Goal: Task Accomplishment & Management: Complete application form

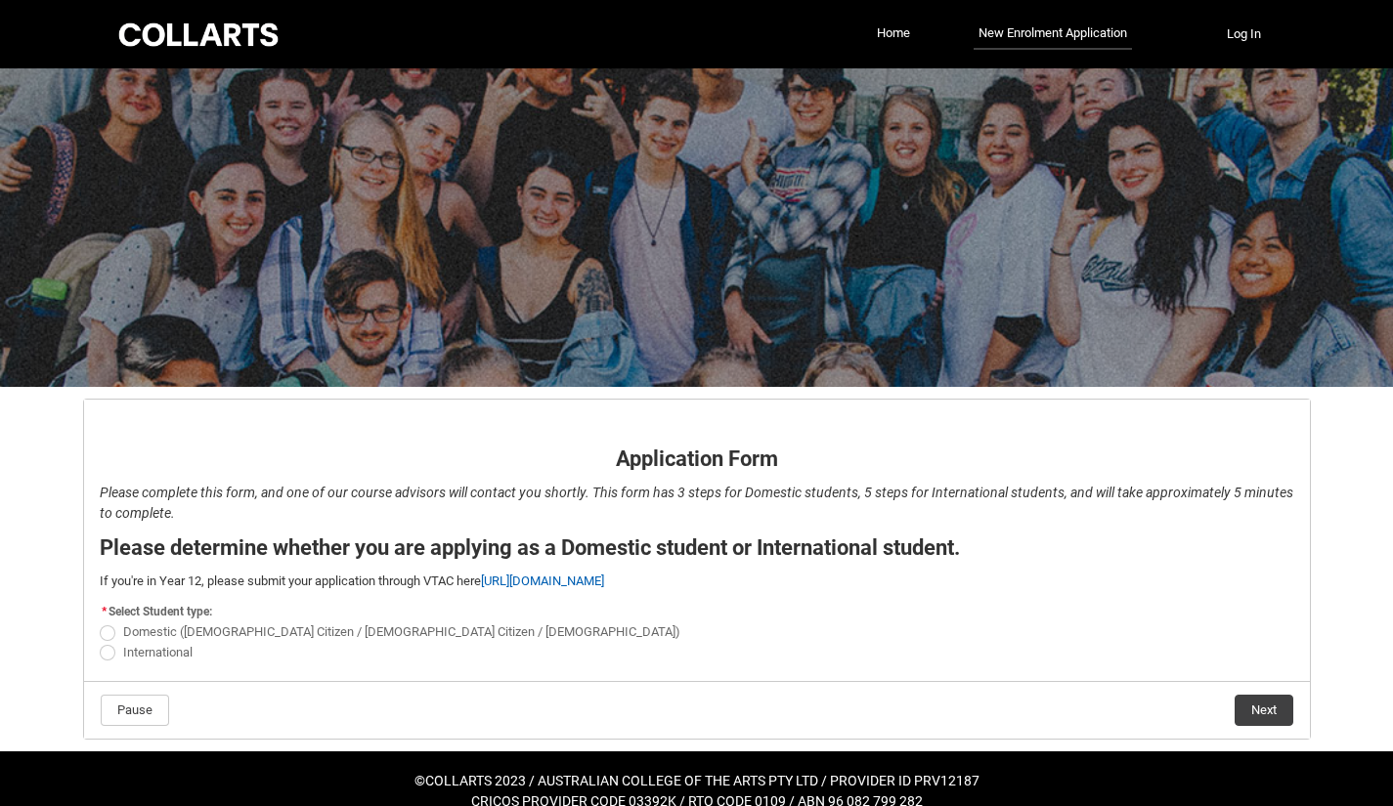
scroll to position [24, 0]
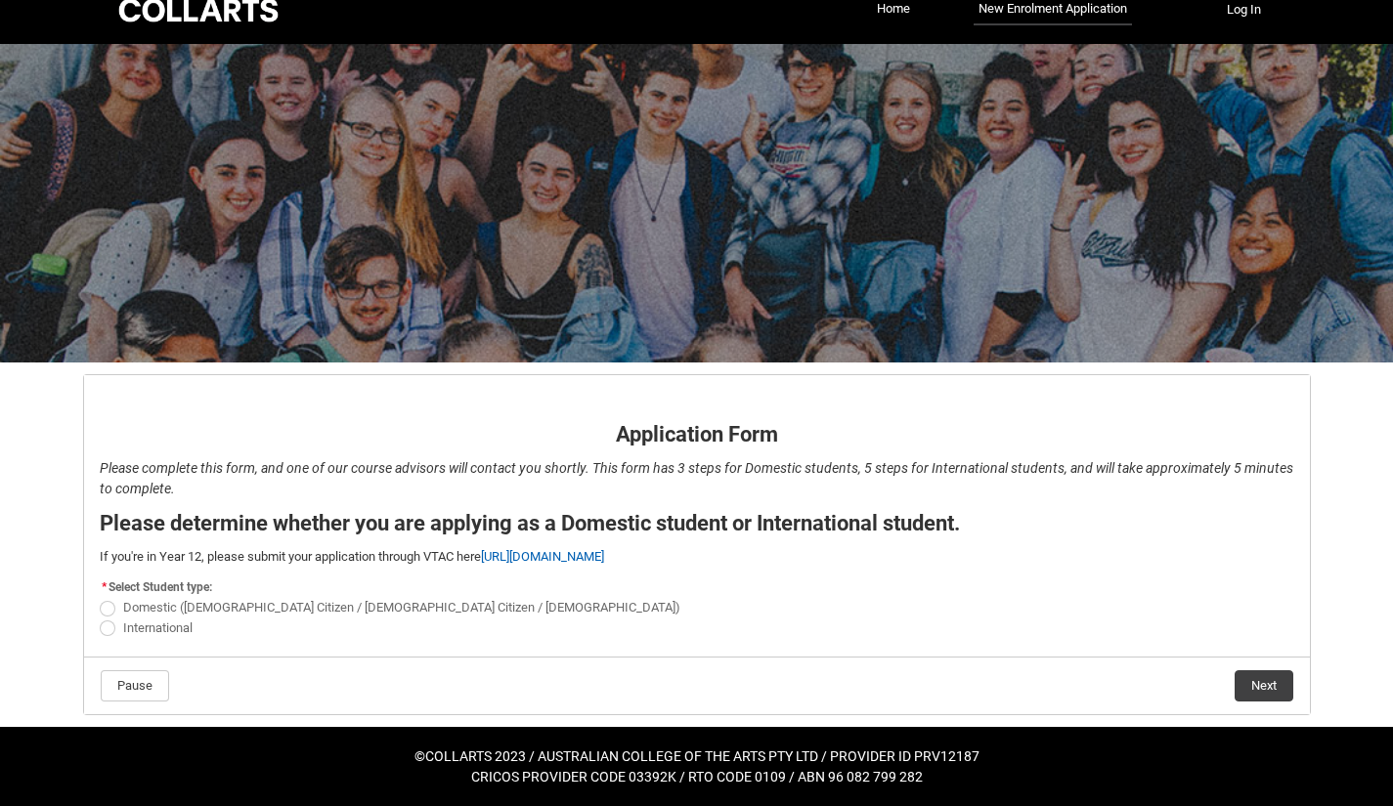
click at [240, 596] on span "Domestic ([DEMOGRAPHIC_DATA] Citizen / [DEMOGRAPHIC_DATA] Citizen / [DEMOGRAPHI…" at bounding box center [405, 605] width 565 height 19
click at [100, 597] on input "Domestic ([DEMOGRAPHIC_DATA] Citizen / [DEMOGRAPHIC_DATA] Citizen / [DEMOGRAPHI…" at bounding box center [99, 597] width 1 height 1
radio input "true"
click at [1270, 693] on button "Next" at bounding box center [1263, 685] width 59 height 31
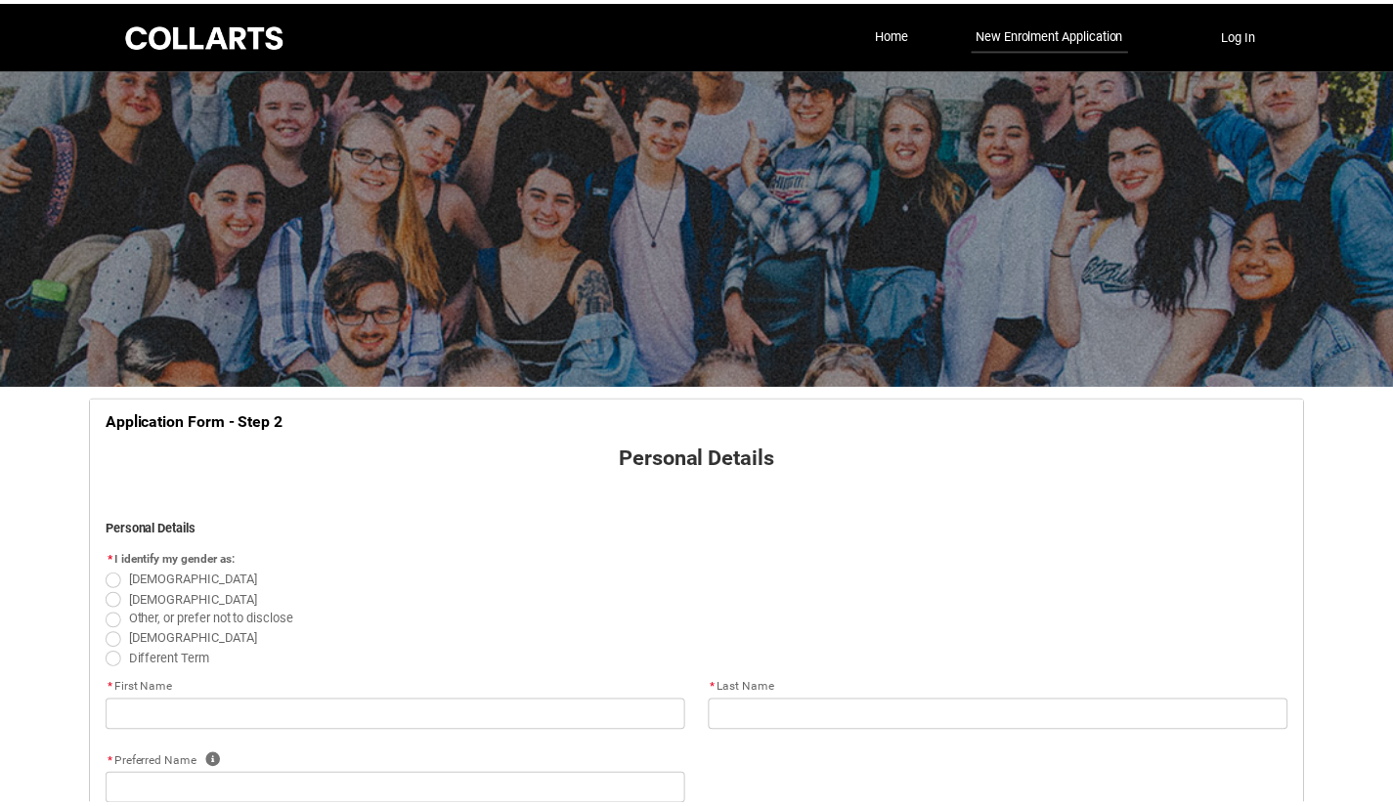
scroll to position [204, 0]
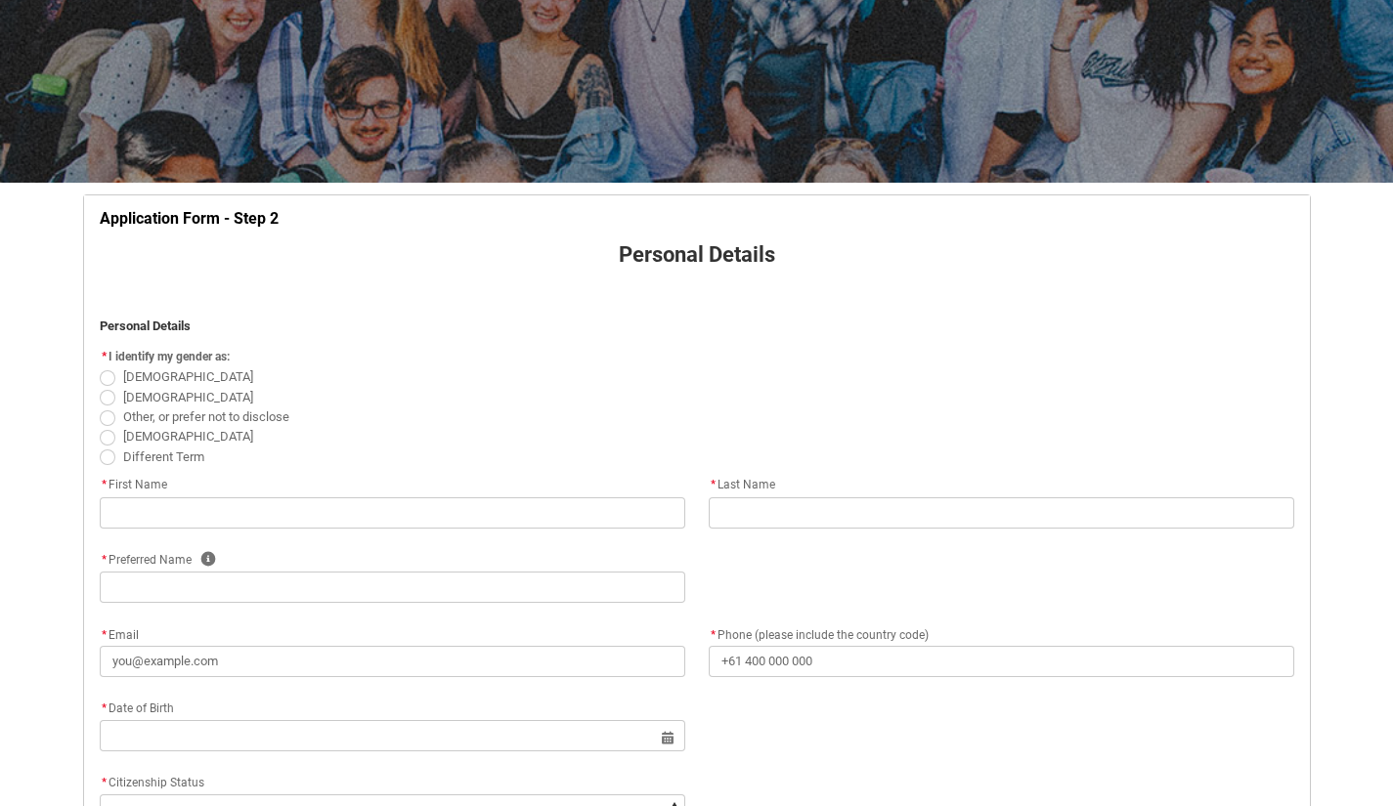
click at [106, 377] on span "REDU_Application_Form_for_Applicant flow" at bounding box center [108, 378] width 16 height 16
click at [100, 367] on input "[DEMOGRAPHIC_DATA]" at bounding box center [99, 367] width 1 height 1
radio input "true"
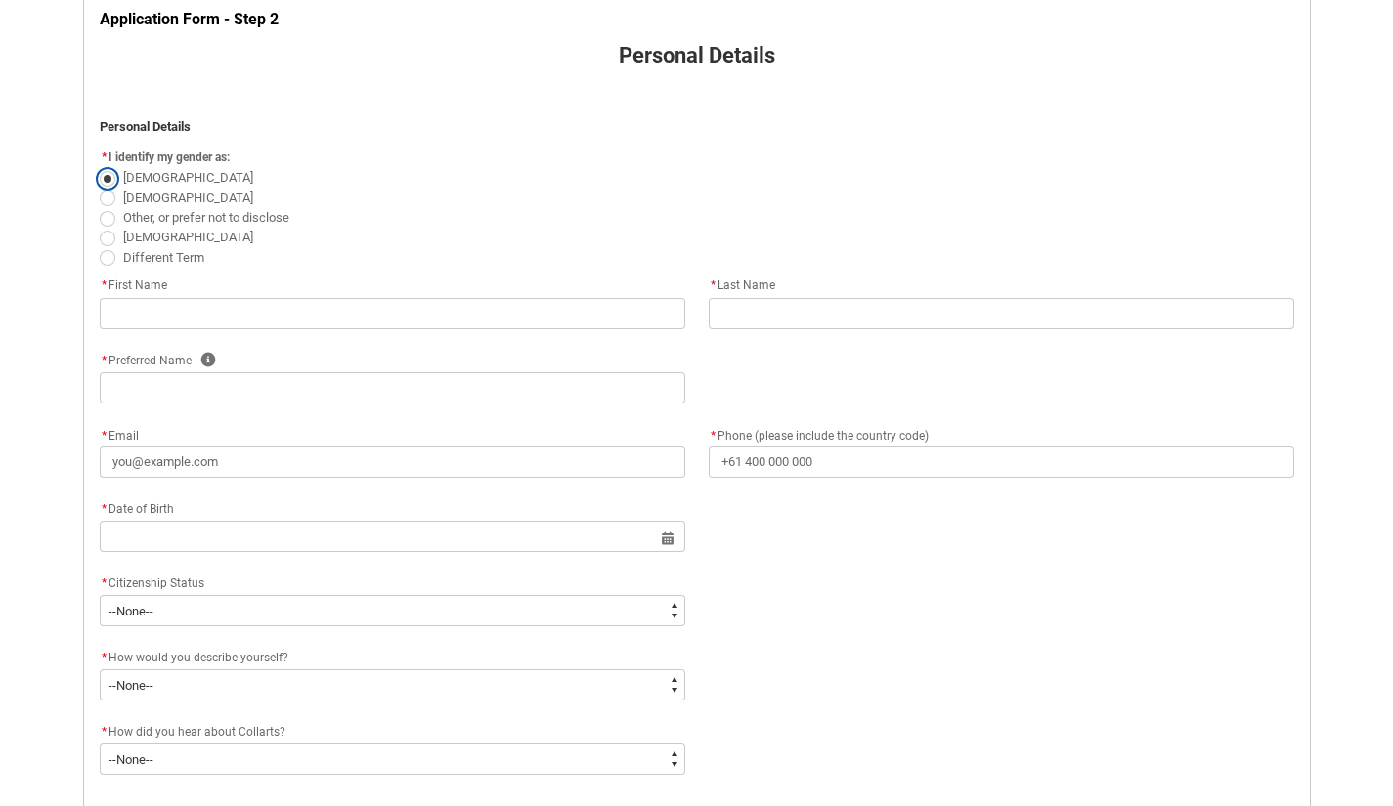
scroll to position [410, 0]
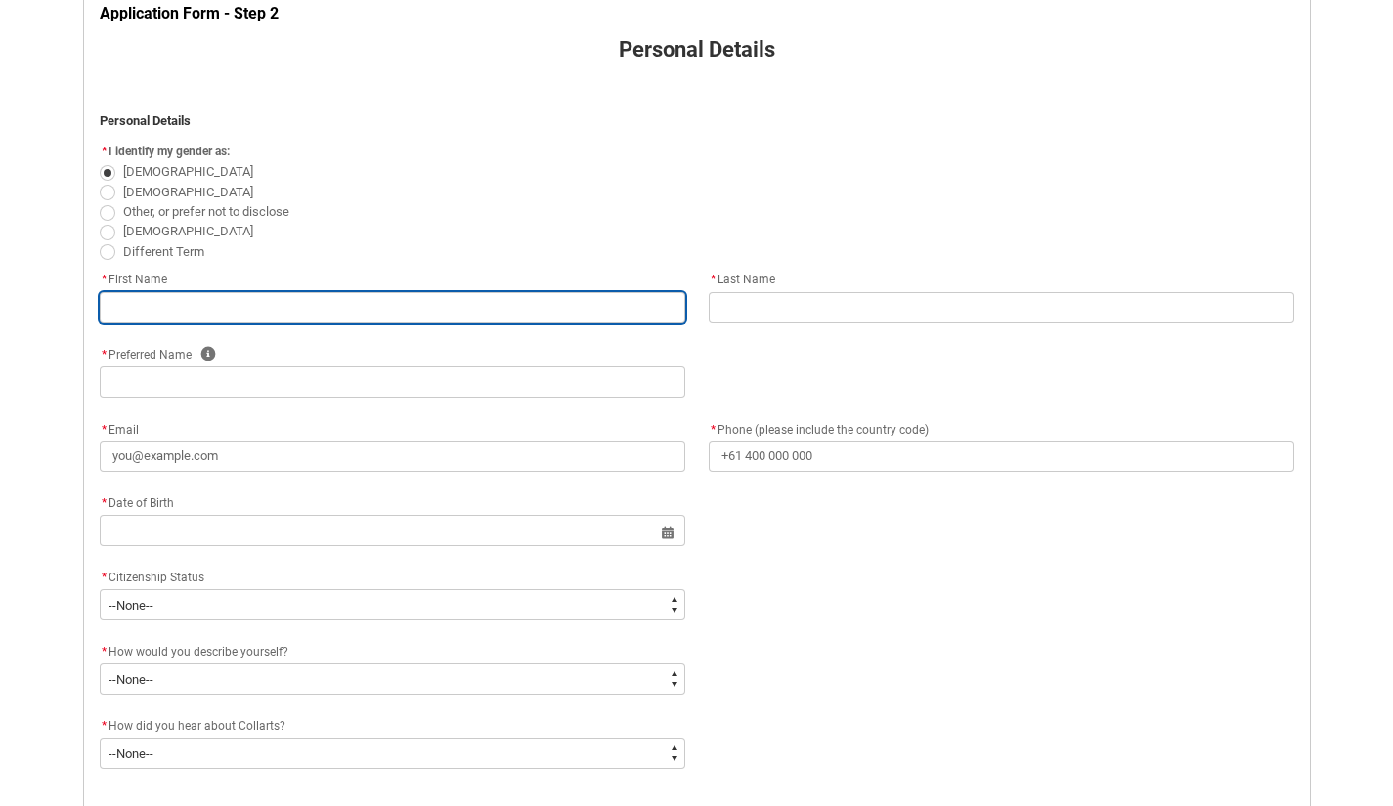
click at [132, 311] on input "REDU_Application_Form_for_Applicant flow" at bounding box center [392, 307] width 585 height 31
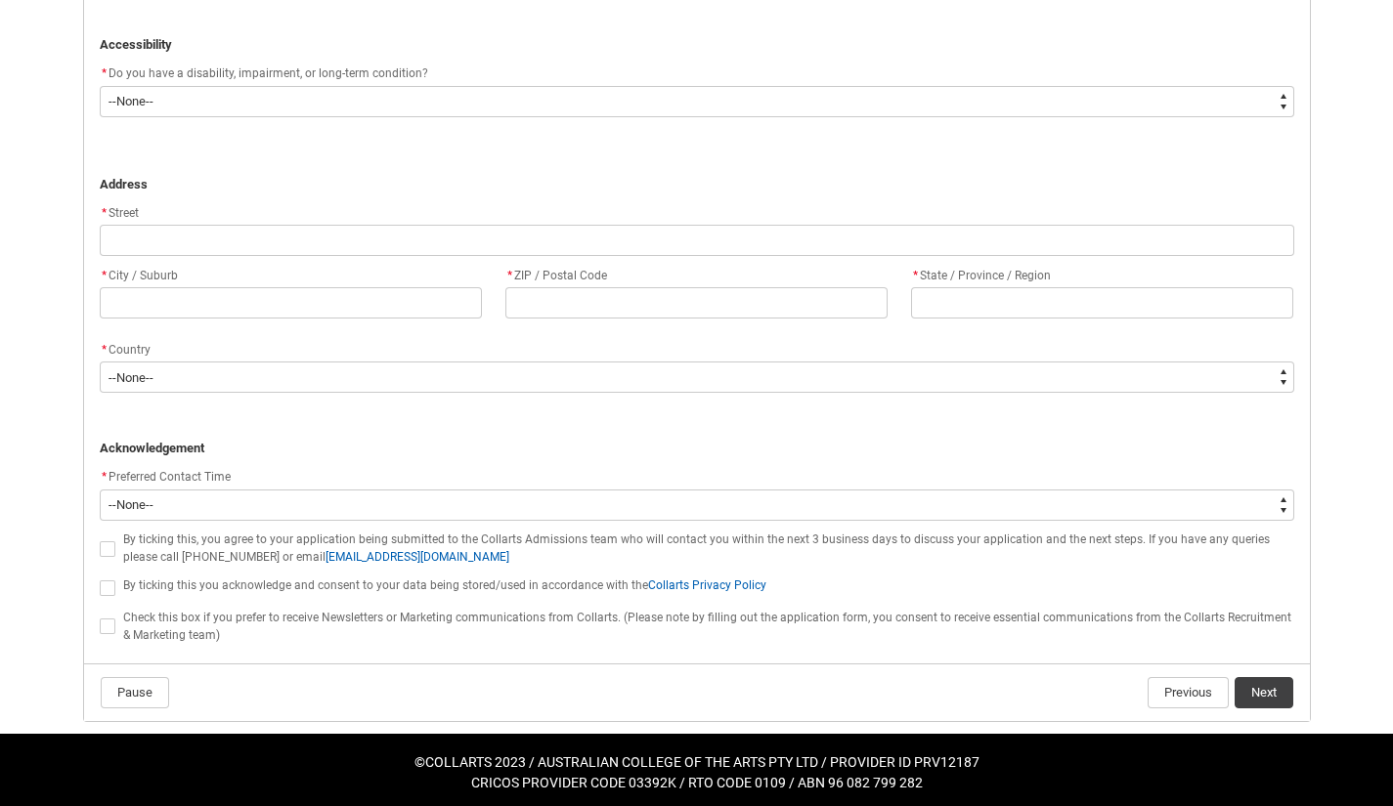
scroll to position [1208, 0]
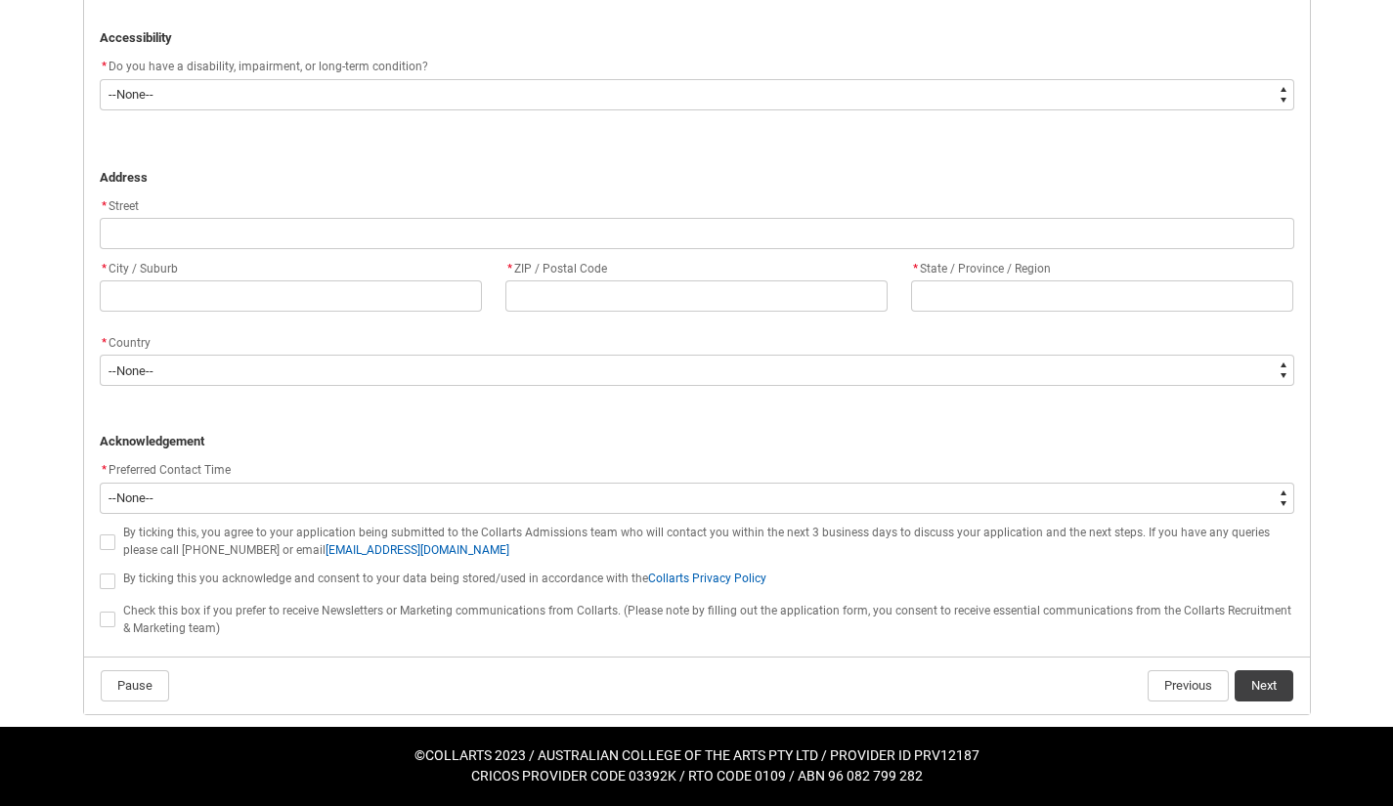
click at [107, 541] on span "REDU_Application_Form_for_Applicant flow" at bounding box center [108, 543] width 16 height 16
click at [100, 532] on input "REDU_Application_Form_for_Applicant flow" at bounding box center [99, 531] width 1 height 1
type lightning-input "true"
checkbox input "true"
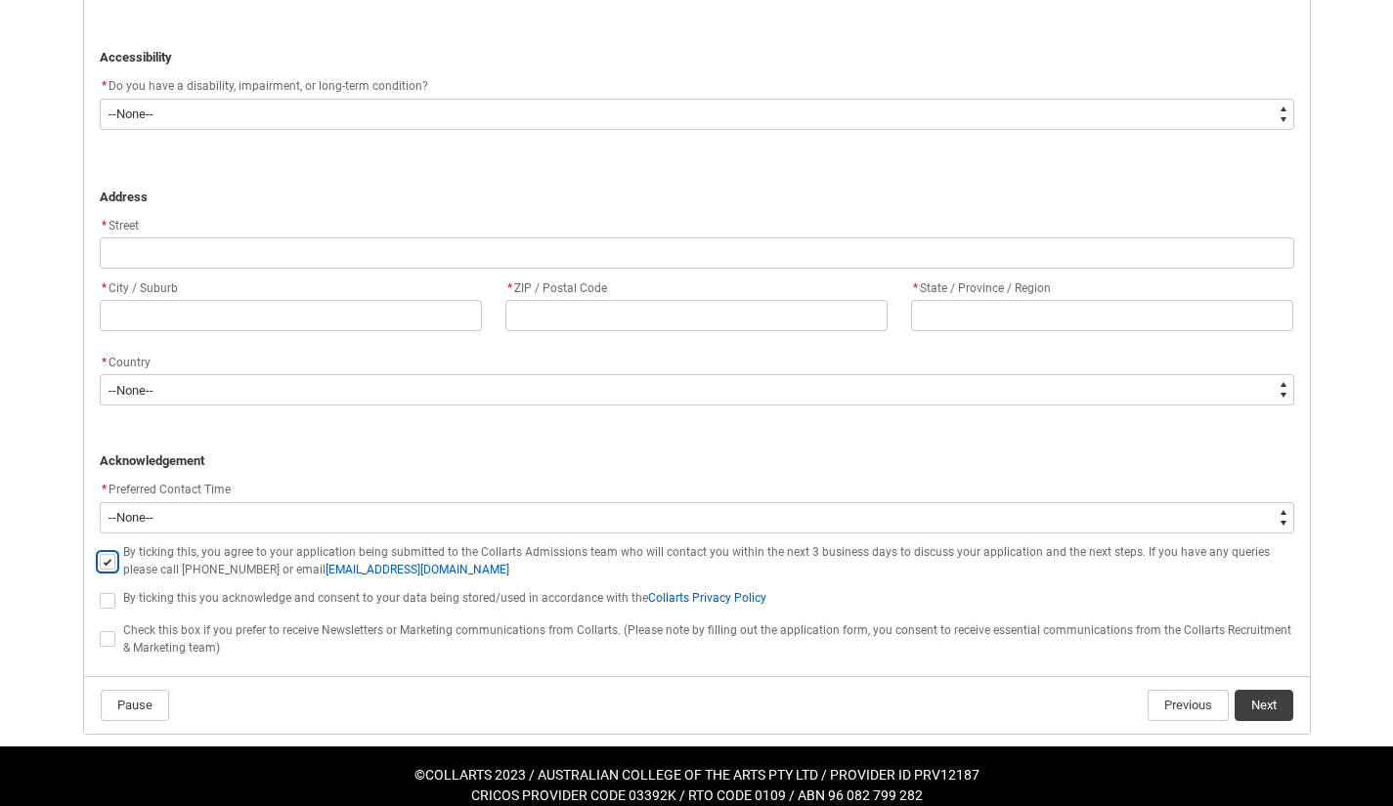
scroll to position [1228, 0]
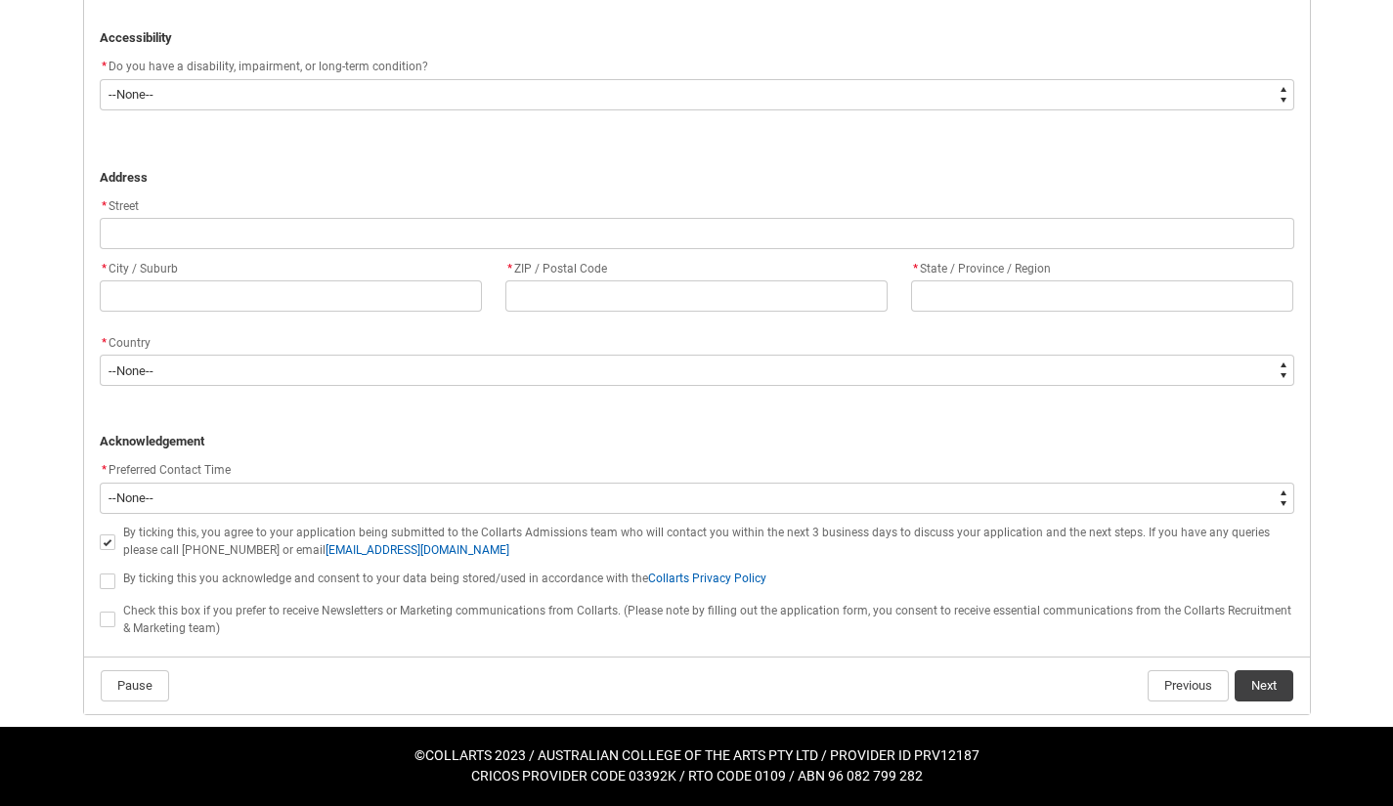
click at [105, 581] on span "REDU_Application_Form_for_Applicant flow" at bounding box center [108, 582] width 16 height 16
click at [100, 571] on input "REDU_Application_Form_for_Applicant flow" at bounding box center [99, 570] width 1 height 1
type lightning-input "true"
checkbox input "true"
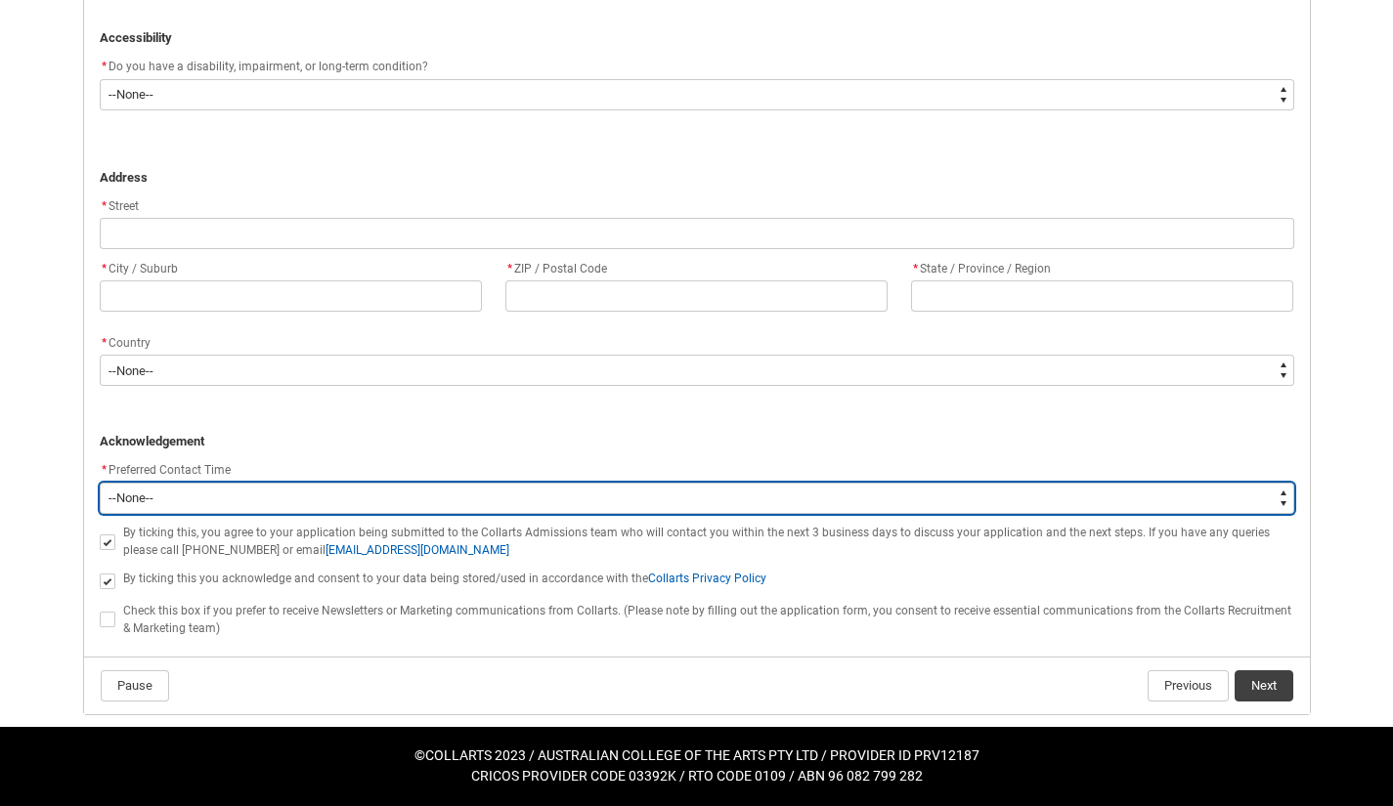
click at [1282, 488] on select "--None-- Morning (9:00AM-12:00PM) Afternoon (12:00PM-5:00PM)" at bounding box center [697, 498] width 1194 height 31
type lightning-select "P_Contact_Time_Afternoon"
click at [100, 483] on select "--None-- Morning (9:00AM-12:00PM) Afternoon (12:00PM-5:00PM)" at bounding box center [697, 498] width 1194 height 31
select select "P_Contact_Time_Afternoon"
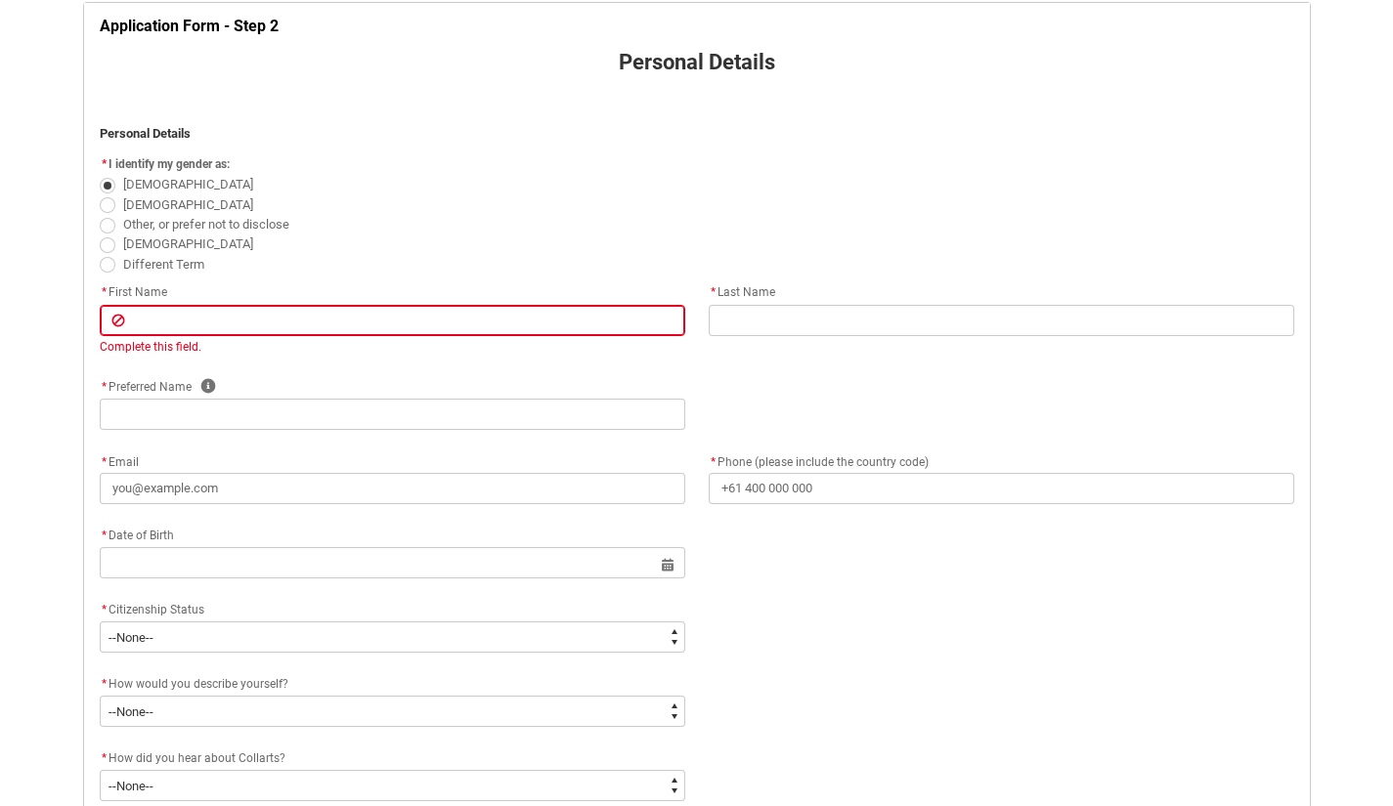
scroll to position [390, 0]
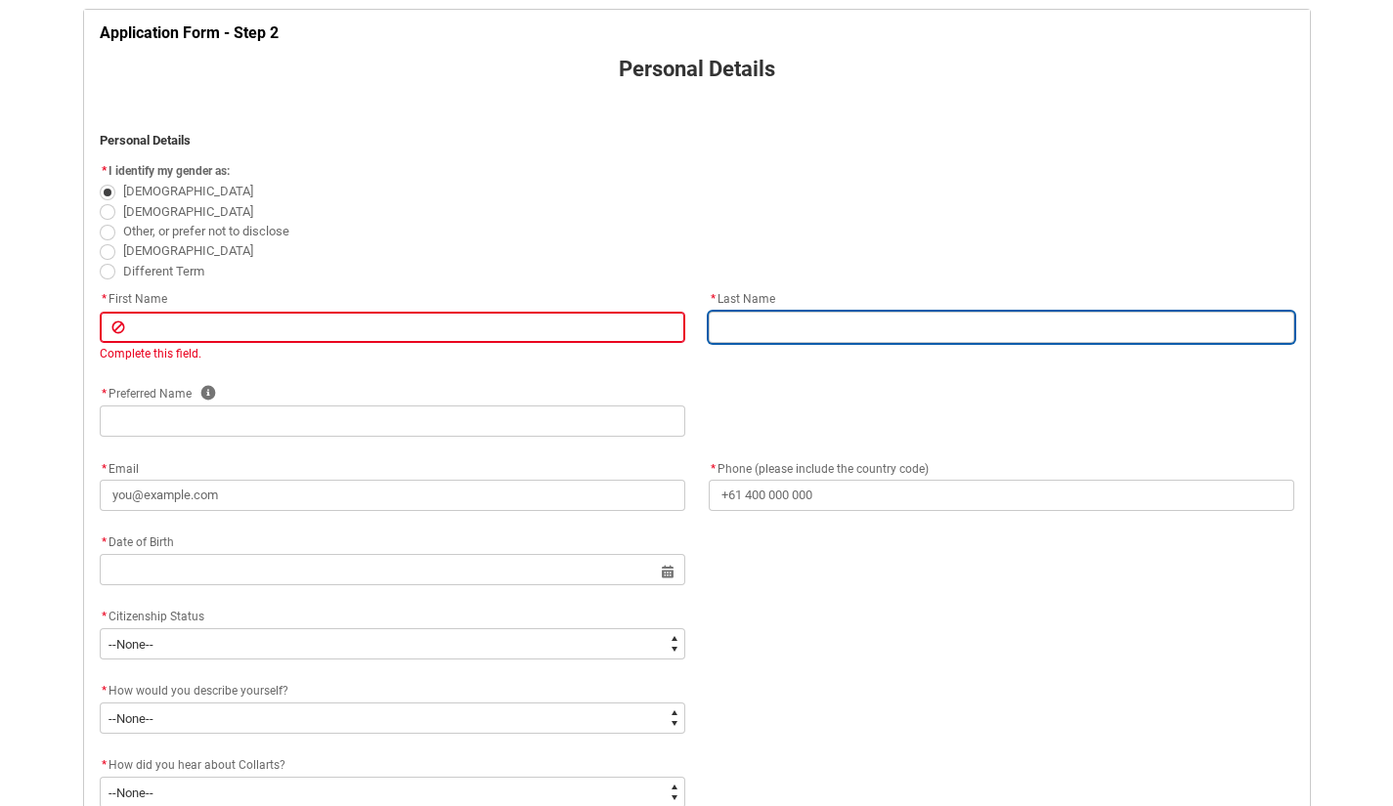
click at [1159, 337] on input "REDU_Application_Form_for_Applicant flow" at bounding box center [1001, 327] width 585 height 31
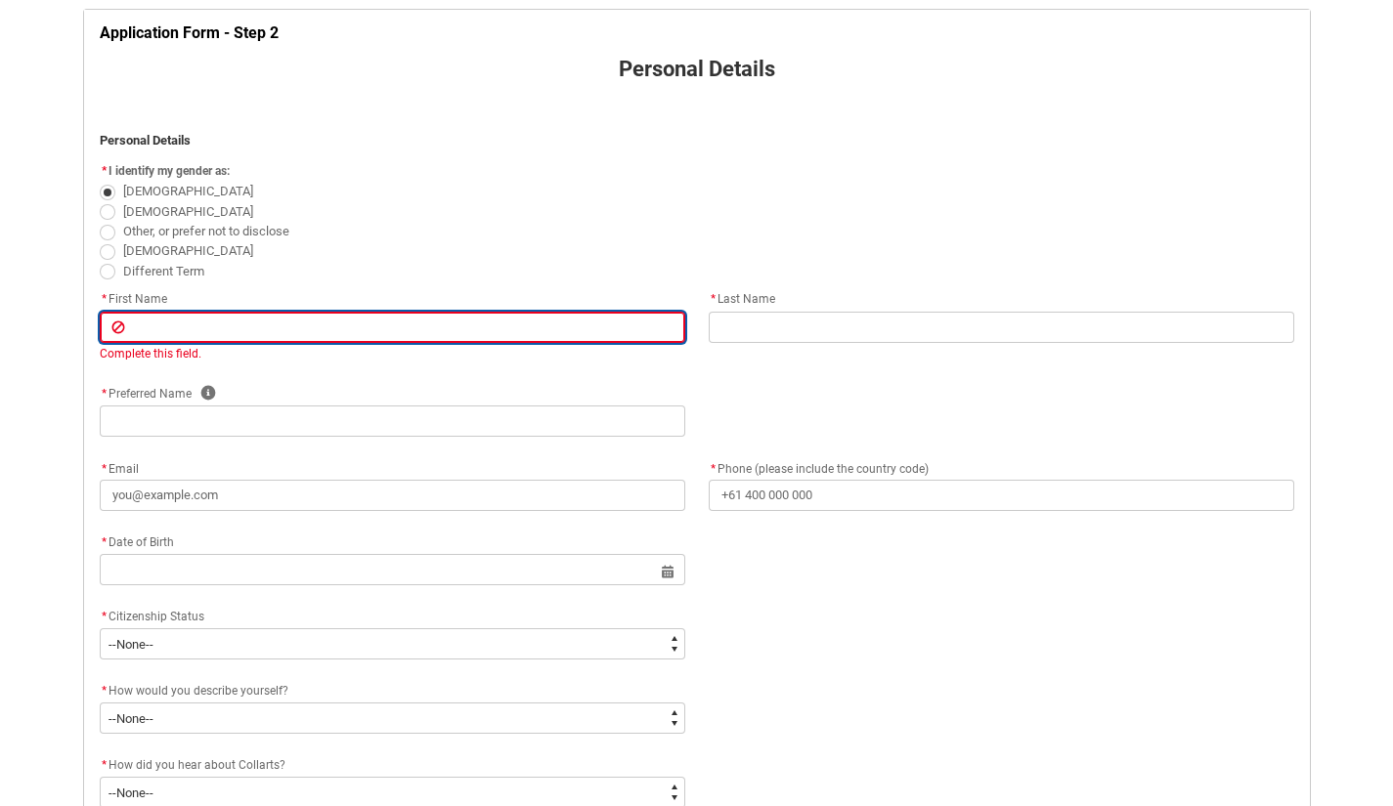
click at [517, 336] on input "REDU_Application_Form_for_Applicant flow" at bounding box center [392, 327] width 585 height 31
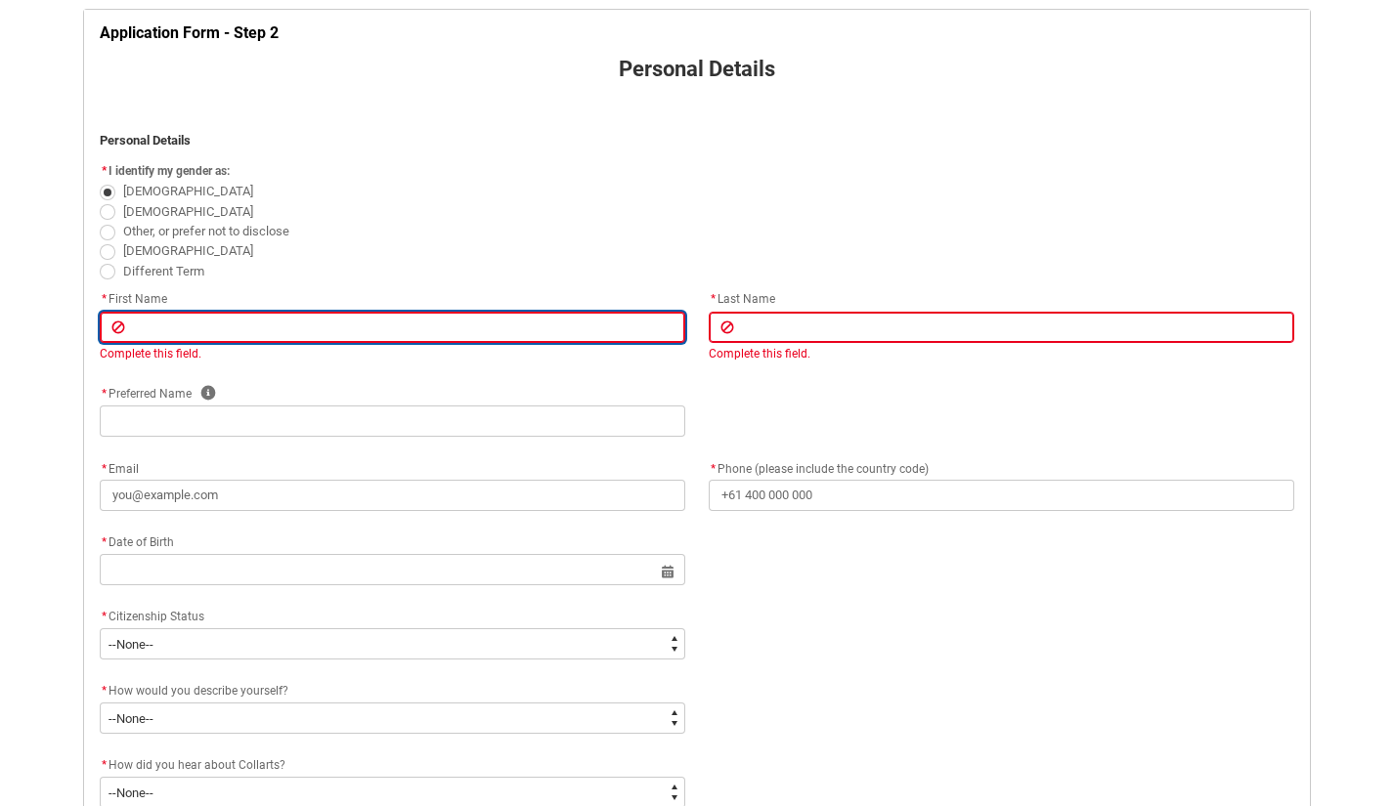
type lightning-primitive-input-simple "D"
type input "D"
type lightning-primitive-input-simple "Da"
type input "Da"
type lightning-primitive-input-simple "[PERSON_NAME]"
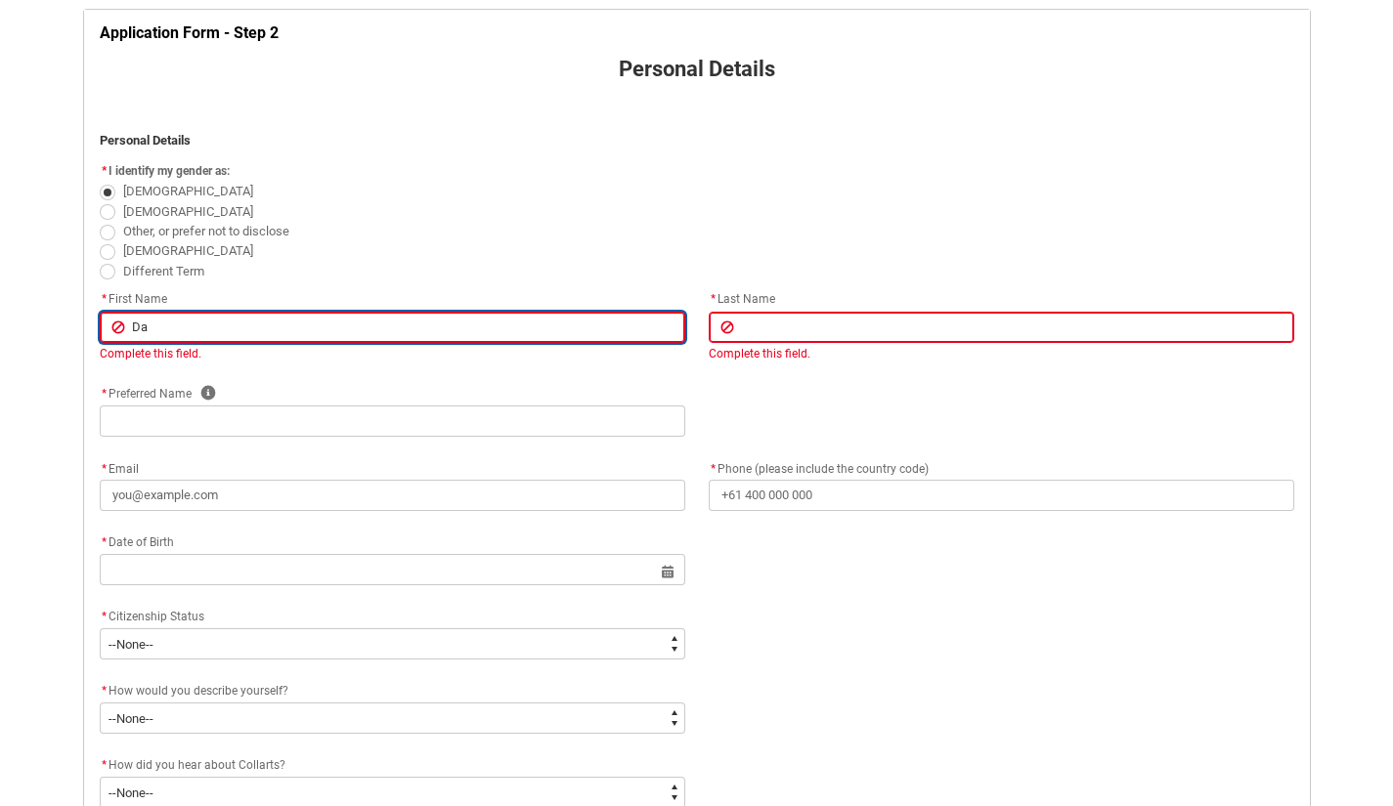
type input "[PERSON_NAME]"
type lightning-primitive-input-simple "[PERSON_NAME]"
type input "[PERSON_NAME]"
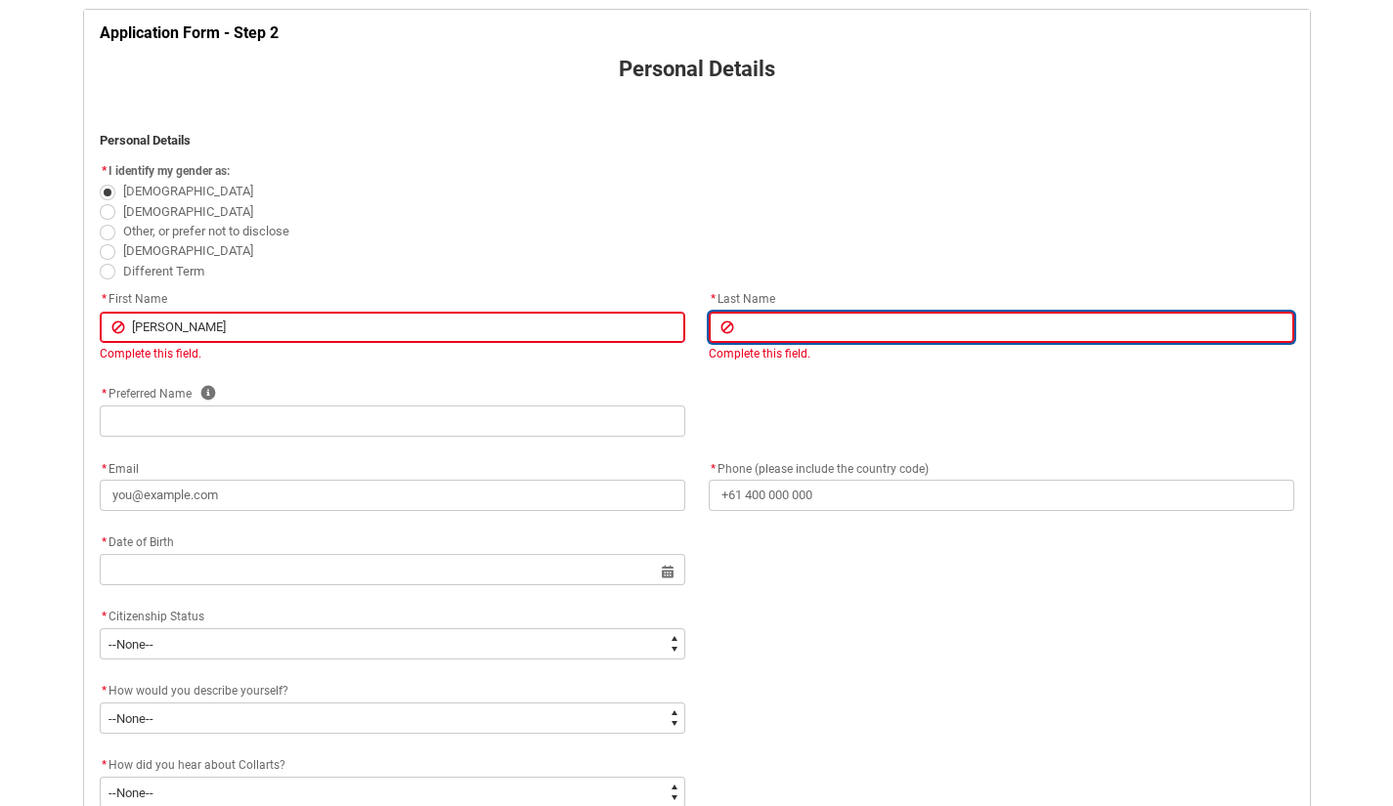
click at [961, 332] on input "REDU_Application_Form_for_Applicant flow" at bounding box center [1001, 327] width 585 height 31
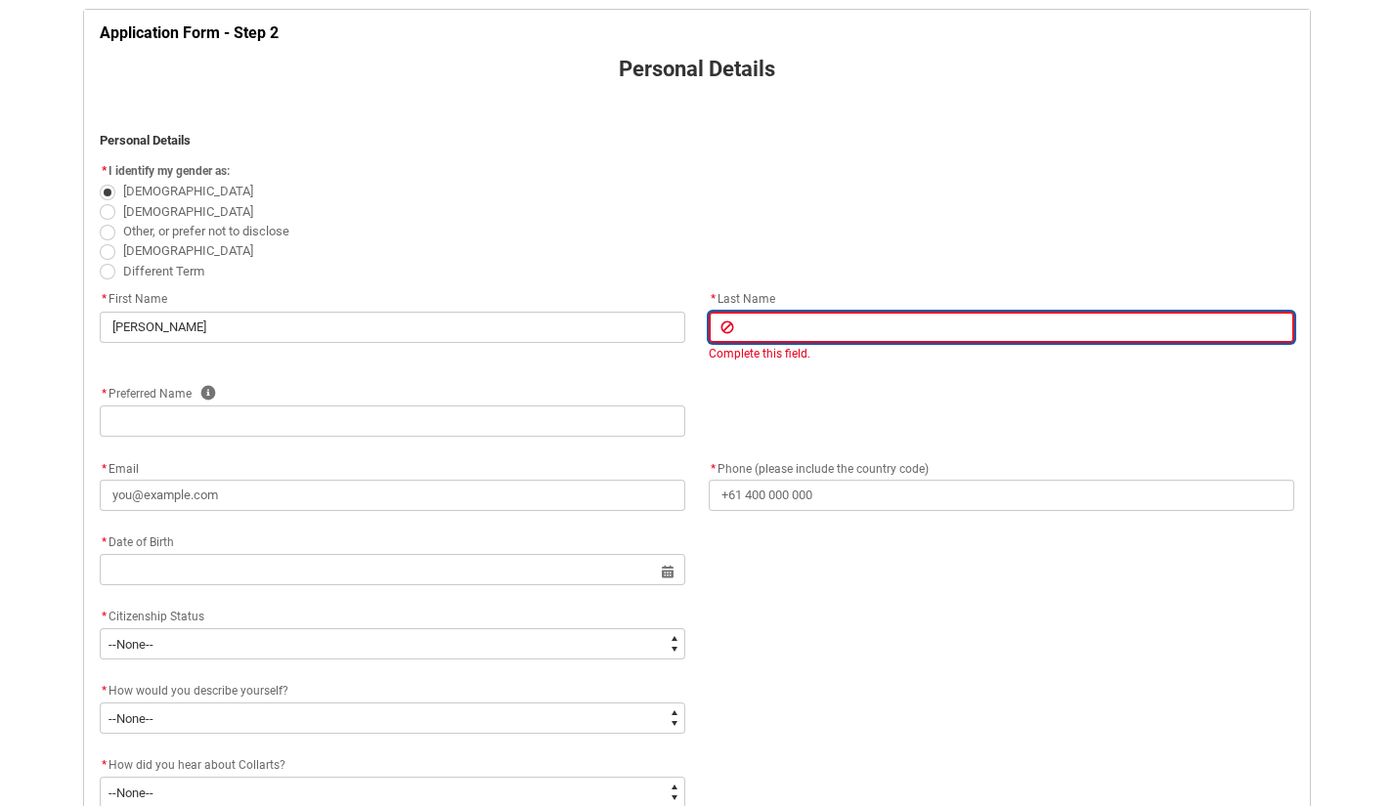
type lightning-primitive-input-simple "B"
type input "B"
type lightning-primitive-input-simple "Br"
type input "Br"
type lightning-primitive-input-simple "Bro"
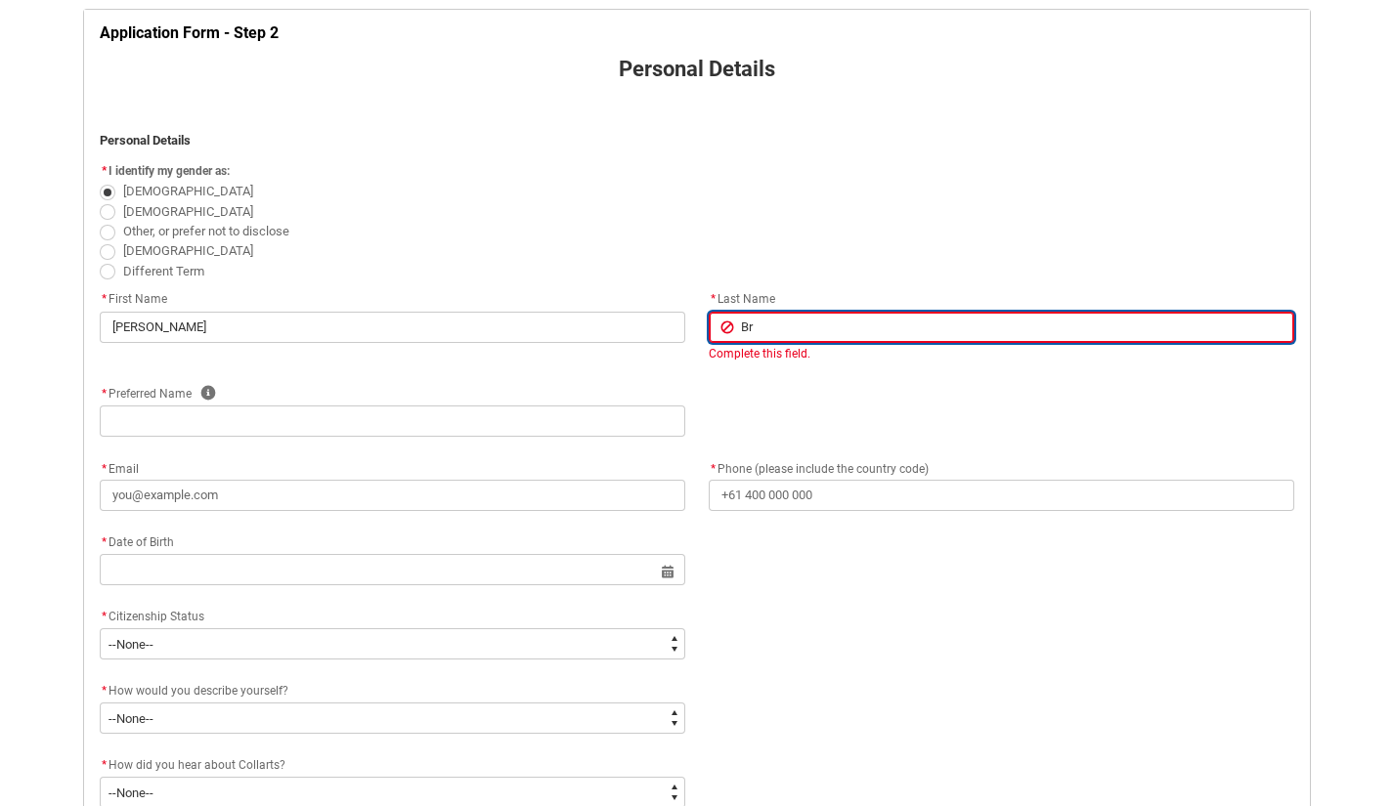
type input "Bro"
type lightning-primitive-input-simple "Brow"
type input "Brow"
type lightning-primitive-input-simple "Brown"
type input "Brown"
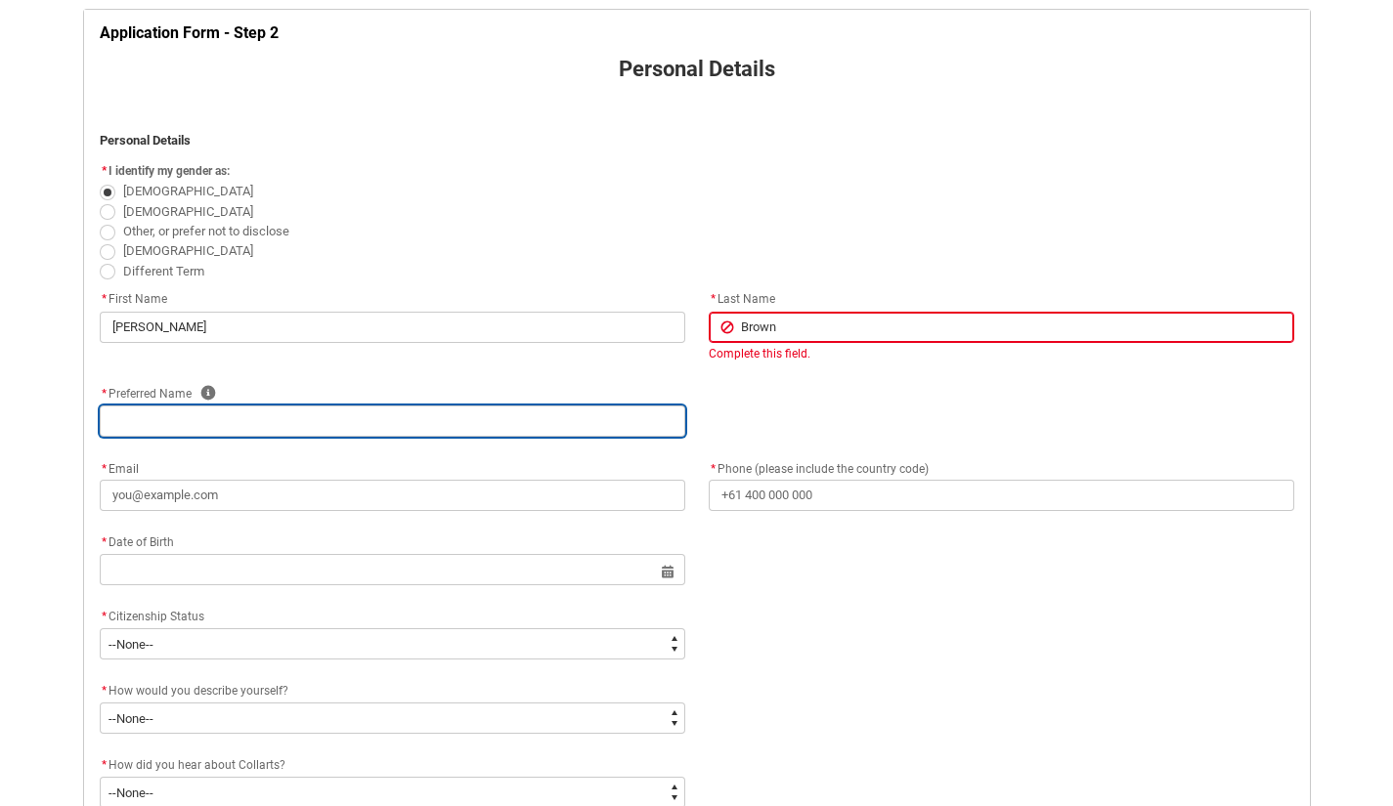
click at [341, 427] on div "* Preferred Name Help" at bounding box center [697, 419] width 1218 height 74
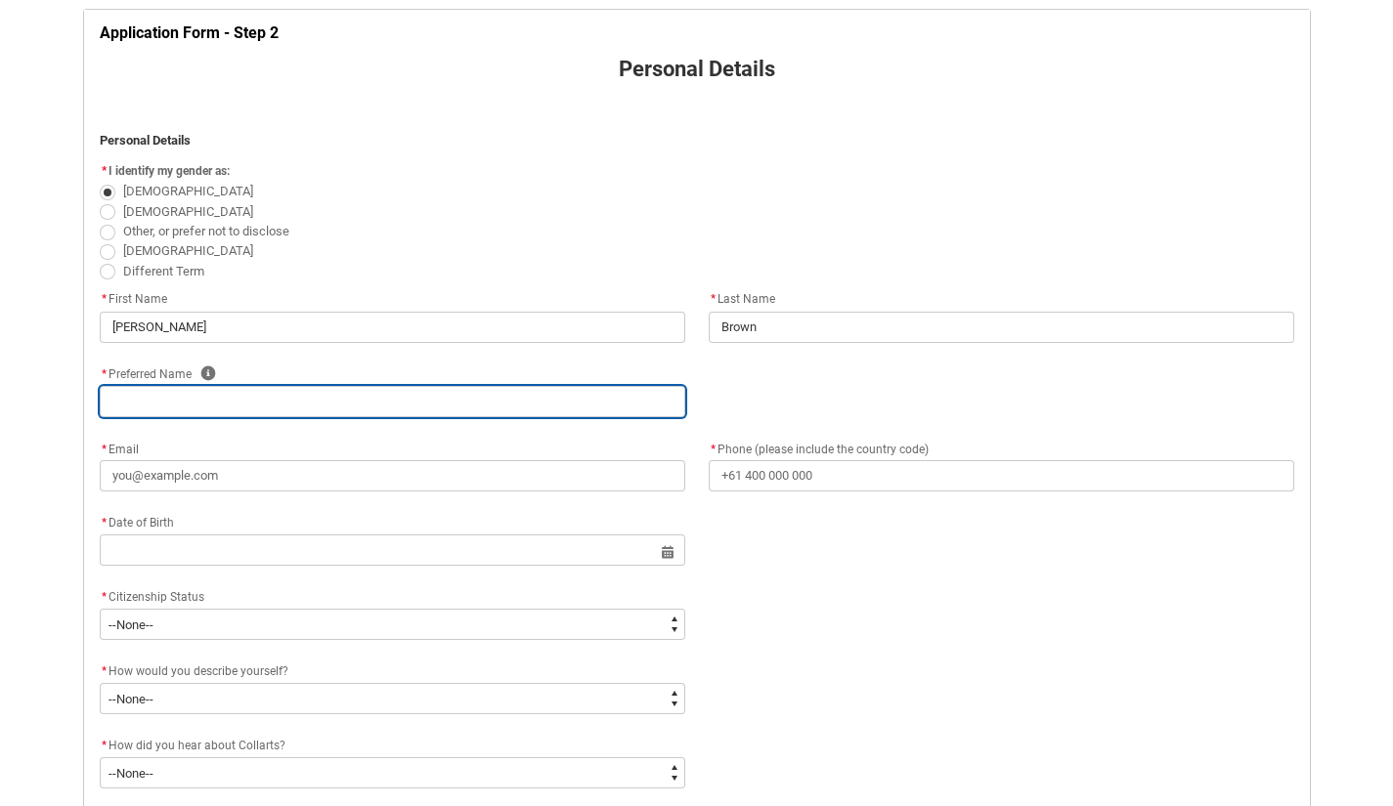
type lightning-primitive-input-simple "D"
type input "D"
type lightning-primitive-input-simple "Da"
type input "Da"
type lightning-primitive-input-simple "[PERSON_NAME]"
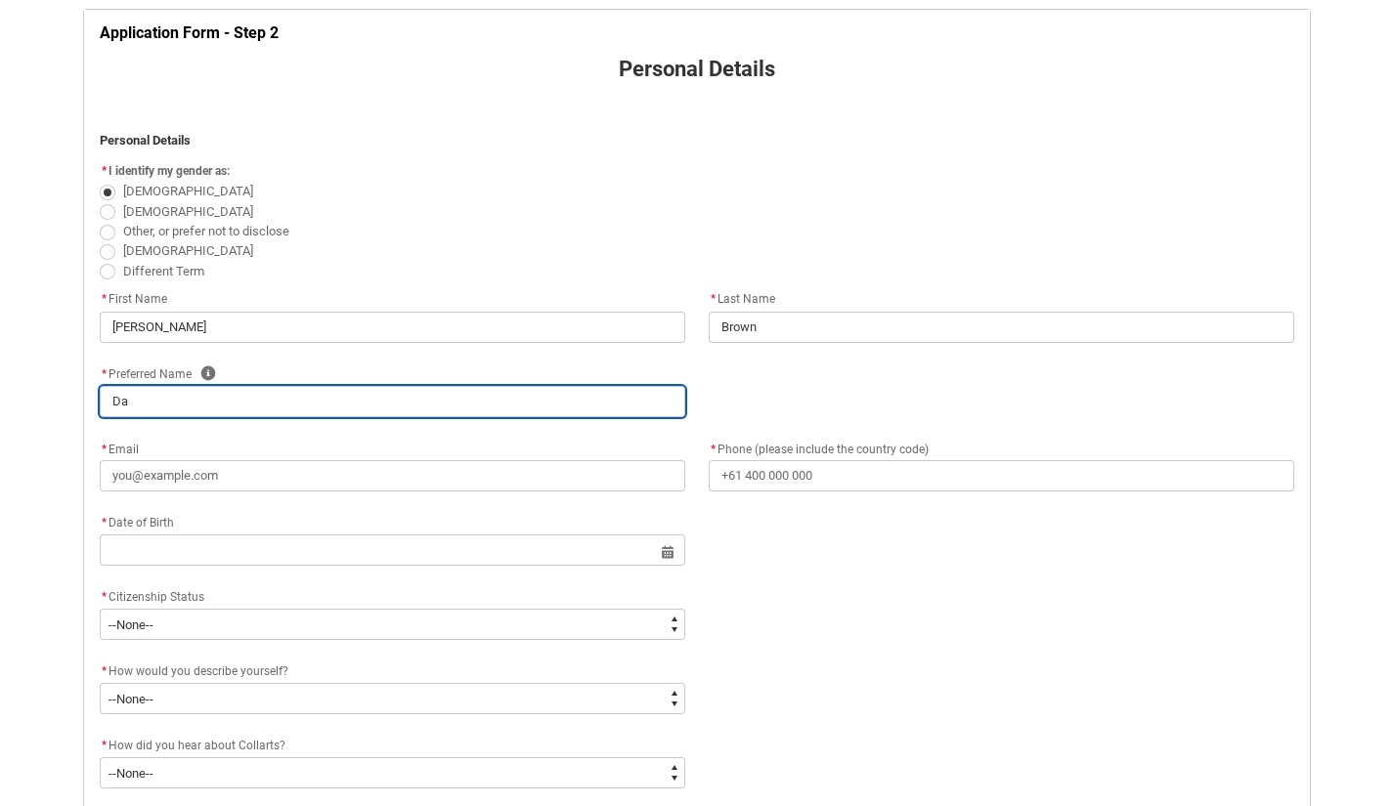
type input "[PERSON_NAME]"
type lightning-primitive-input-simple "[PERSON_NAME]"
type input "[PERSON_NAME]"
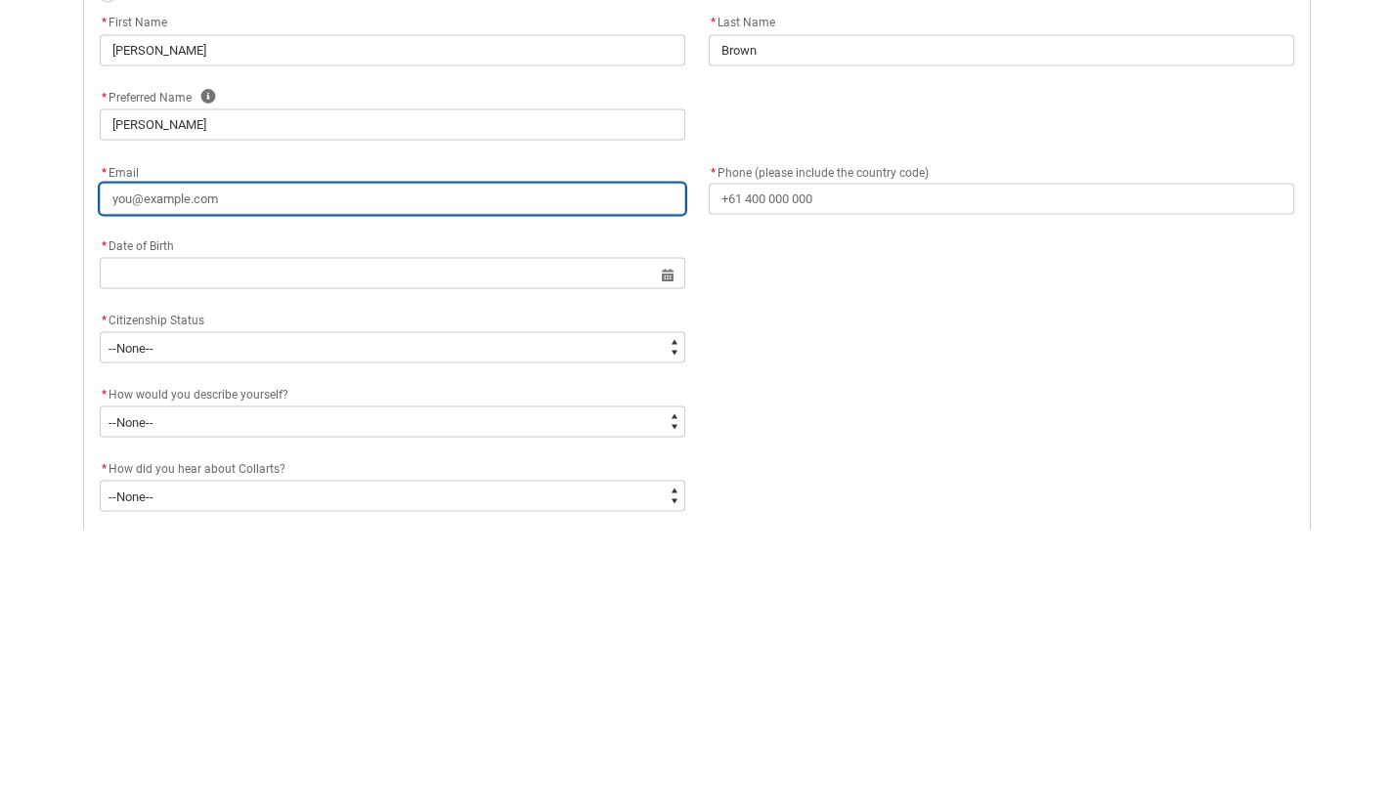
click at [485, 466] on input "* Email" at bounding box center [392, 475] width 585 height 31
type lightning-primitive-input-simple "d"
type input "d"
type lightning-primitive-input-simple "da"
type input "da"
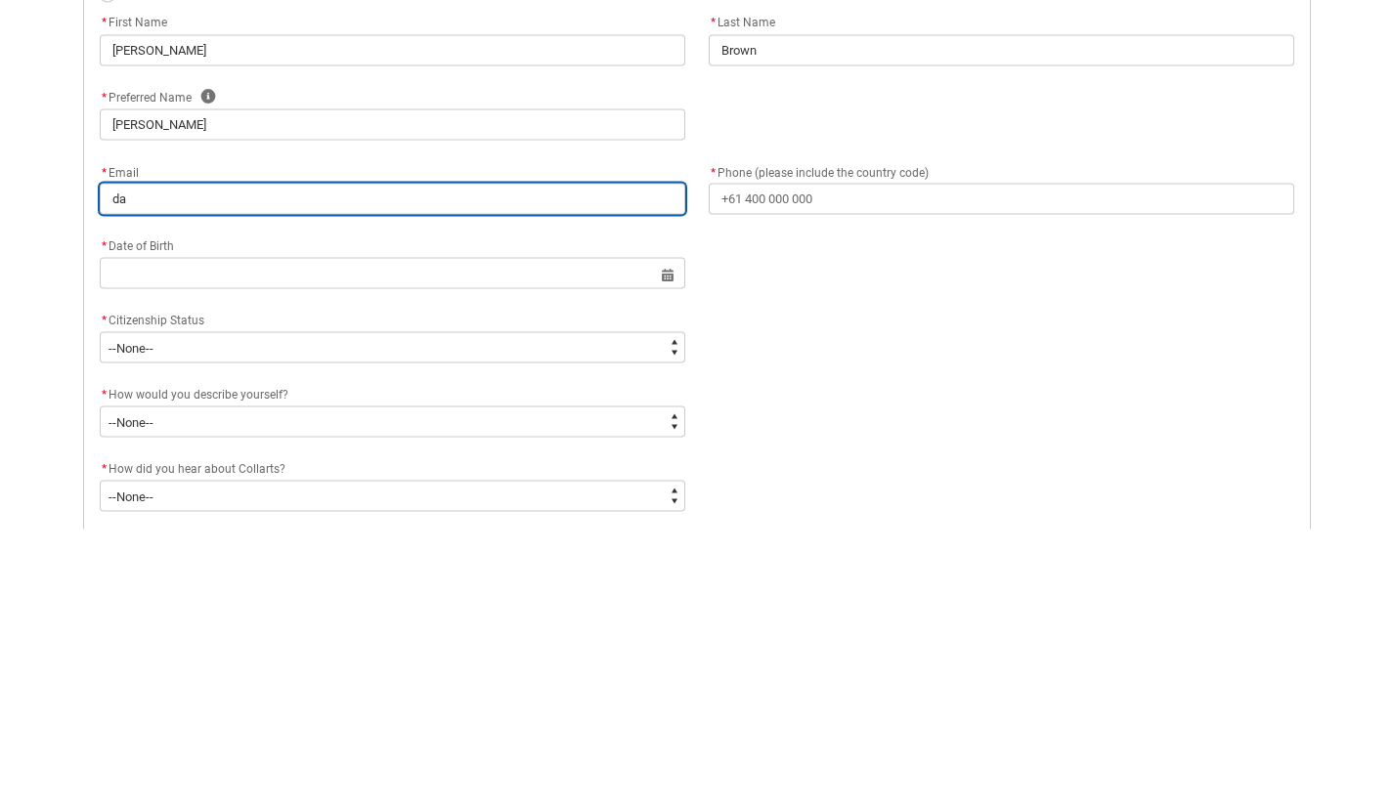
type lightning-primitive-input-simple "[PERSON_NAME]"
type input "[PERSON_NAME]"
type lightning-primitive-input-simple "[PERSON_NAME]"
type input "[PERSON_NAME]"
type lightning-primitive-input-simple "danan"
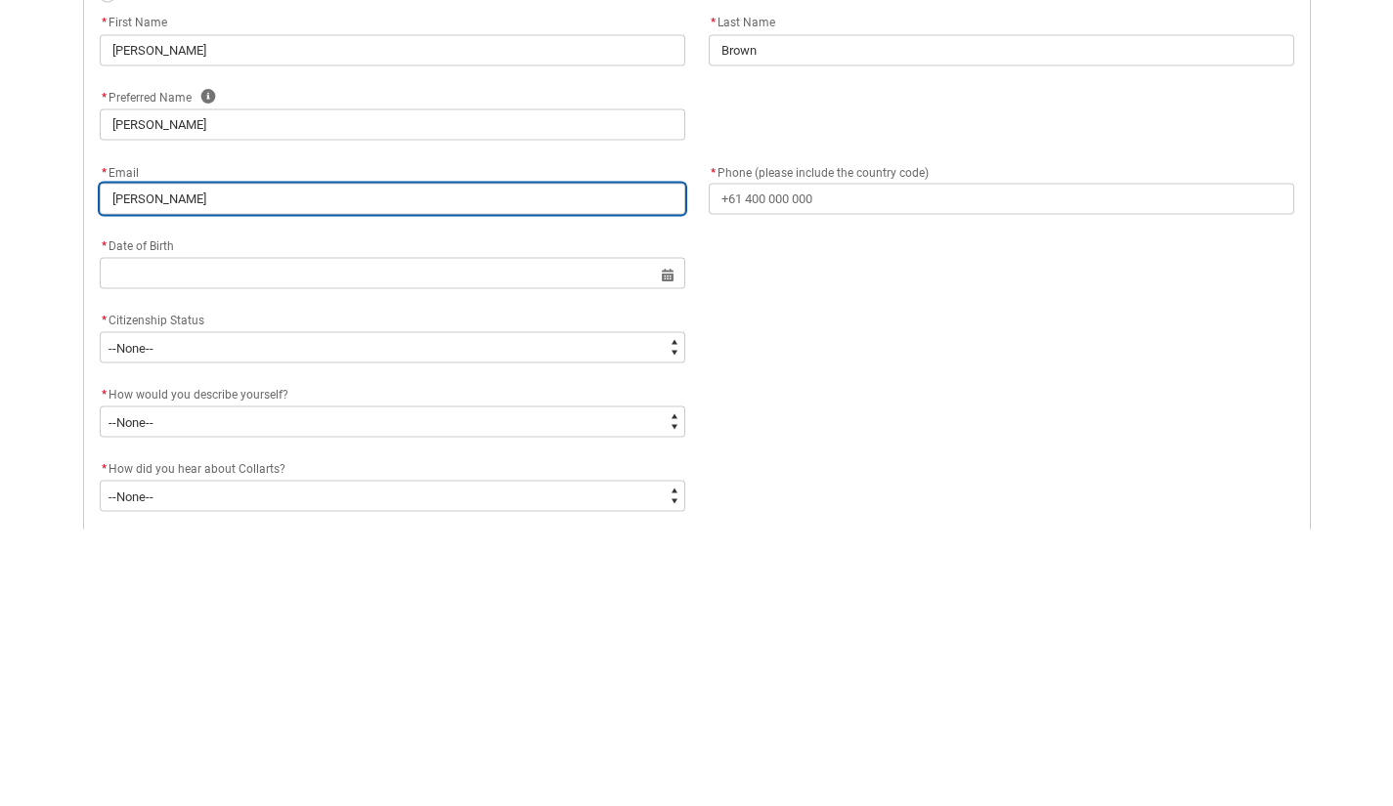
type input "danan"
type lightning-primitive-input-simple "[PERSON_NAME]"
type input "[PERSON_NAME]"
type lightning-primitive-input-simple "danannb"
type input "danannb"
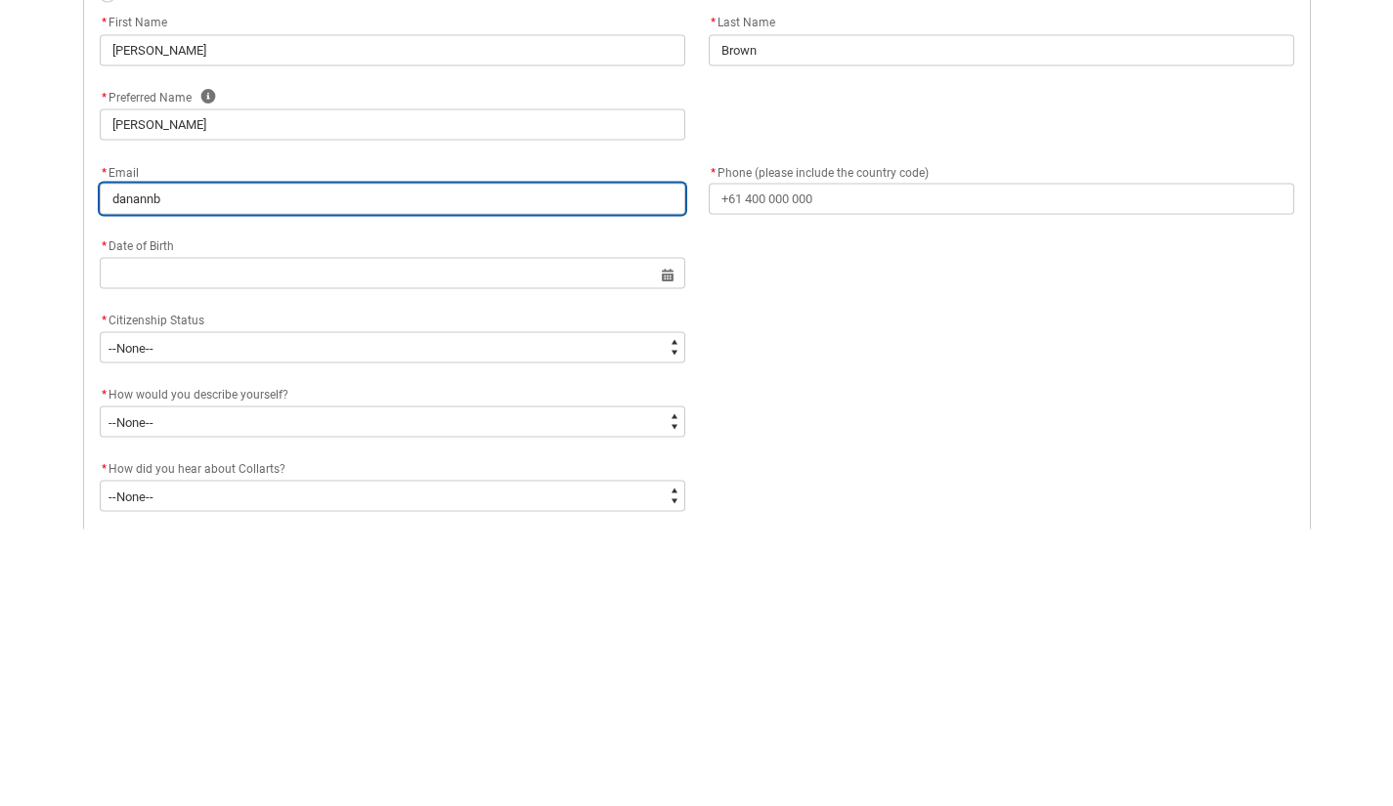
type lightning-primitive-input-simple "danannbr"
type input "danannbr"
type lightning-primitive-input-simple "danannbro"
type input "danannbro"
type lightning-primitive-input-simple "danannbrow"
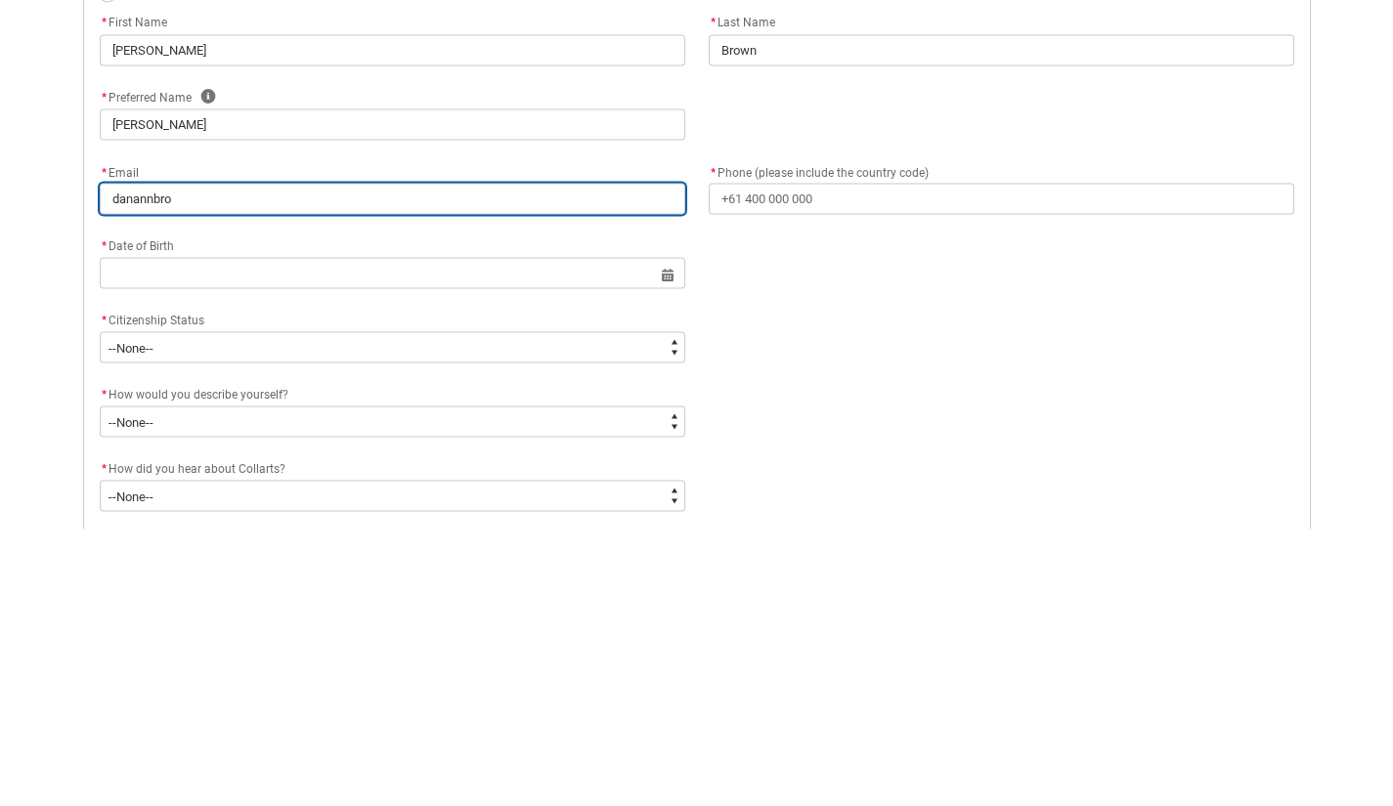
type input "danannbrow"
type lightning-primitive-input-simple "danannbrown"
type input "danannbrown"
type lightning-primitive-input-simple "danannbrown@"
type input "danannbrown@"
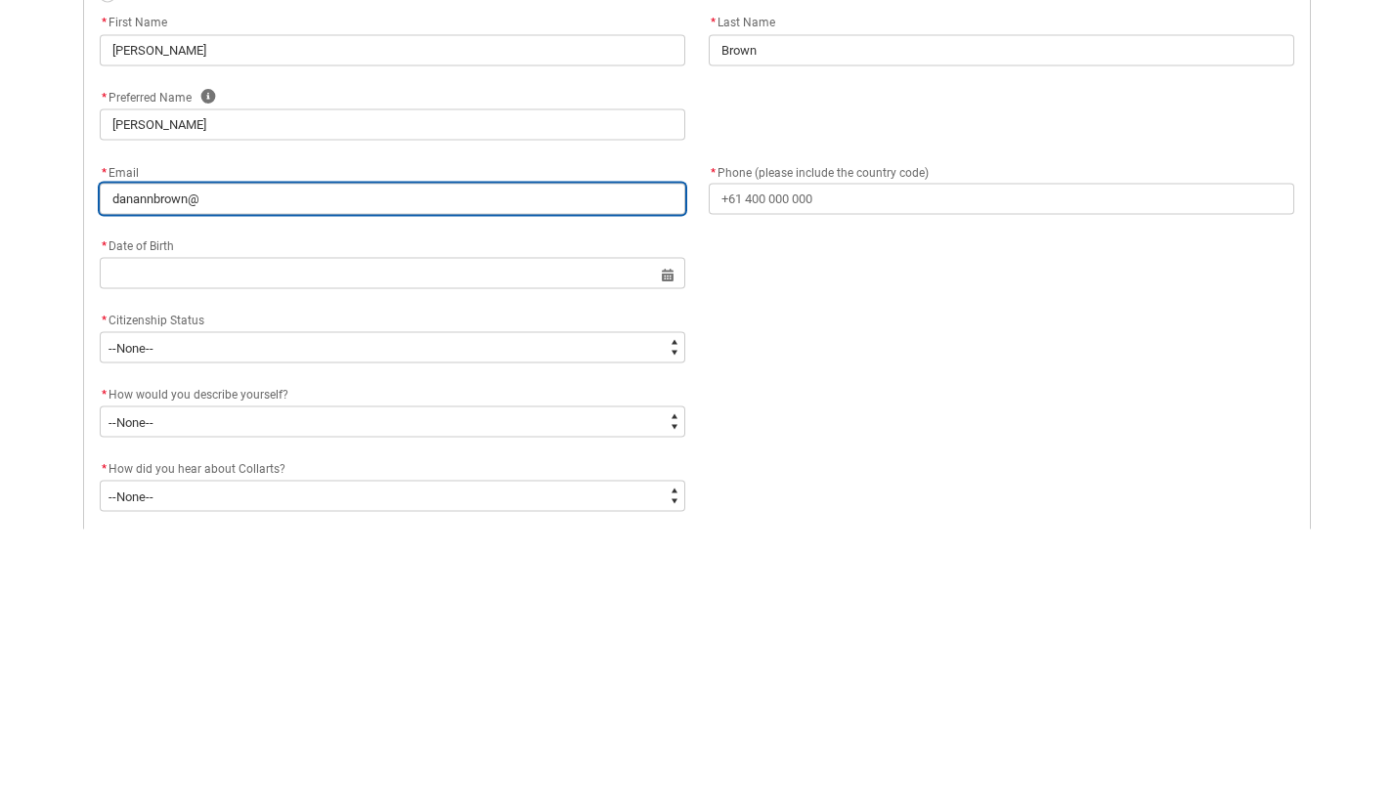
type lightning-primitive-input-simple "danannbrown@g"
type input "danannbrown@g"
type lightning-primitive-input-simple "danannbrown@gm"
type input "danannbrown@gm"
type lightning-primitive-input-simple "danannbrown@gma"
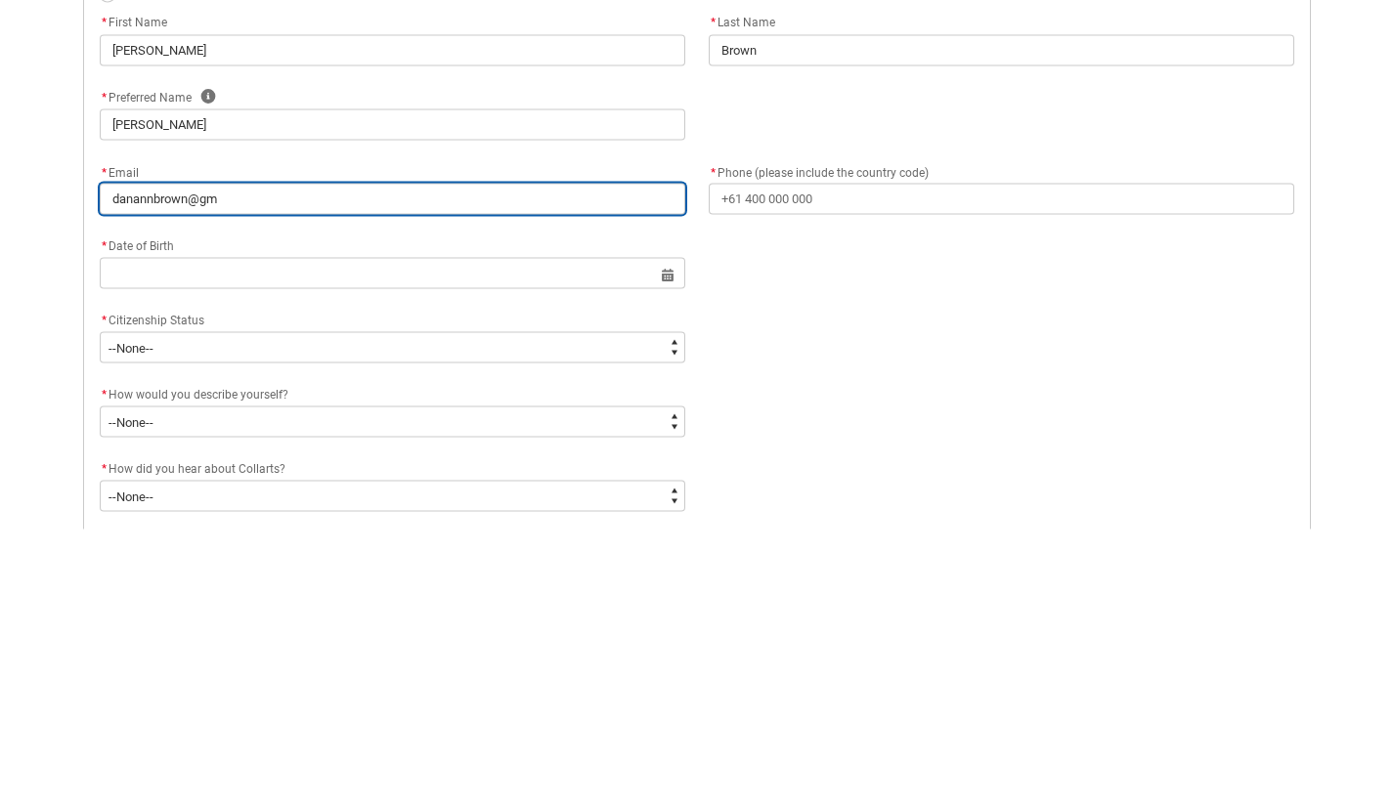
type input "danannbrown@gma"
type lightning-primitive-input-simple "danannbrown@gmai"
type input "danannbrown@gmai"
type lightning-primitive-input-simple "[EMAIL_ADDRESS]"
type input "[EMAIL_ADDRESS]"
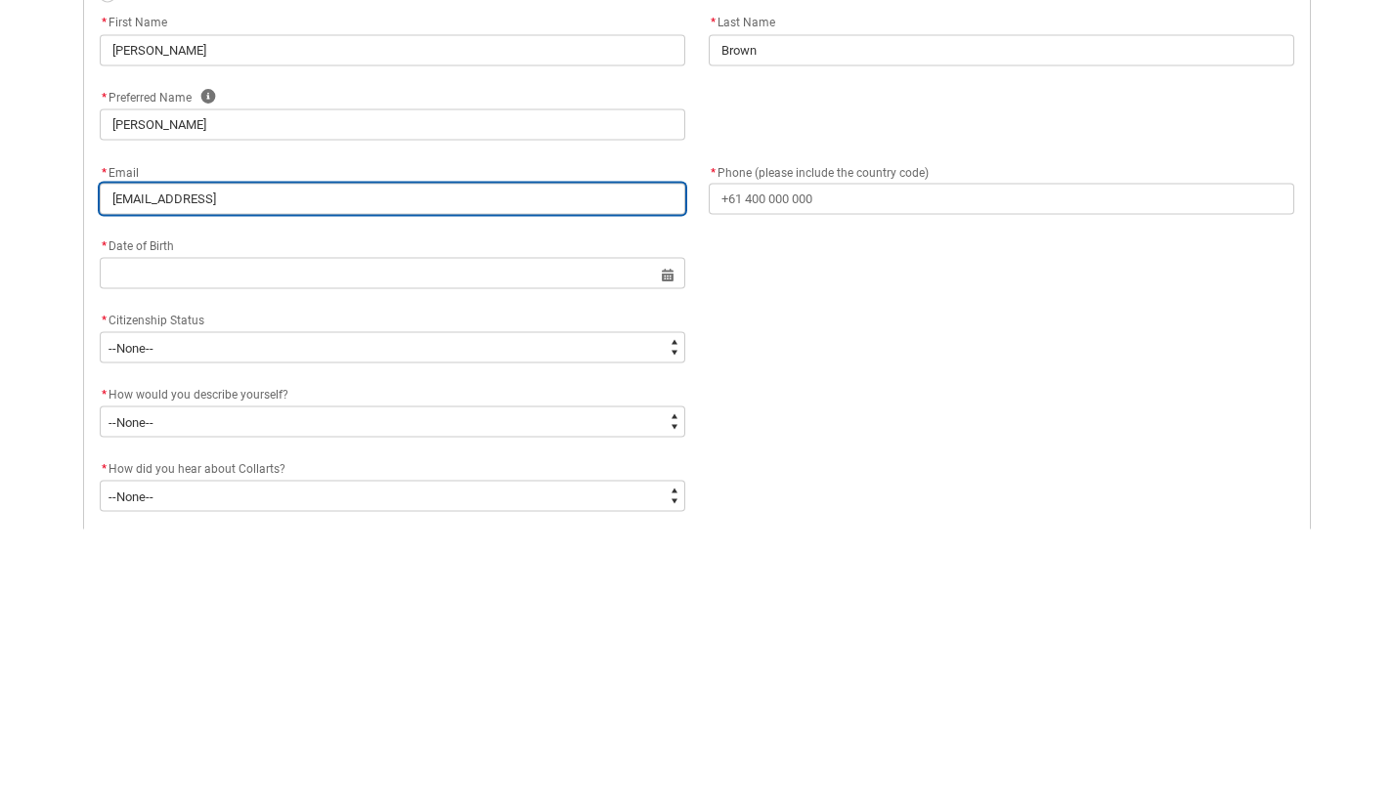
type lightning-primitive-input-simple "[EMAIL_ADDRESS]."
type input "[EMAIL_ADDRESS]."
type lightning-primitive-input-simple "danannbrown@gmail.c"
type input "danannbrown@gmail.c"
type lightning-primitive-input-simple "[EMAIL_ADDRESS][DOMAIN_NAME]"
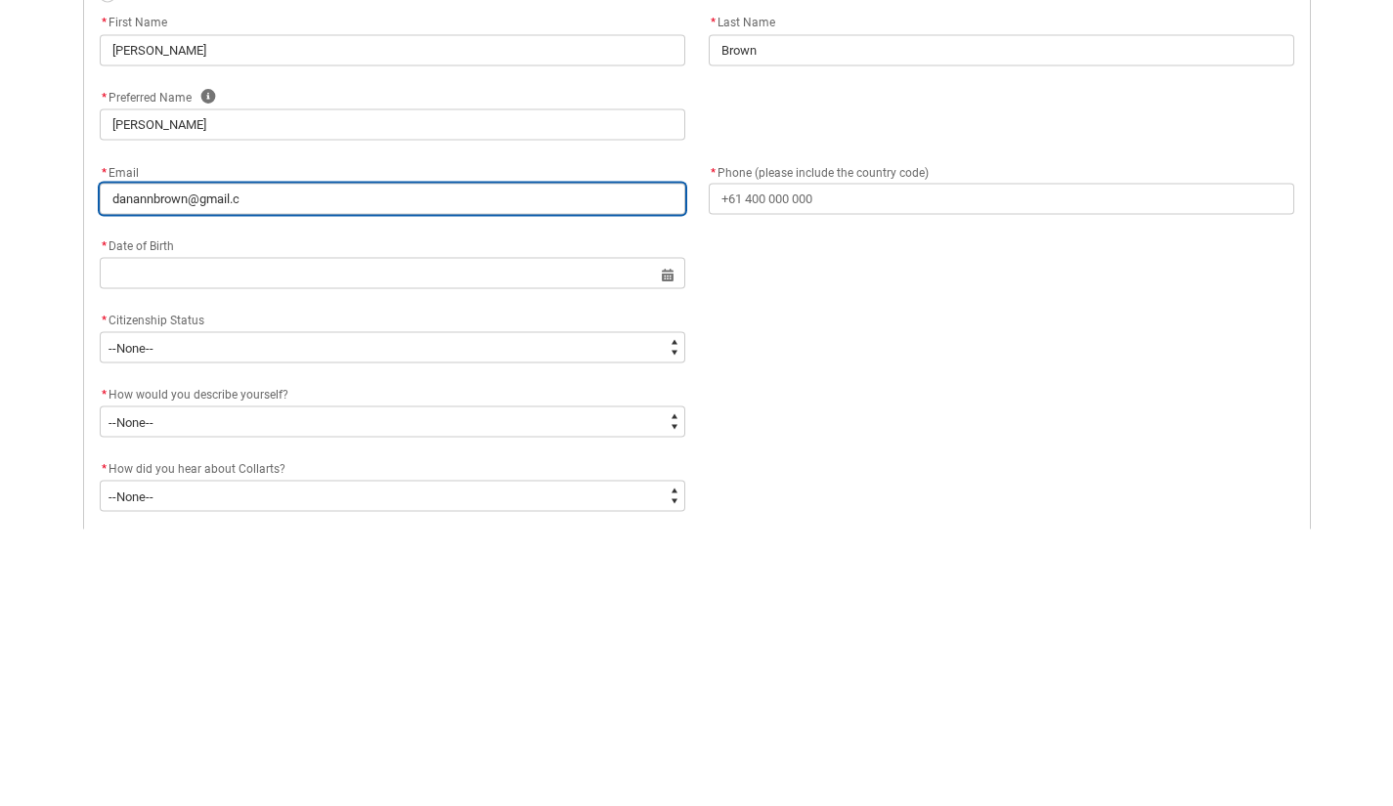
type input "[EMAIL_ADDRESS][DOMAIN_NAME]"
type lightning-primitive-input-simple "[EMAIL_ADDRESS][DOMAIN_NAME]"
type input "[EMAIL_ADDRESS][DOMAIN_NAME]"
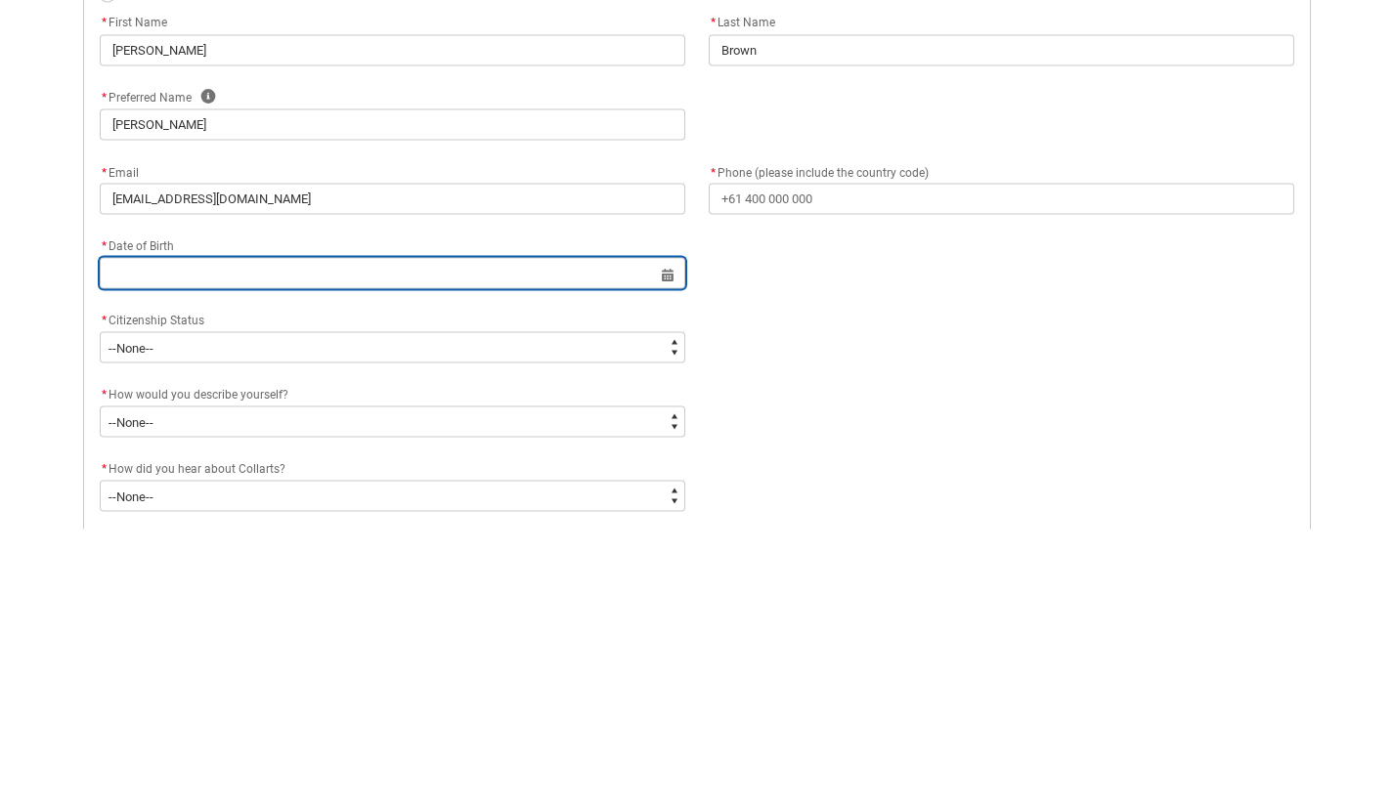
click at [600, 563] on input "REDU_Application_Form_for_Applicant flow" at bounding box center [392, 550] width 585 height 31
select select "2025"
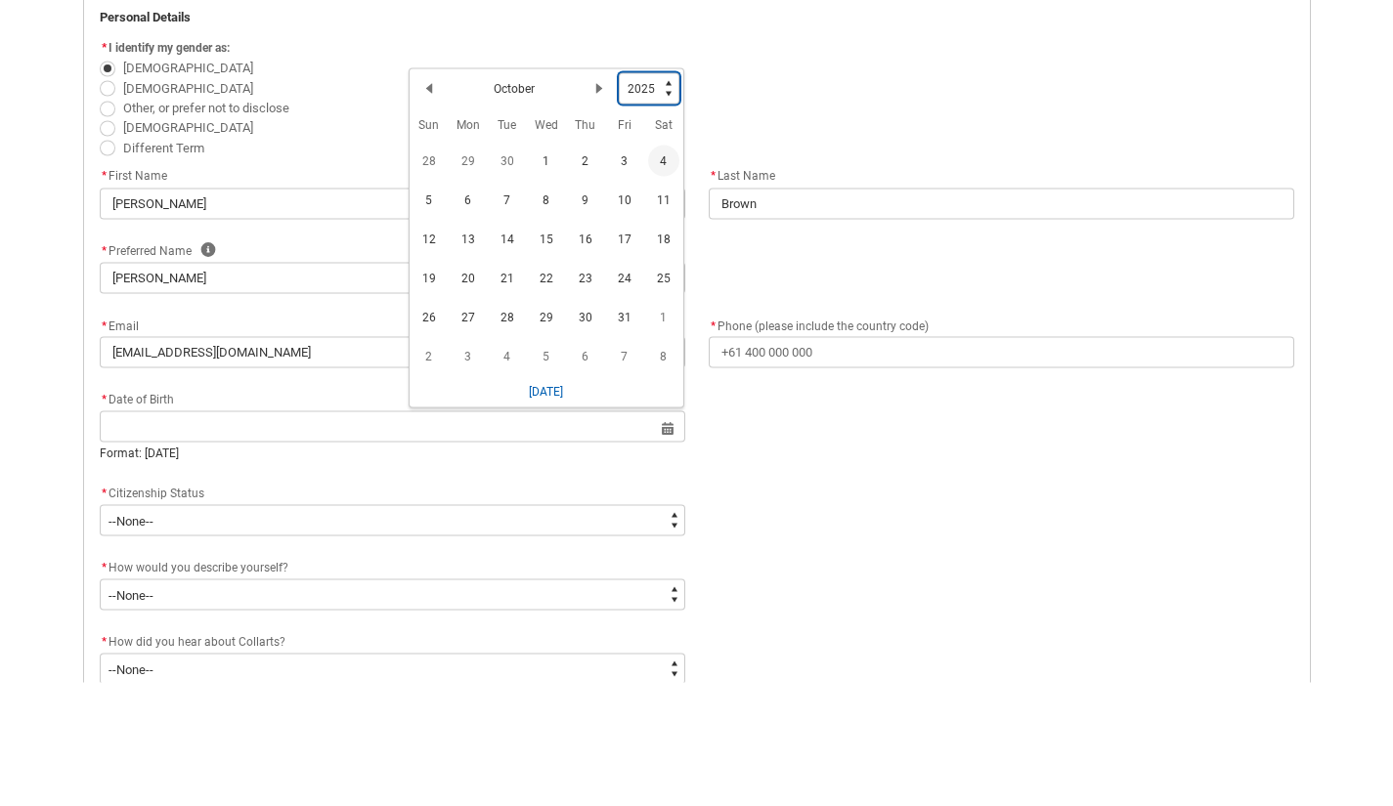
click at [657, 209] on select "1925 1926 1927 1928 1929 1930 1931 1932 1933 1934 1935 1936 1937 1938 1939 1940…" at bounding box center [649, 211] width 61 height 31
type lightning-select "2003"
click at [619, 196] on select "1925 1926 1927 1928 1929 1930 1931 1932 1933 1934 1935 1936 1937 1938 1939 1940…" at bounding box center [649, 211] width 61 height 31
select select "2003"
click at [428, 211] on lightning-primitive-icon "Date picker: October" at bounding box center [429, 212] width 14 height 14
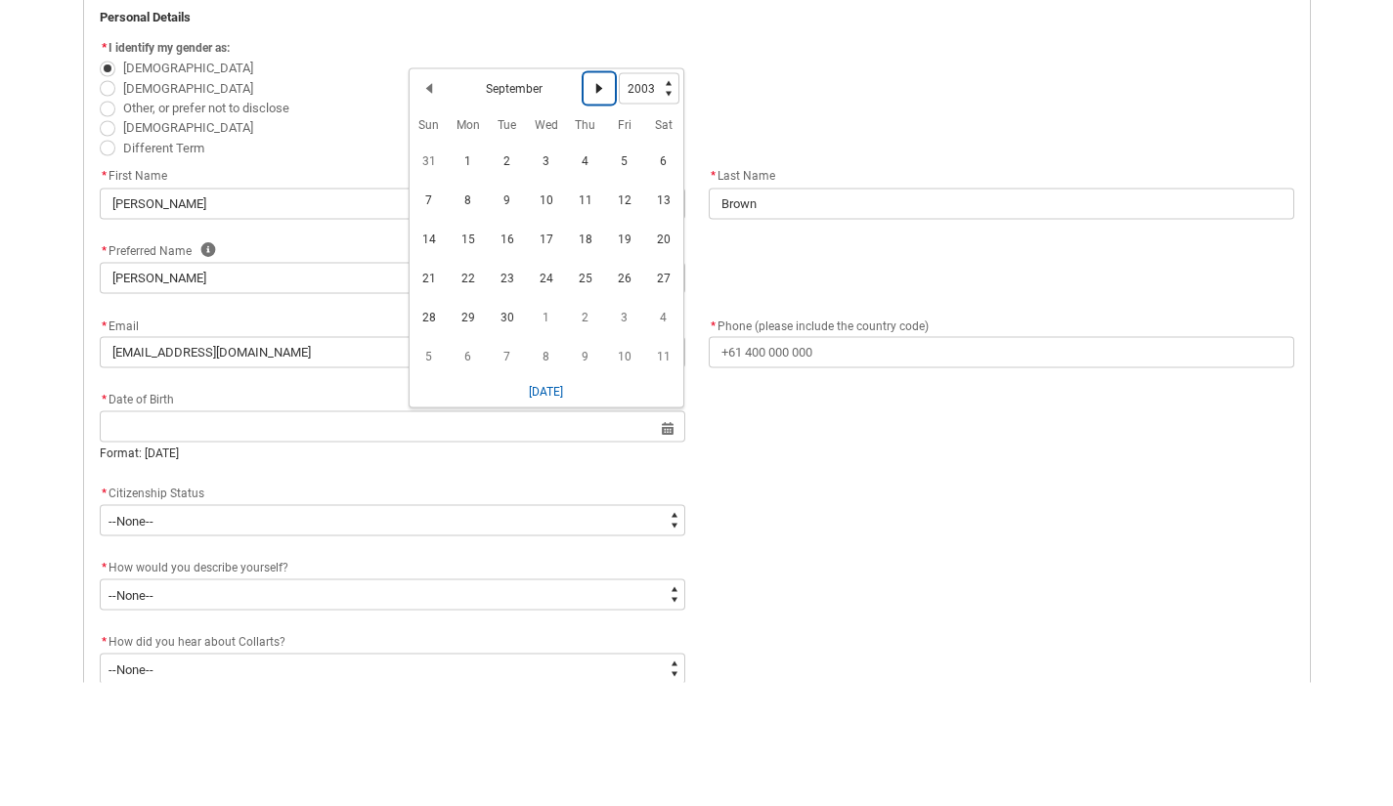
click at [596, 216] on lightning-primitive-icon "Date picker: September" at bounding box center [599, 212] width 14 height 14
click at [598, 217] on lightning-primitive-icon "Date picker: October" at bounding box center [599, 212] width 14 height 14
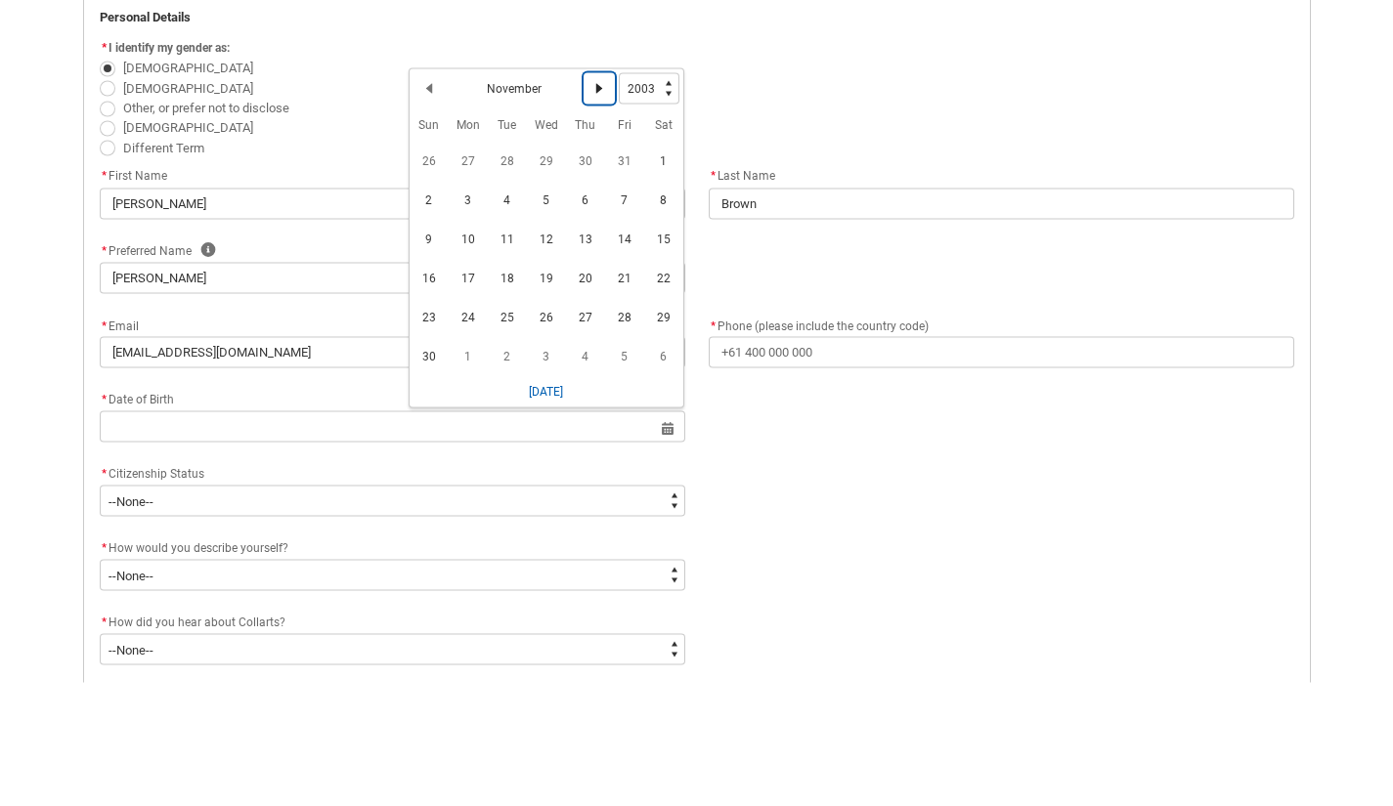
click at [595, 211] on lightning-primitive-icon "Date picker: November" at bounding box center [599, 212] width 14 height 14
click at [469, 400] on span "22" at bounding box center [468, 401] width 31 height 31
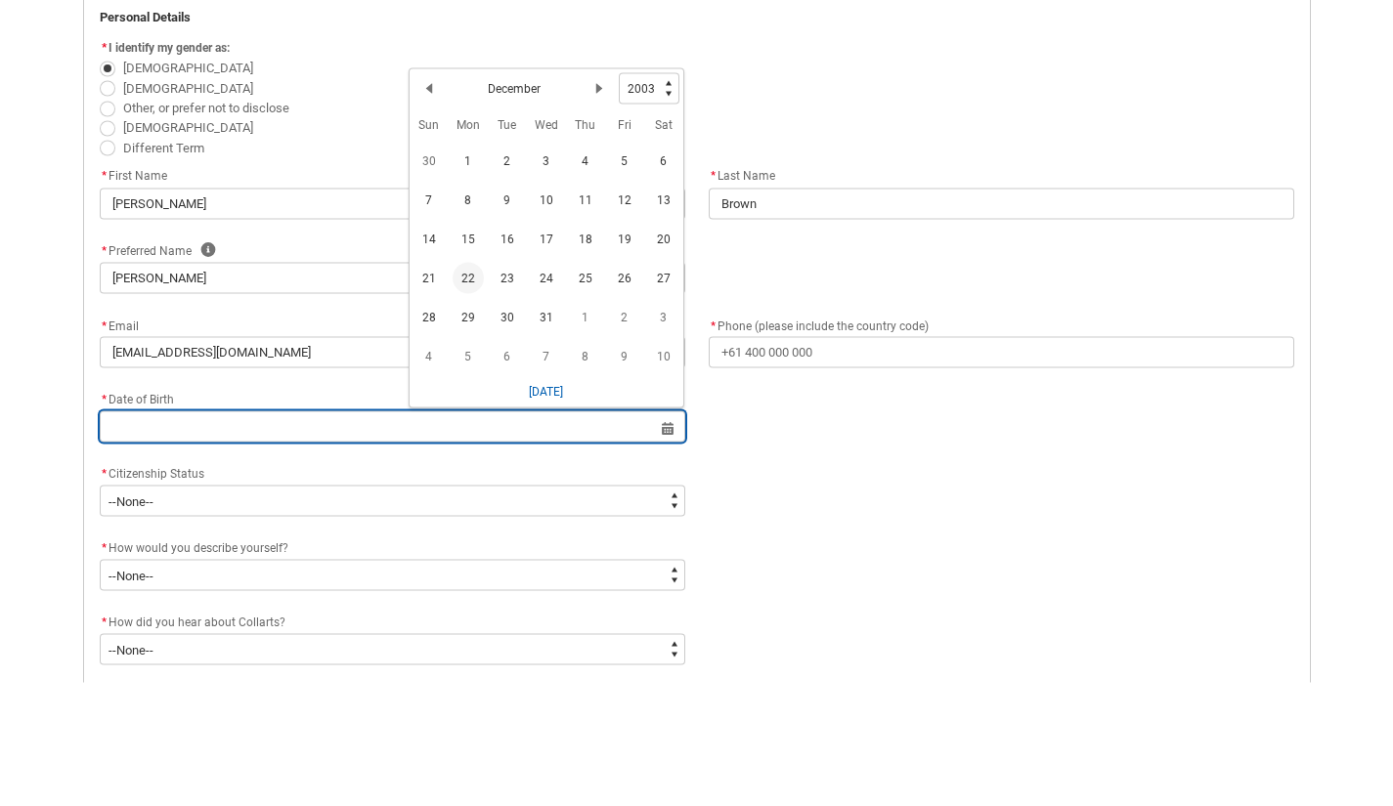
type lightning-datepicker "[DATE]"
type lightning-input "[DATE]"
type input "[DATE]"
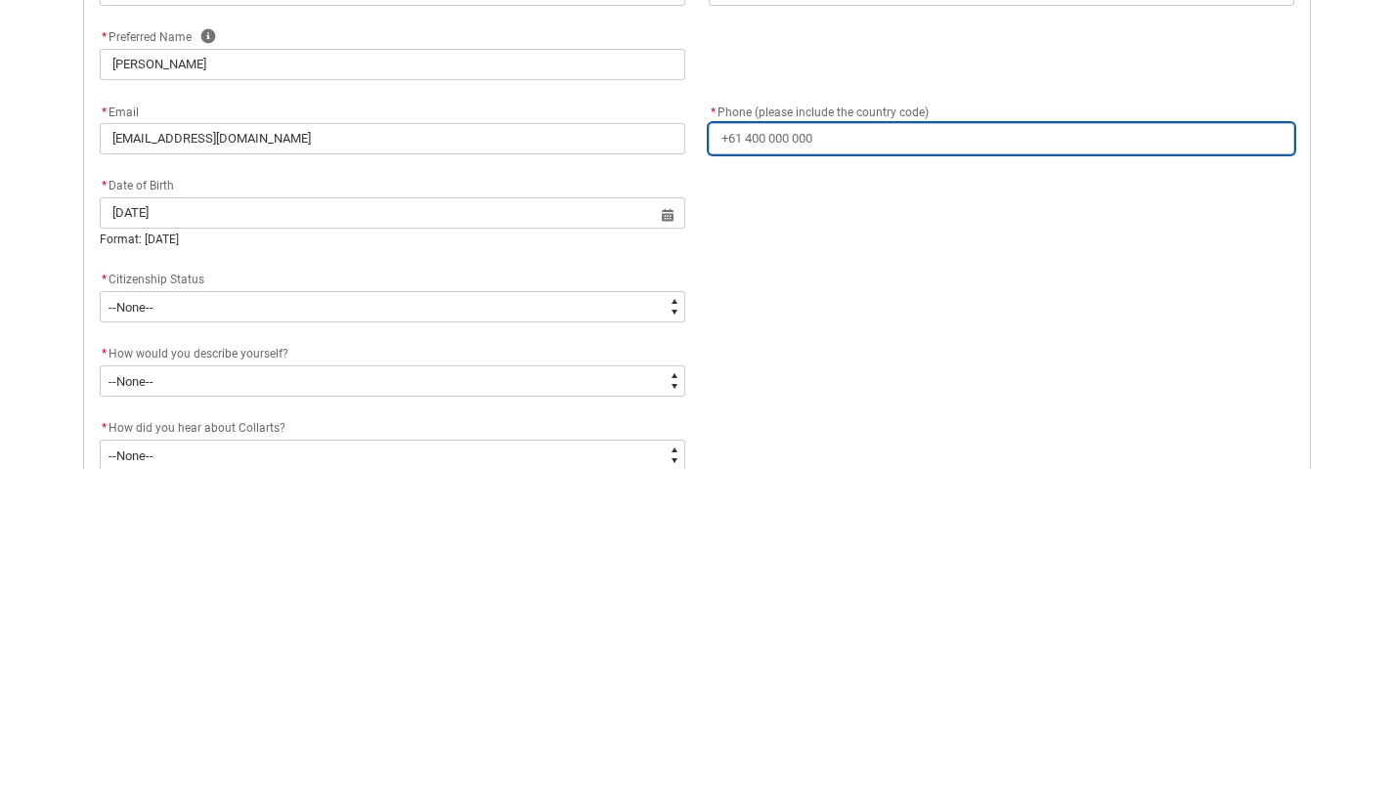
click at [930, 483] on input "* Phone (please include the country code)" at bounding box center [1001, 475] width 585 height 31
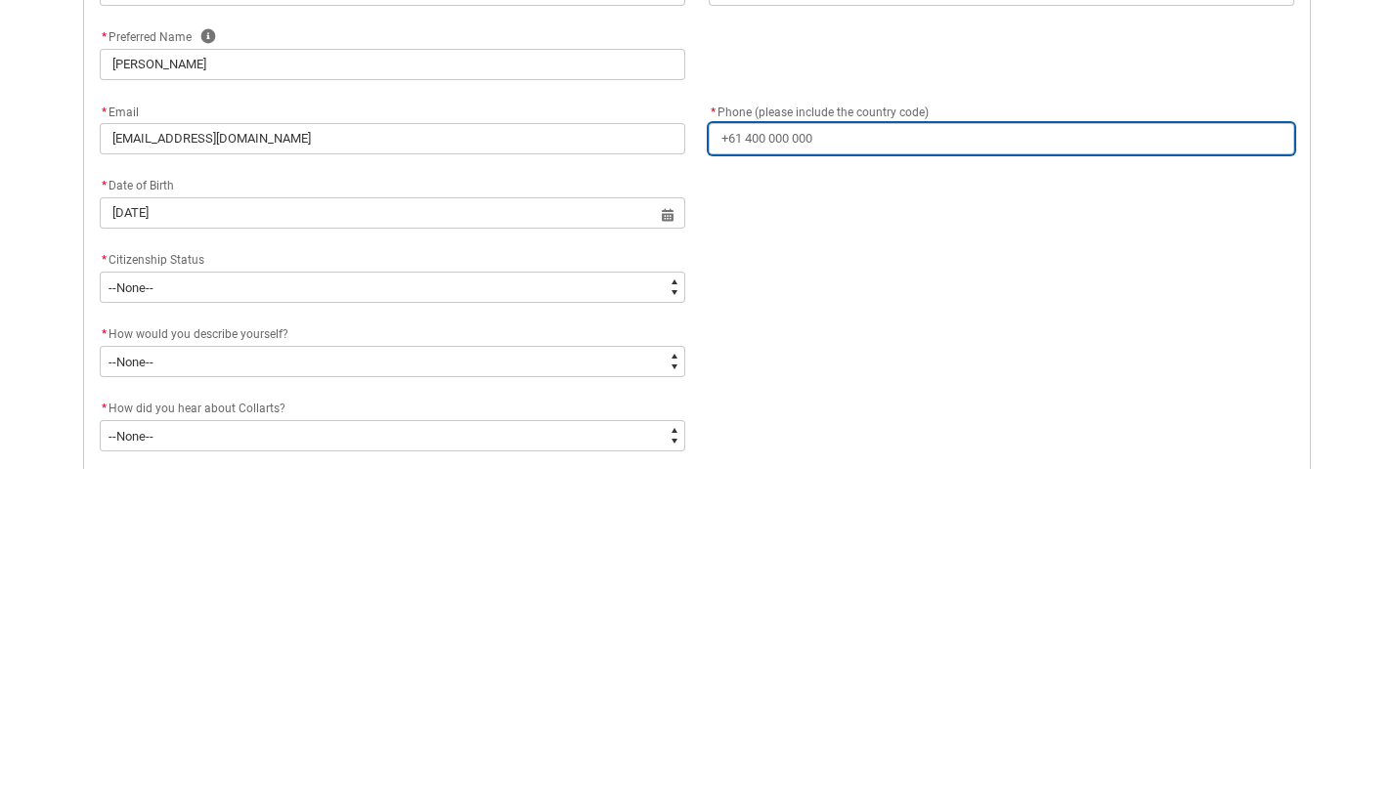
type lightning-primitive-input-simple "0"
type input "0"
type lightning-primitive-input-simple "04"
type input "04"
type lightning-primitive-input-simple "043"
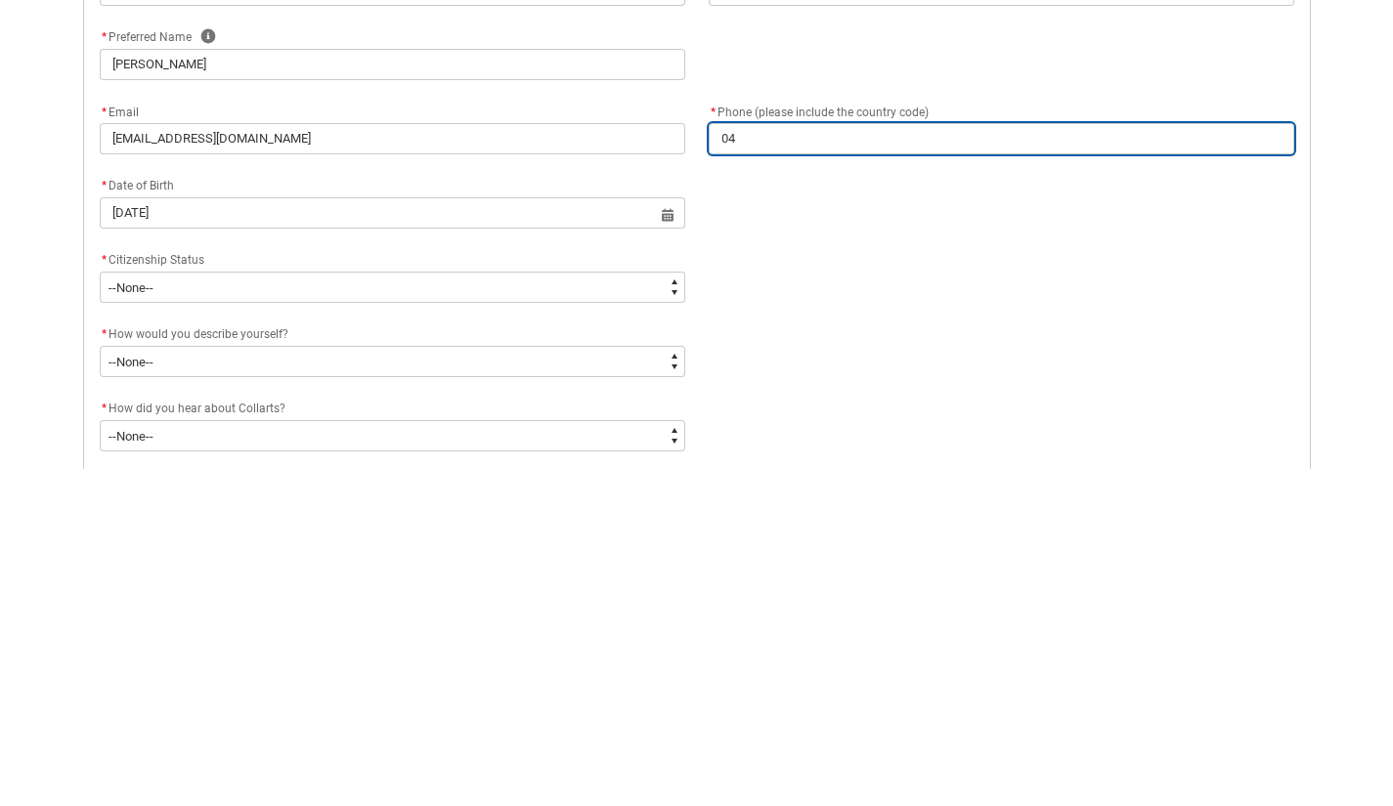
type input "043"
type lightning-primitive-input-simple "0434"
type input "0434"
type lightning-primitive-input-simple "04342"
type input "04342"
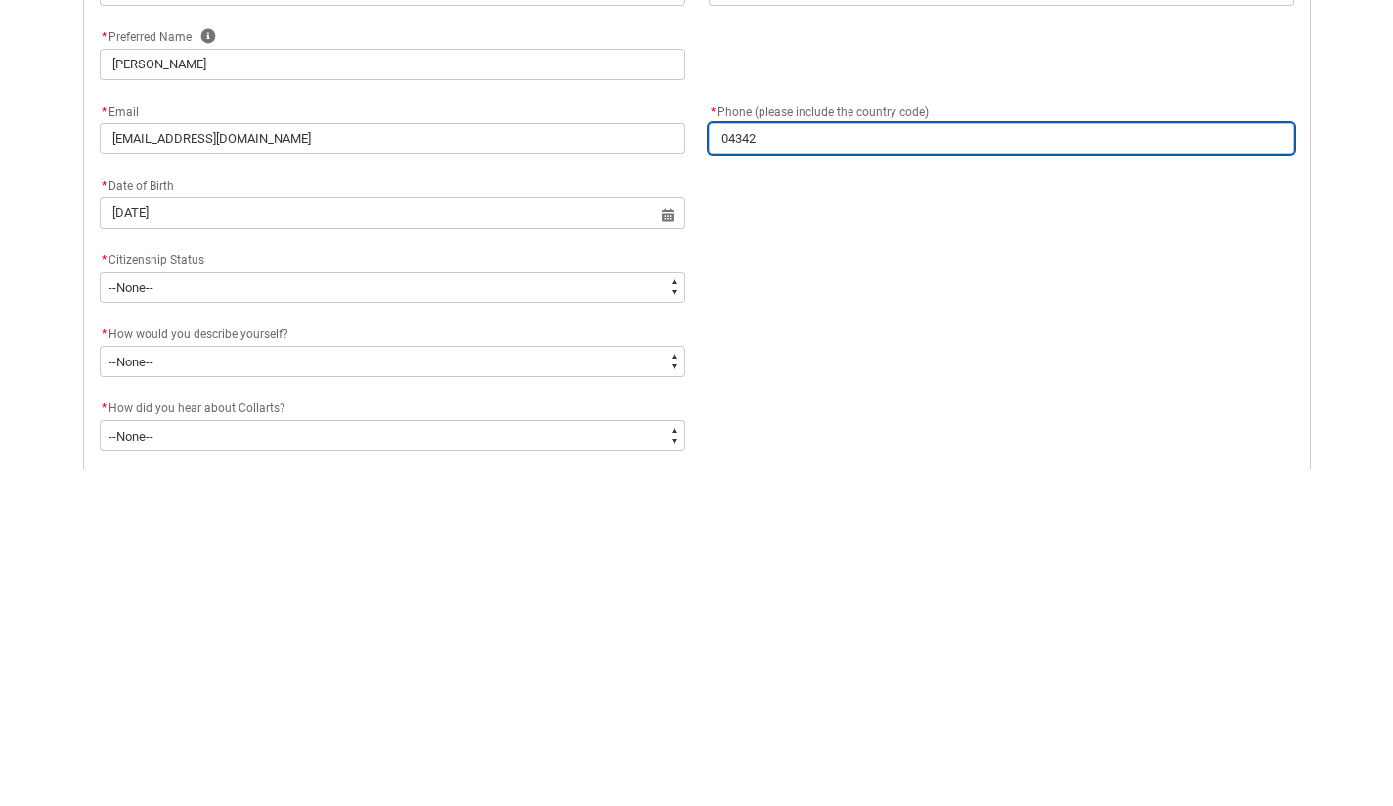
type lightning-primitive-input-simple "043429"
type input "043429"
type lightning-primitive-input-simple "0434292"
type input "0434292"
type lightning-primitive-input-simple "043429"
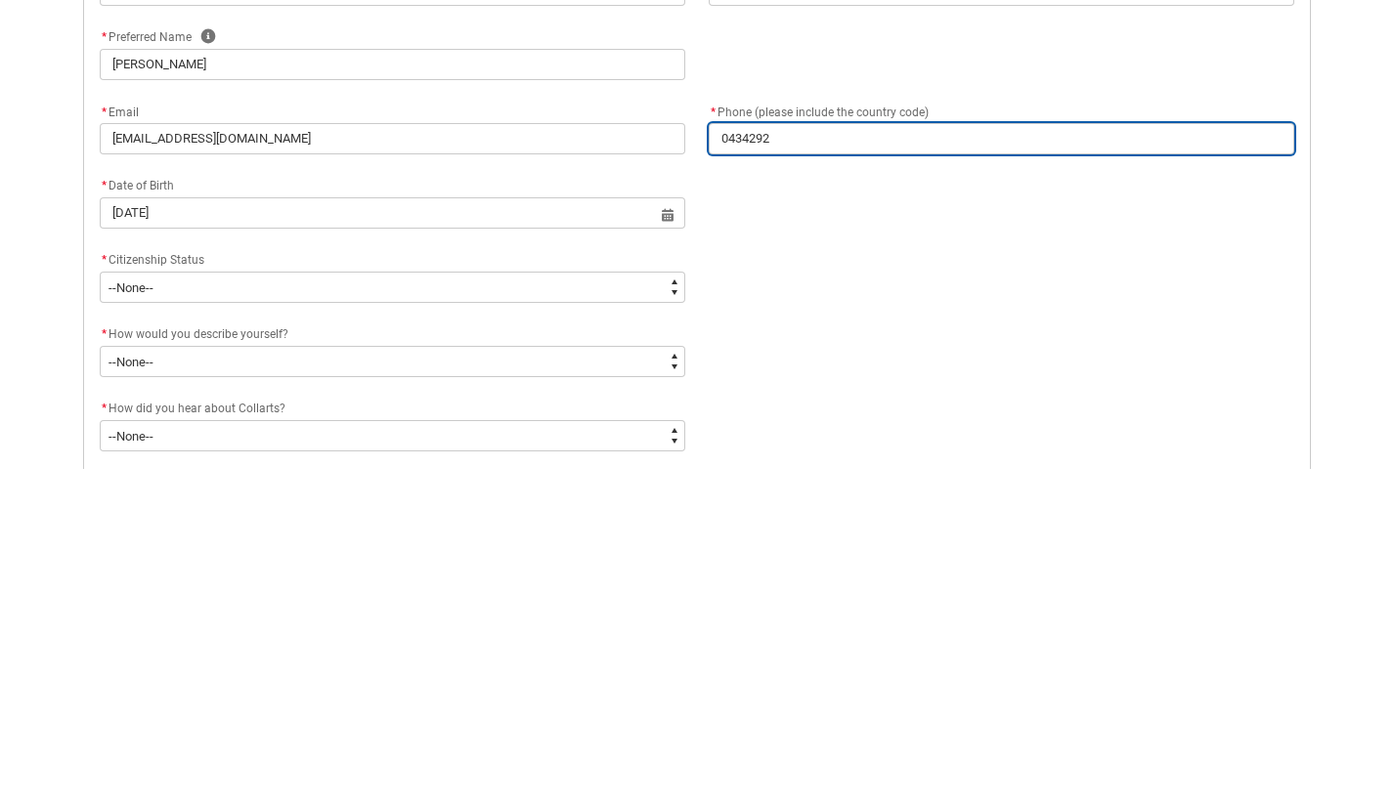
type input "043429"
type lightning-primitive-input-simple "04342"
type input "04342"
type lightning-primitive-input-simple "043421"
type input "043421"
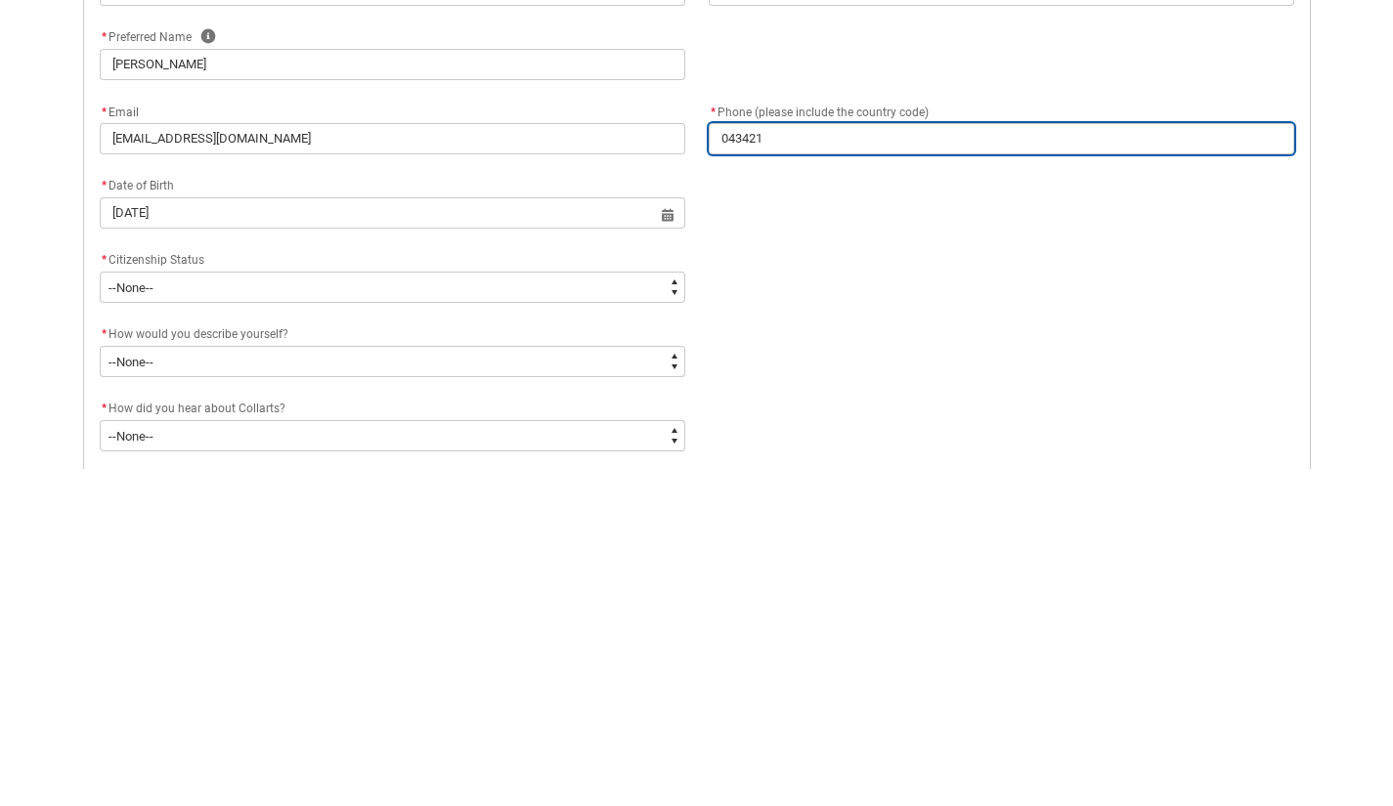
type lightning-primitive-input-simple "0434219"
type input "0434219"
type lightning-primitive-input-simple "04342192"
type input "04342192"
type lightning-primitive-input-simple "043421929"
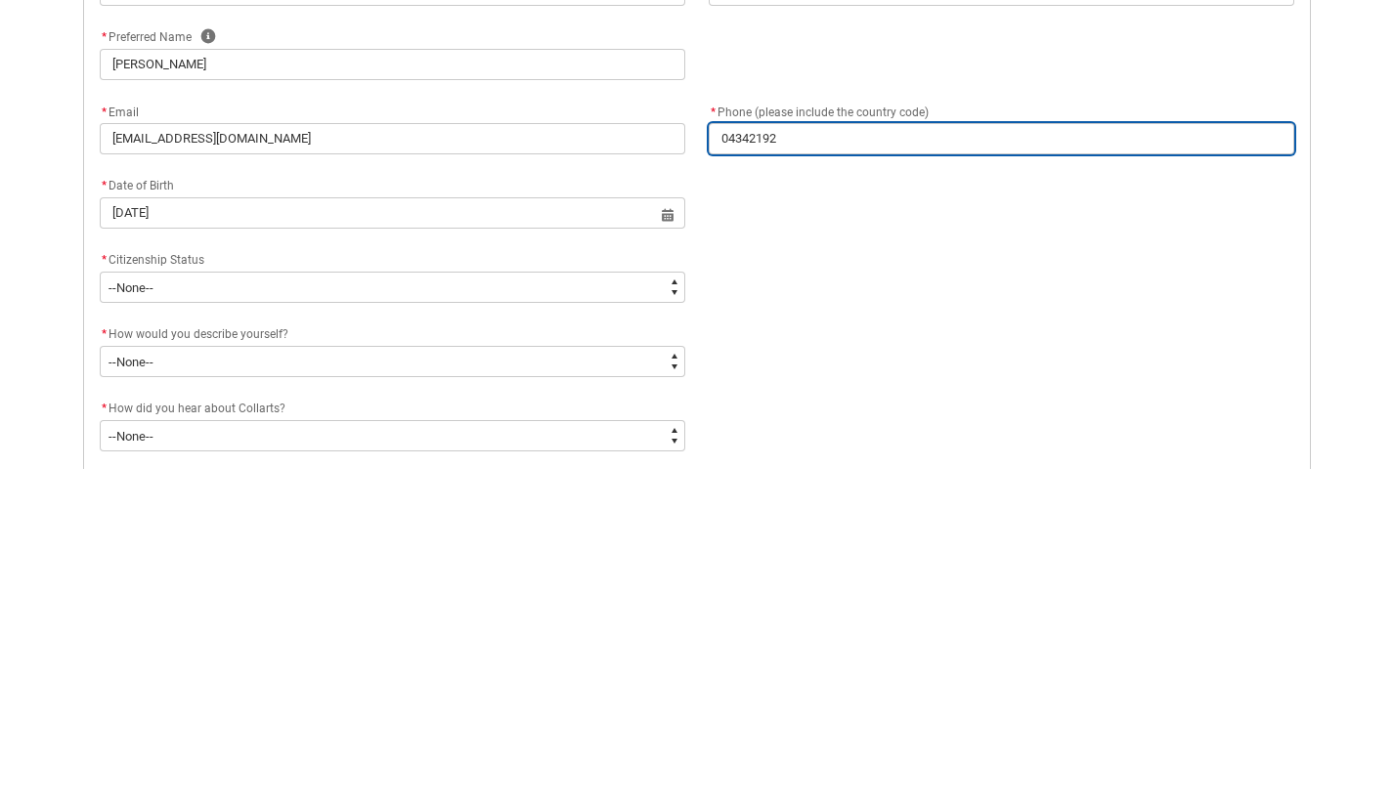
type input "043421929"
type lightning-primitive-input-simple "0434219291"
type input "0434219291"
type lightning-primitive-input-simple "04342192910"
type input "04342192910"
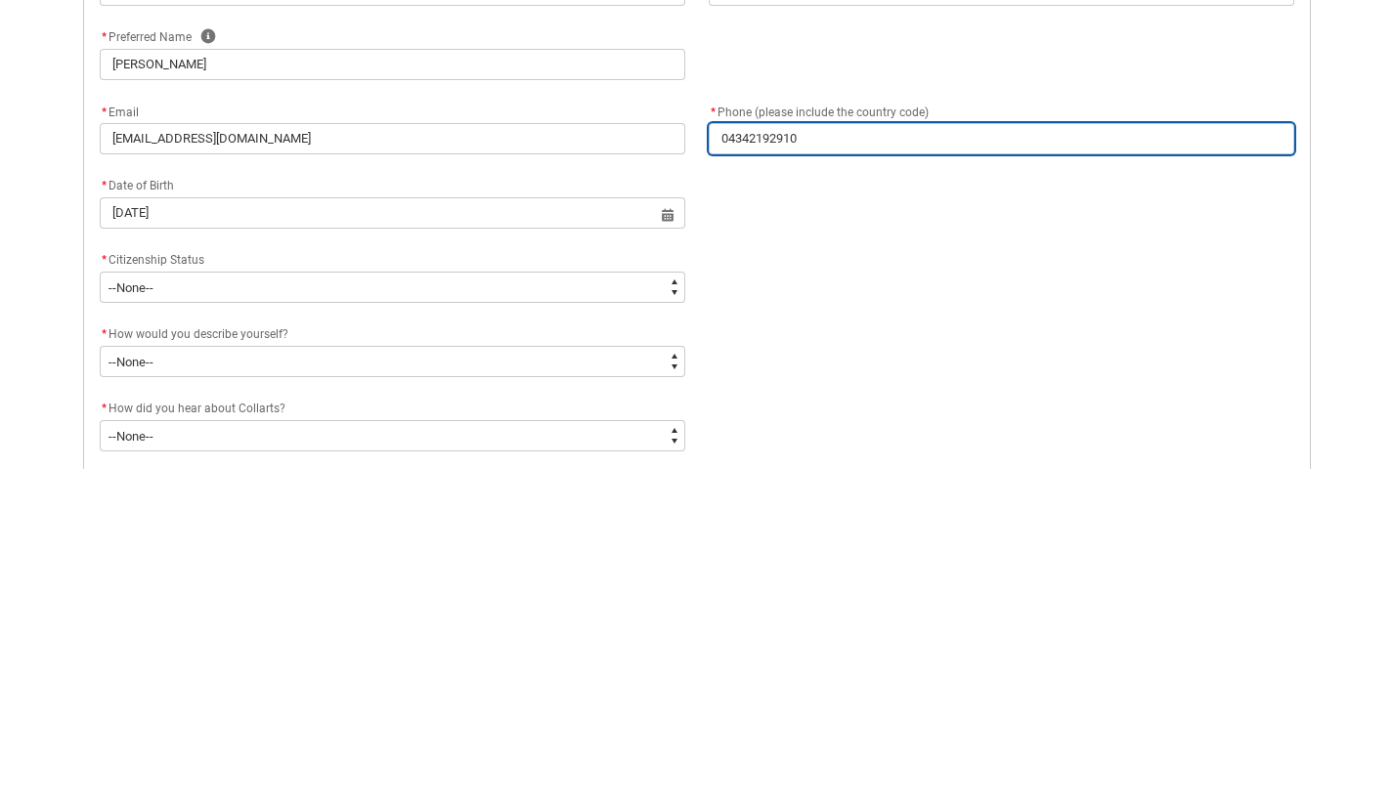
click at [763, 484] on input "04342192910" at bounding box center [1001, 475] width 585 height 31
type lightning-primitive-input-simple "0434292910"
type input "0434292910"
type lightning-primitive-input-simple "043492910"
type input "043492910"
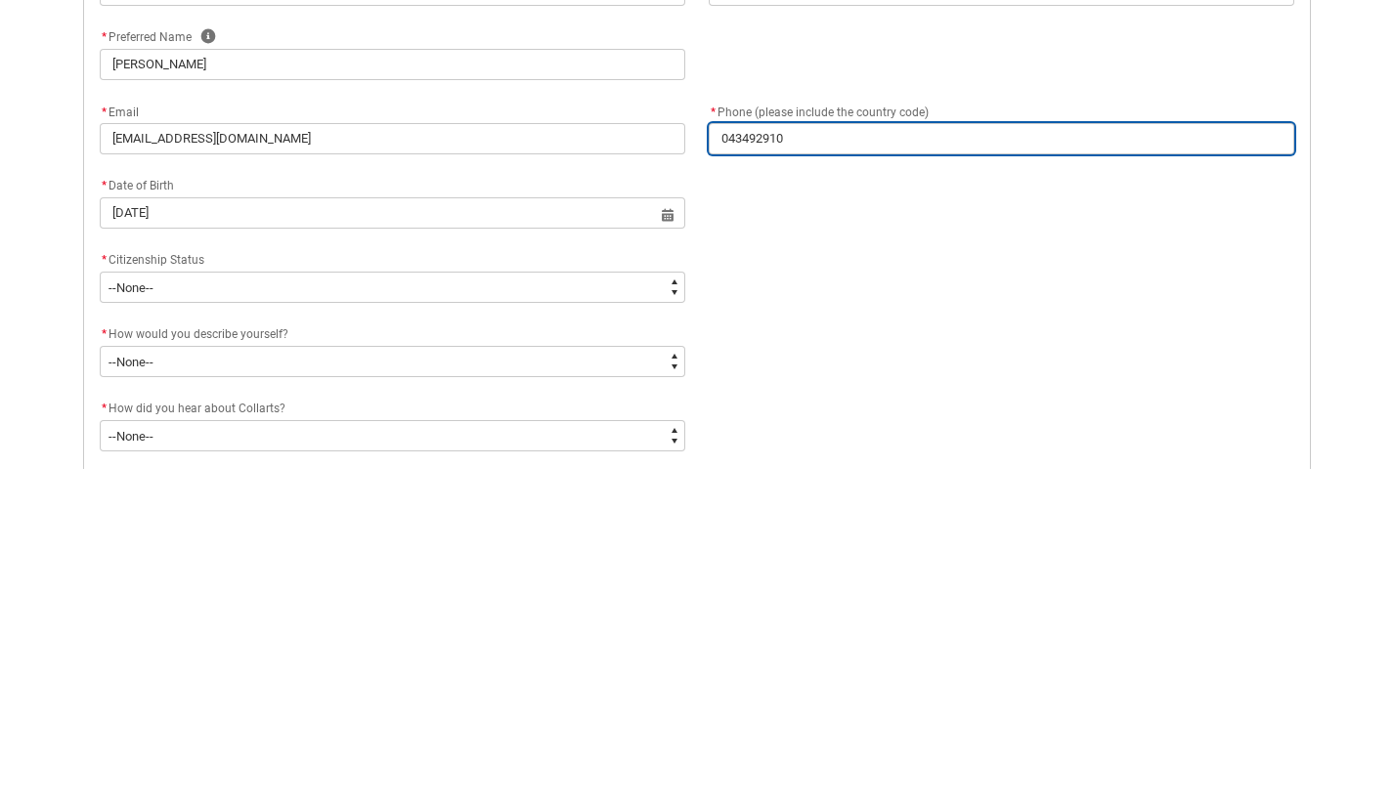
type lightning-primitive-input-simple "0434192910"
type input "0434192910"
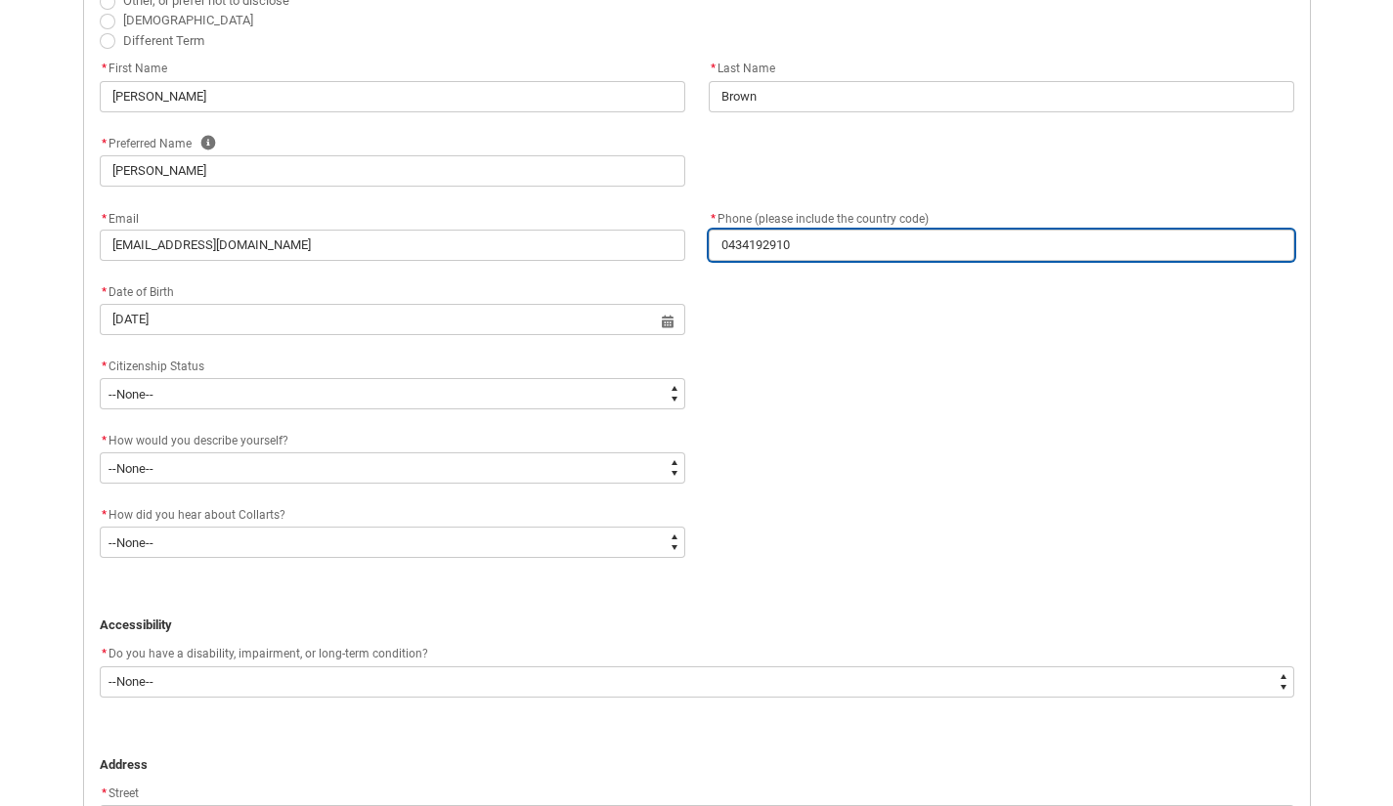
scroll to position [641, 0]
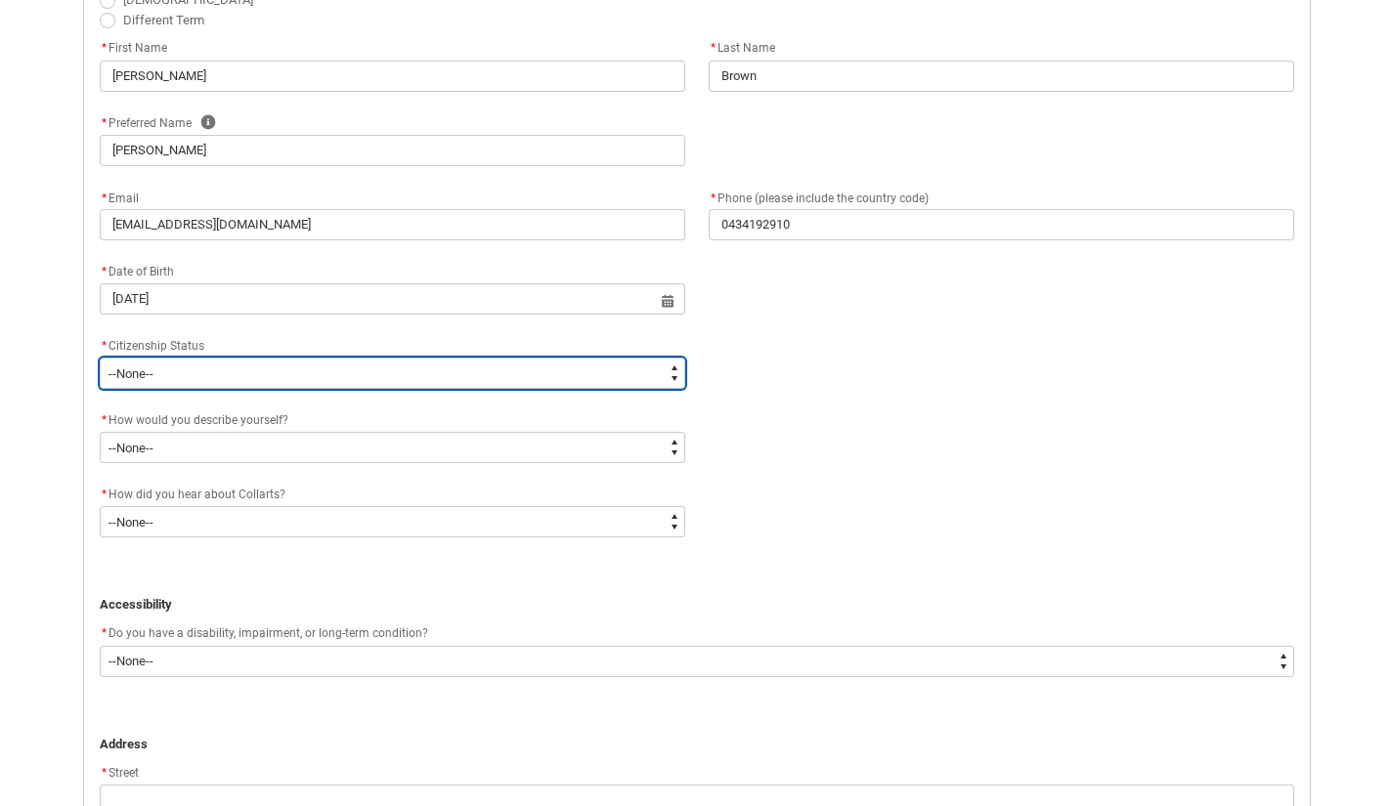
click at [631, 364] on select "--None-- [DEMOGRAPHIC_DATA] Humanitarian Visa [DEMOGRAPHIC_DATA] citizen Other …" at bounding box center [392, 373] width 585 height 31
type lightning-select "Citizenship.1"
click at [100, 358] on select "--None-- [DEMOGRAPHIC_DATA] Humanitarian Visa [DEMOGRAPHIC_DATA] citizen Other …" at bounding box center [392, 373] width 585 height 31
select select "Citizenship.1"
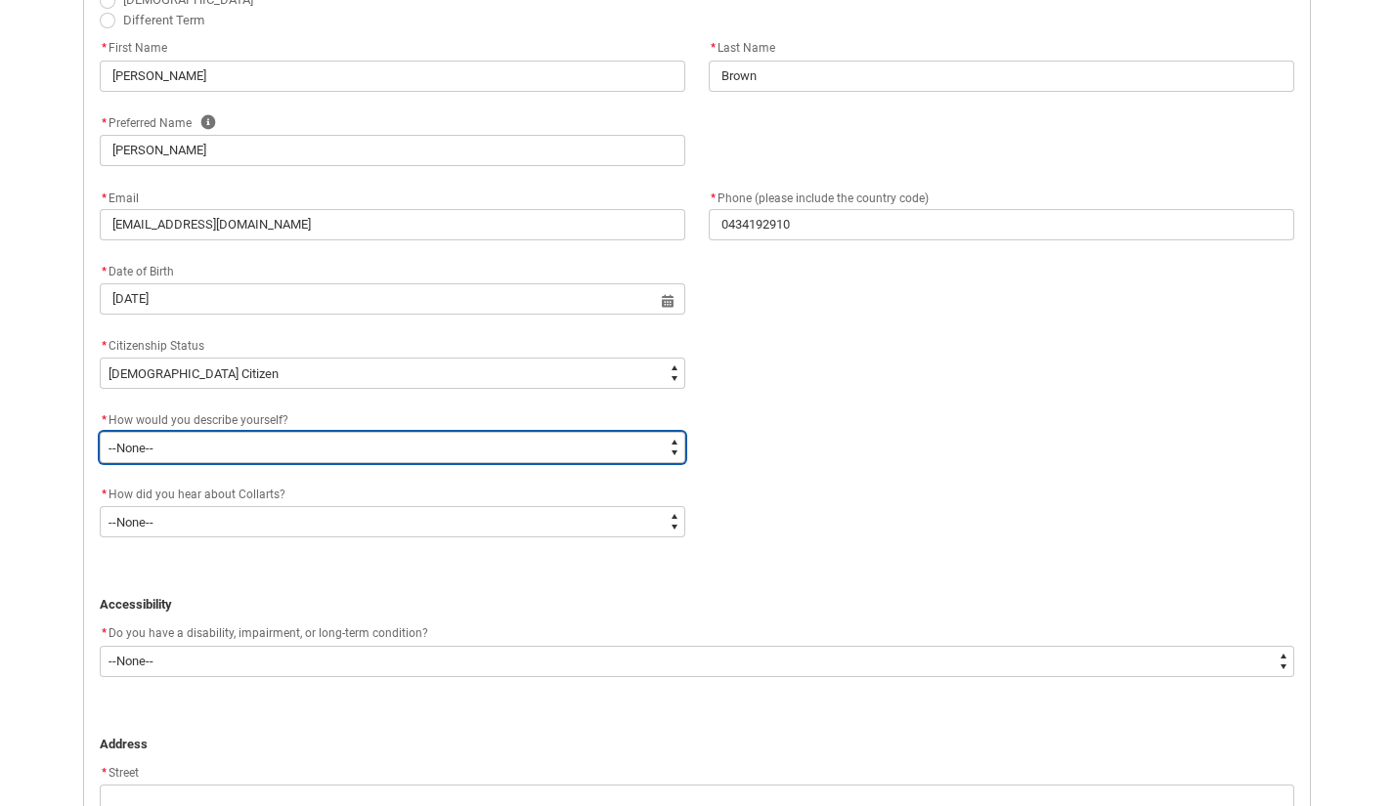
click at [414, 449] on select "--None-- I'm currently in Year 12 and planning what I'll do after school I've c…" at bounding box center [392, 447] width 585 height 31
type lightning-select "HSLC_Domestic_e"
click at [100, 432] on select "--None-- I'm currently in Year 12 and planning what I'll do after school I've c…" at bounding box center [392, 447] width 585 height 31
select select "HSLC_Domestic_e"
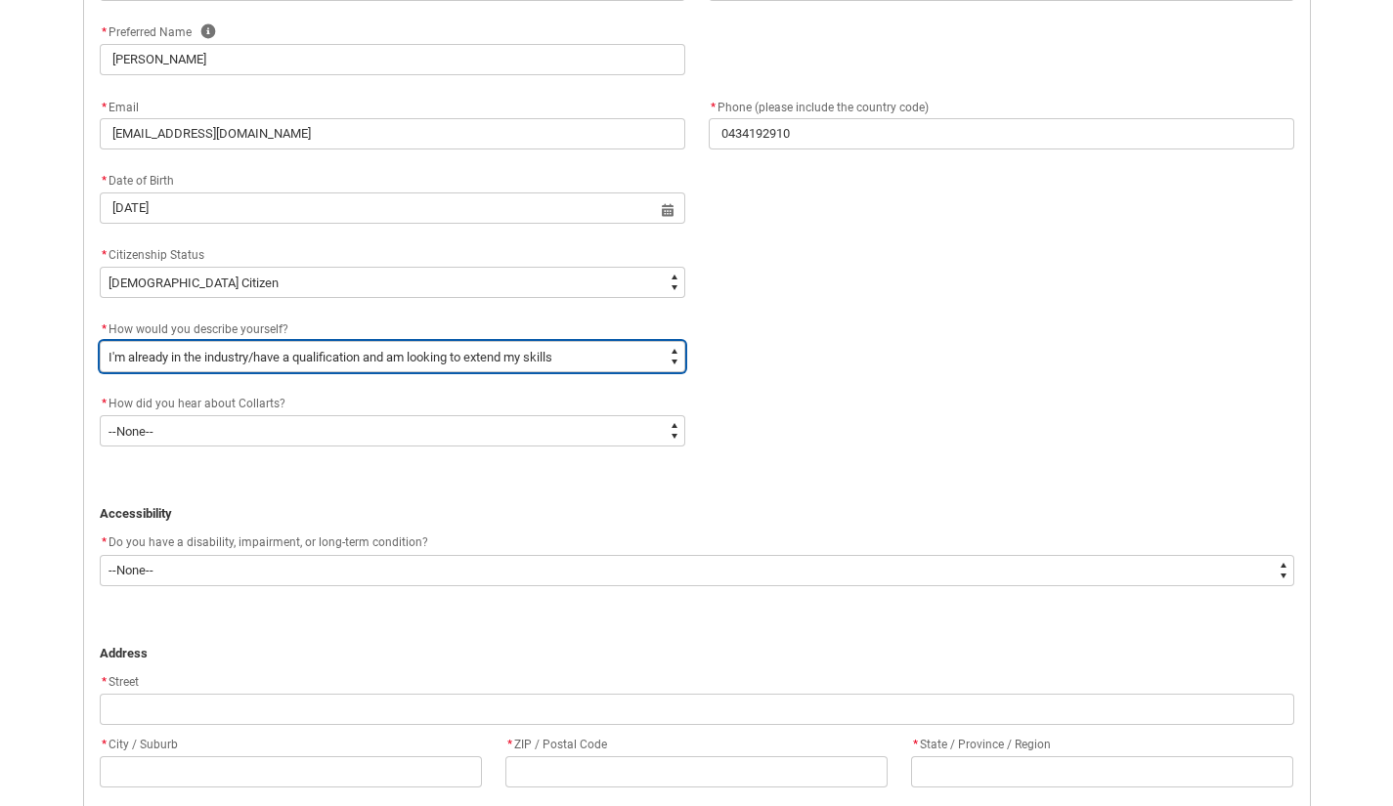
scroll to position [732, 0]
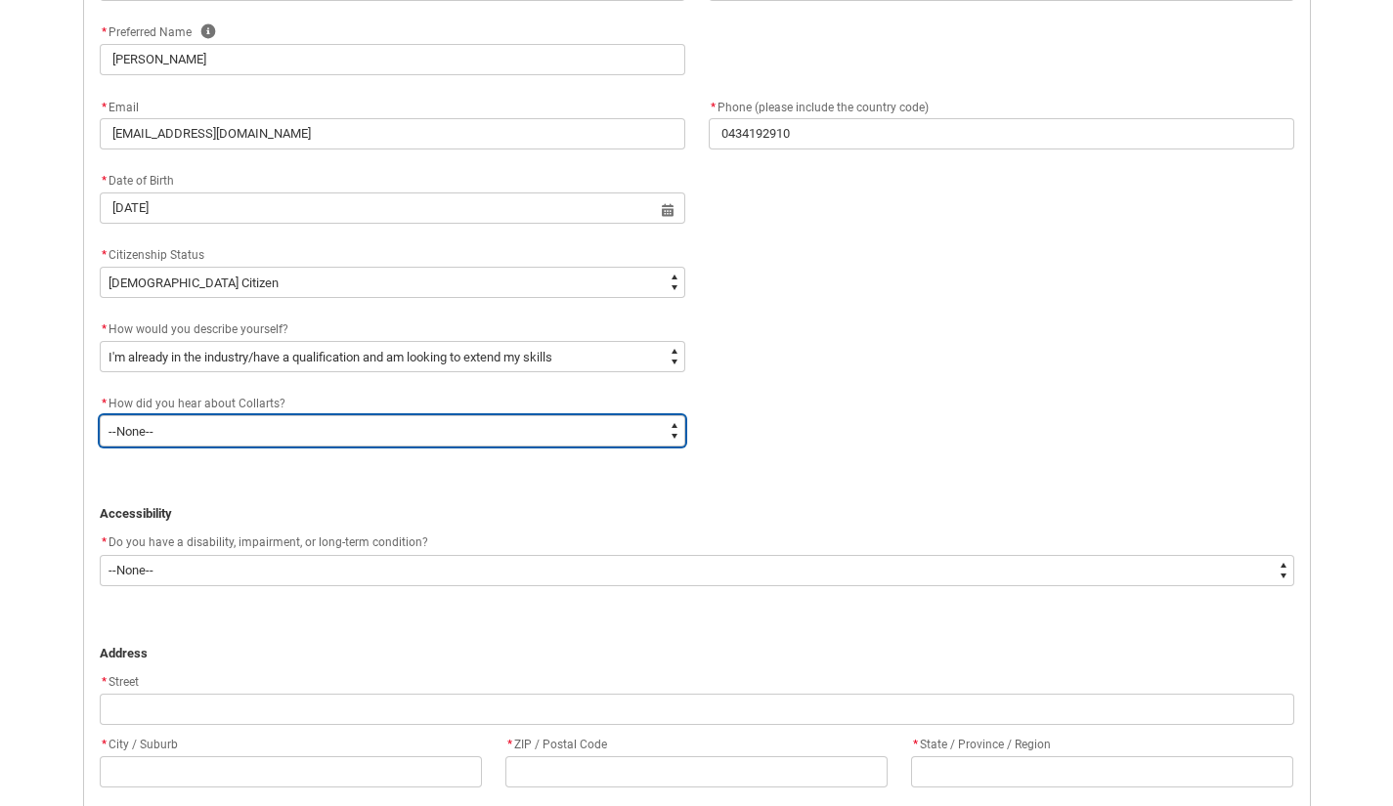
click at [601, 416] on select "--None-- Advertising - Facebook Advertising - Google Advertising - Instagram Ad…" at bounding box center [392, 430] width 585 height 31
type lightning-select "Heard_About_Collarts_[DOMAIN_NAME] Search (Google)"
click at [100, 415] on select "--None-- Advertising - Facebook Advertising - Google Advertising - Instagram Ad…" at bounding box center [392, 430] width 585 height 31
select select "Heard_About_Collarts_[DOMAIN_NAME] Search (Google)"
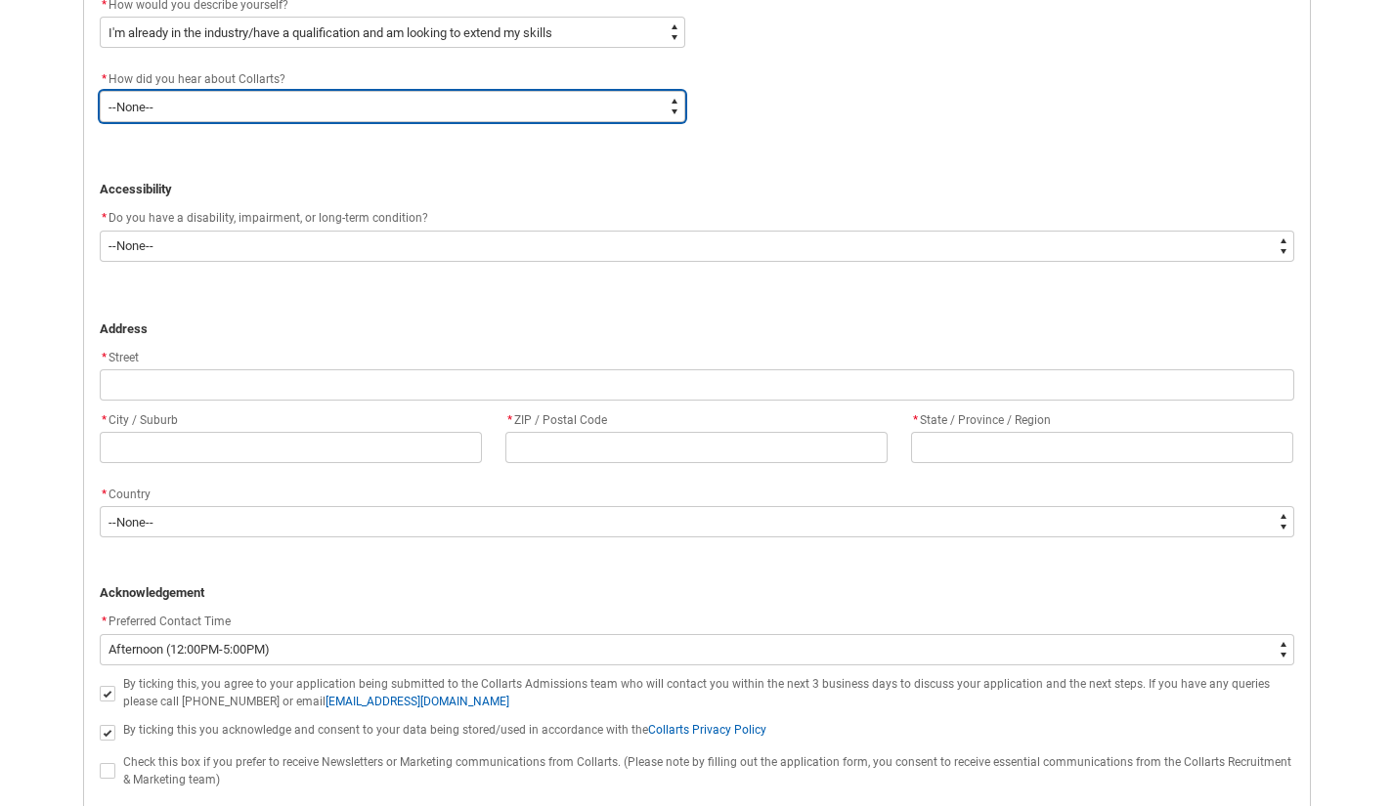
scroll to position [1058, 0]
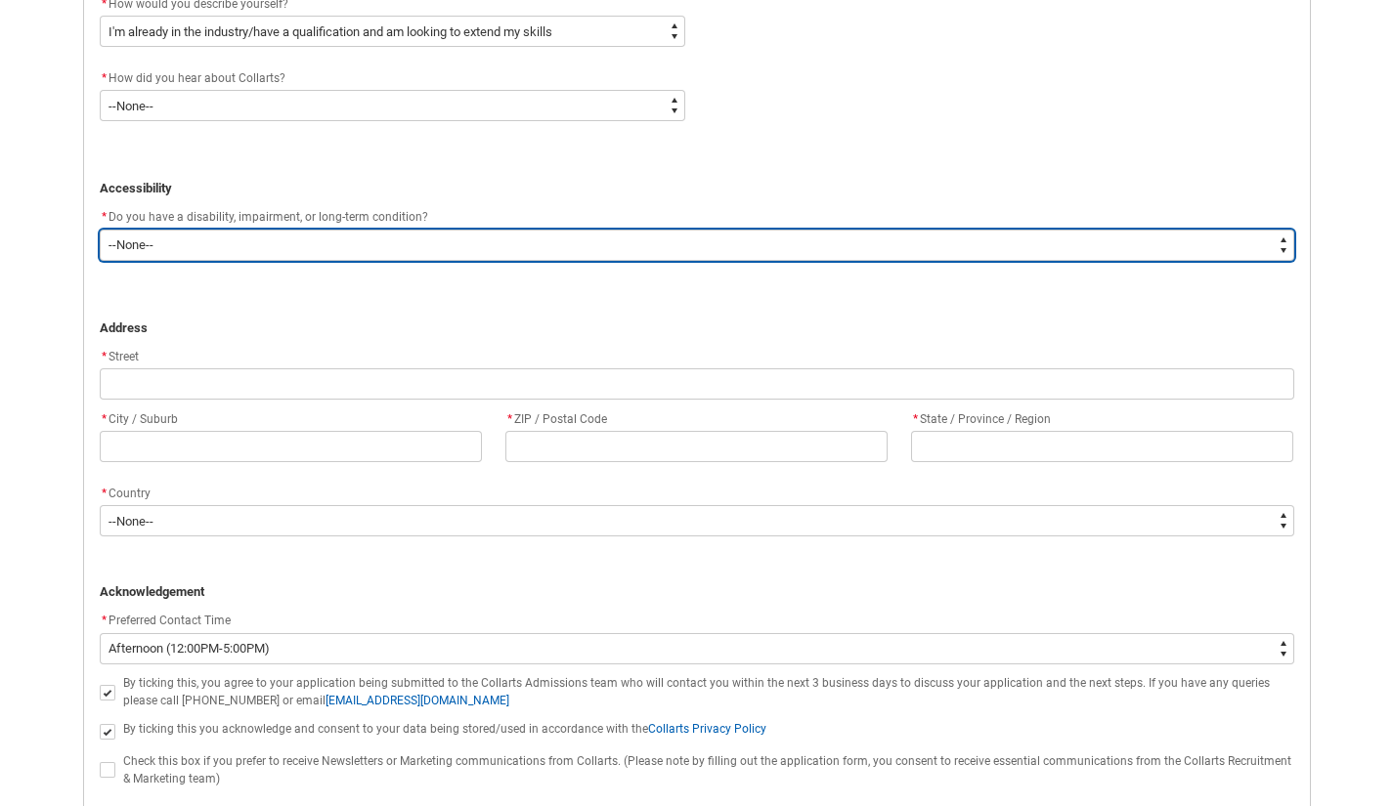
click at [1211, 237] on select "--None-- Yes No" at bounding box center [697, 245] width 1194 height 31
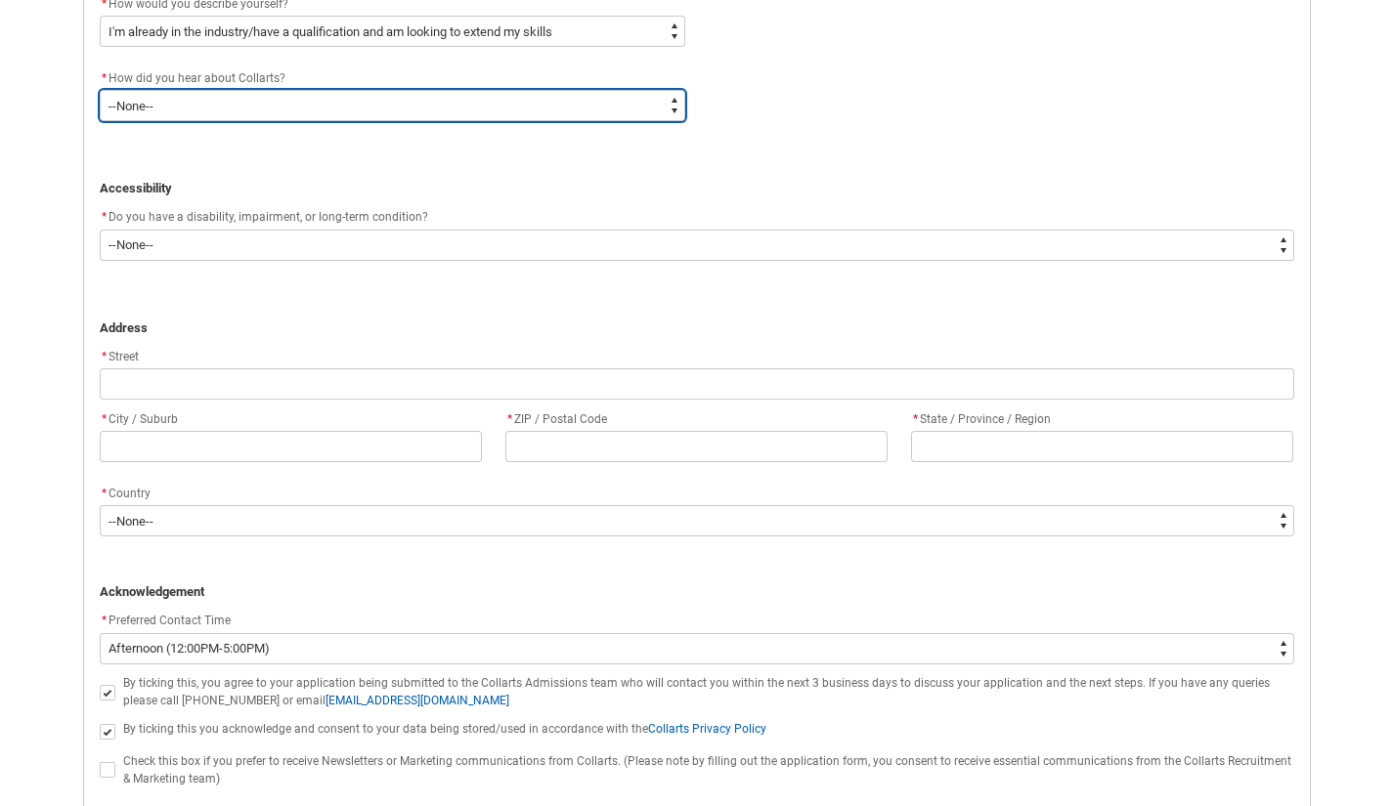
click at [677, 101] on select "--None-- Advertising - Facebook Advertising - Google Advertising - Instagram Ad…" at bounding box center [392, 105] width 585 height 31
type lightning-select "Heard_About_Collarts_[DOMAIN_NAME]"
click at [100, 90] on select "--None-- Advertising - Facebook Advertising - Google Advertising - Instagram Ad…" at bounding box center [392, 105] width 585 height 31
select select "Heard_About_Collarts_[DOMAIN_NAME]"
click at [642, 102] on select "--None-- Advertising - Facebook Advertising - Google Advertising - Instagram Ad…" at bounding box center [392, 105] width 585 height 31
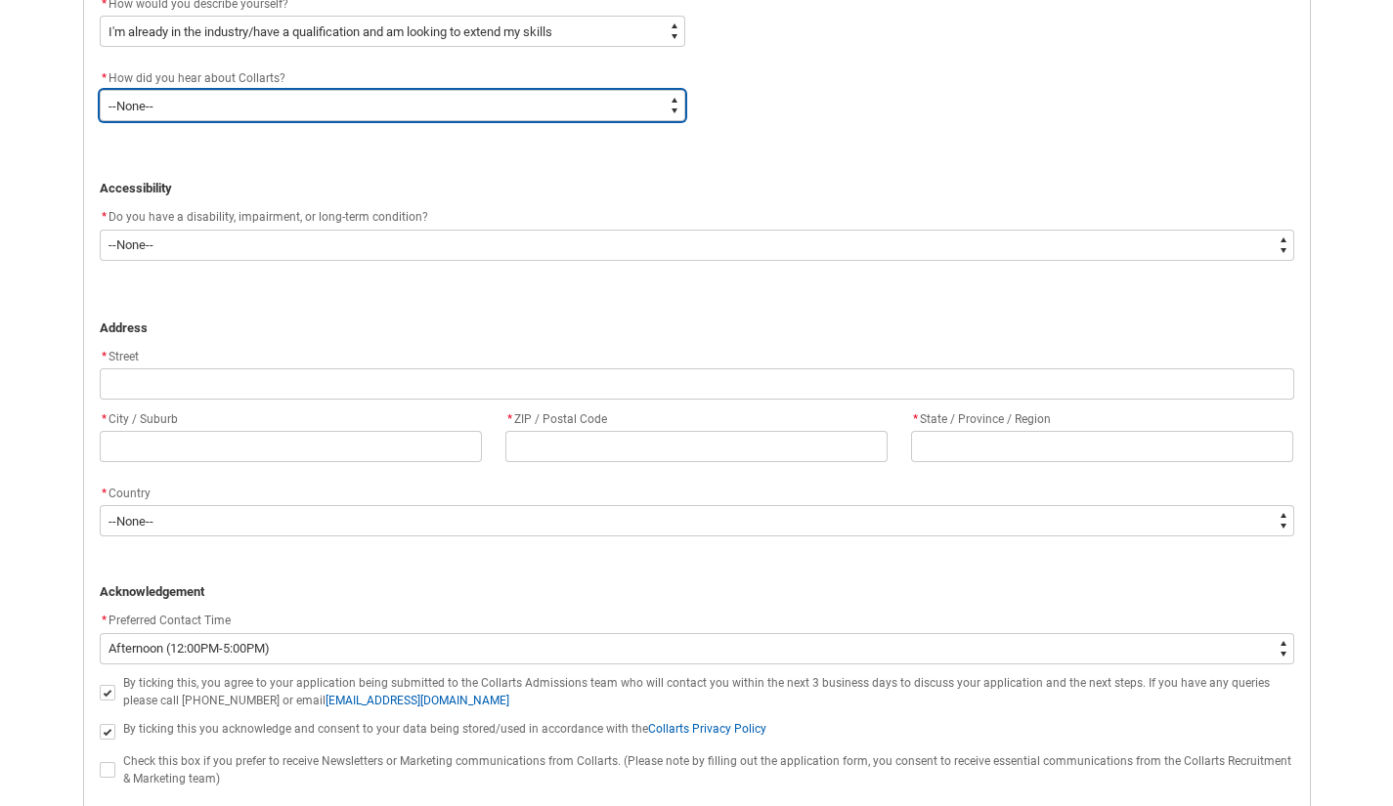
type lightning-select "Heard_About_Collarts_[DOMAIN_NAME] Search (Google)"
click at [100, 90] on select "--None-- Advertising - Facebook Advertising - Google Advertising - Instagram Ad…" at bounding box center [392, 105] width 585 height 31
select select "Heard_About_Collarts_[DOMAIN_NAME] Search (Google)"
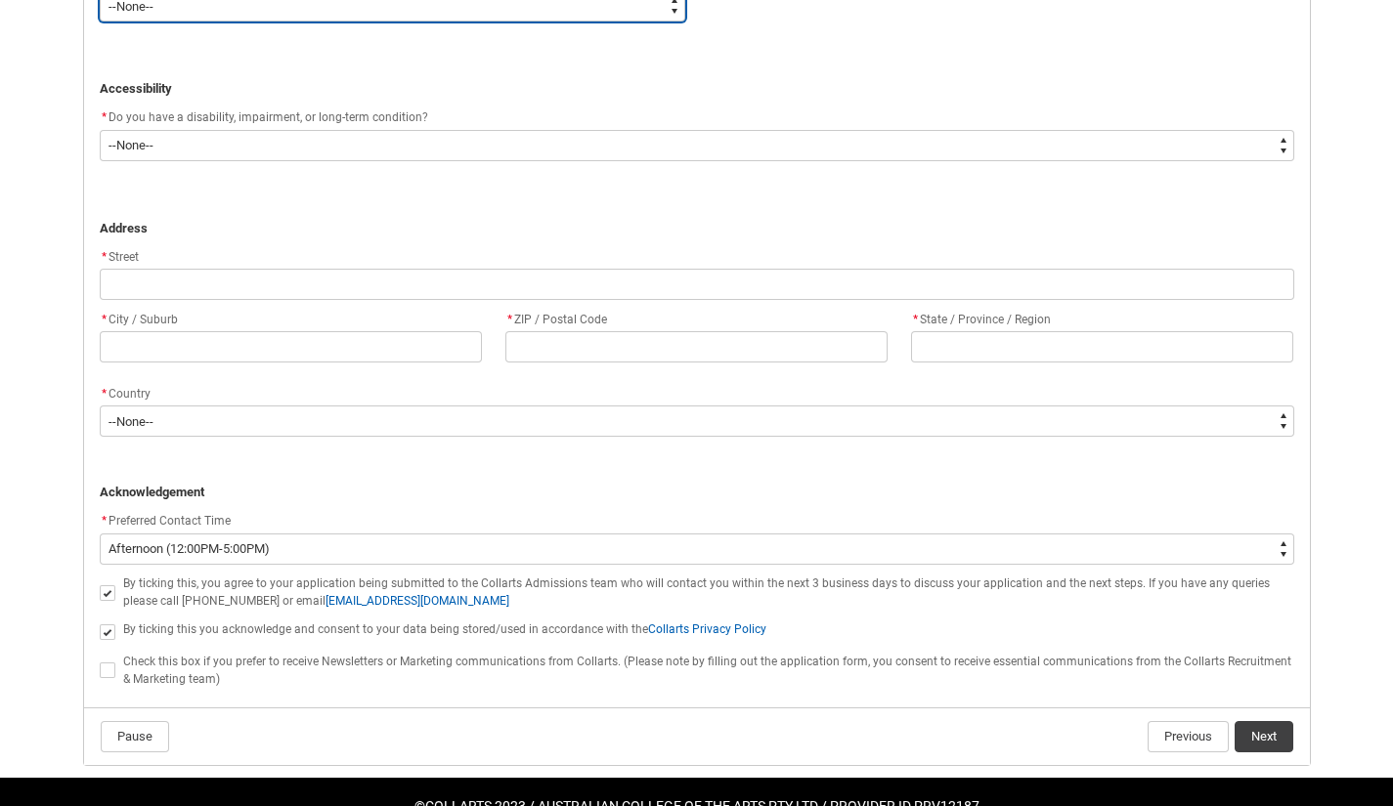
scroll to position [1155, 0]
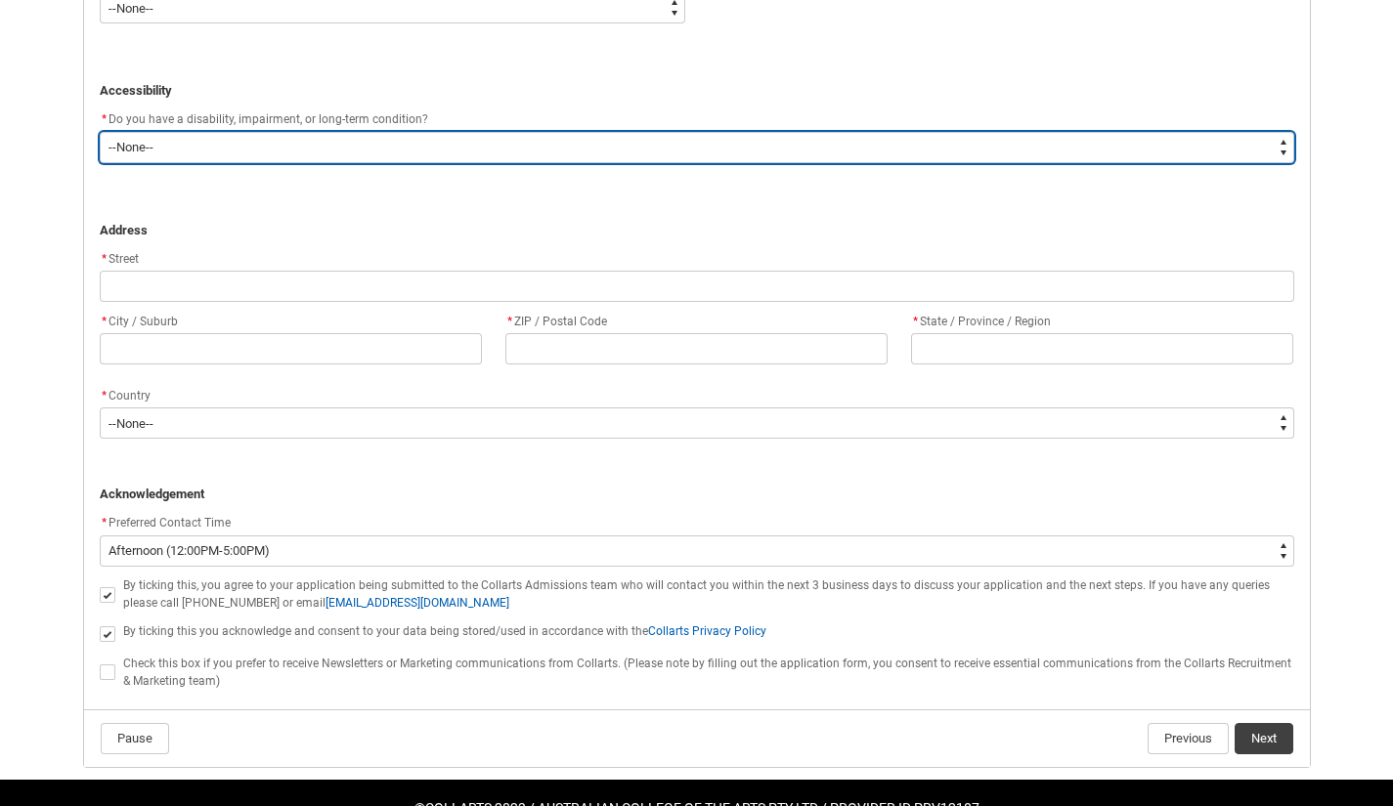
click at [898, 136] on select "--None-- Yes No" at bounding box center [697, 147] width 1194 height 31
type lightning-select "No_TextChoice"
click at [100, 132] on select "--None-- Yes No" at bounding box center [697, 147] width 1194 height 31
select select "No_TextChoice"
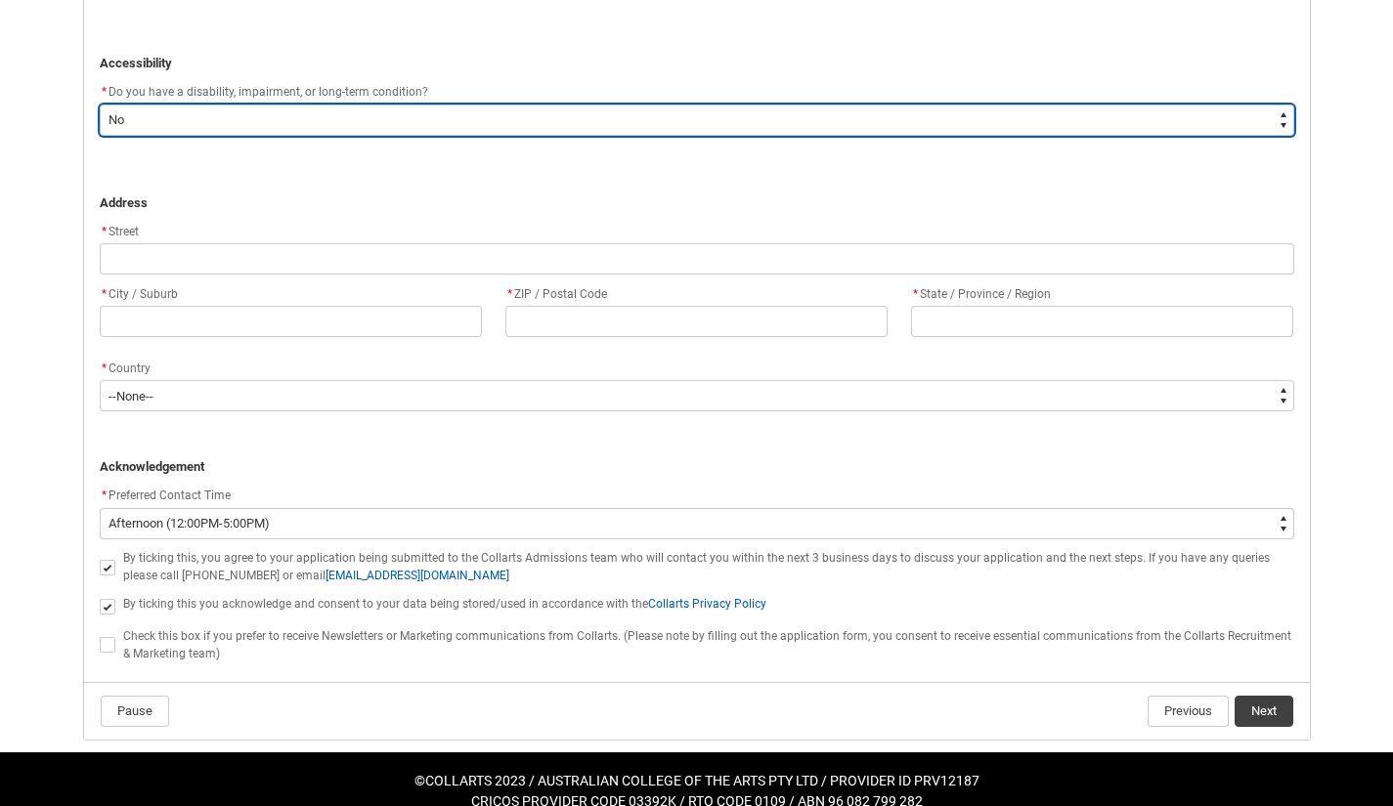
scroll to position [1183, 0]
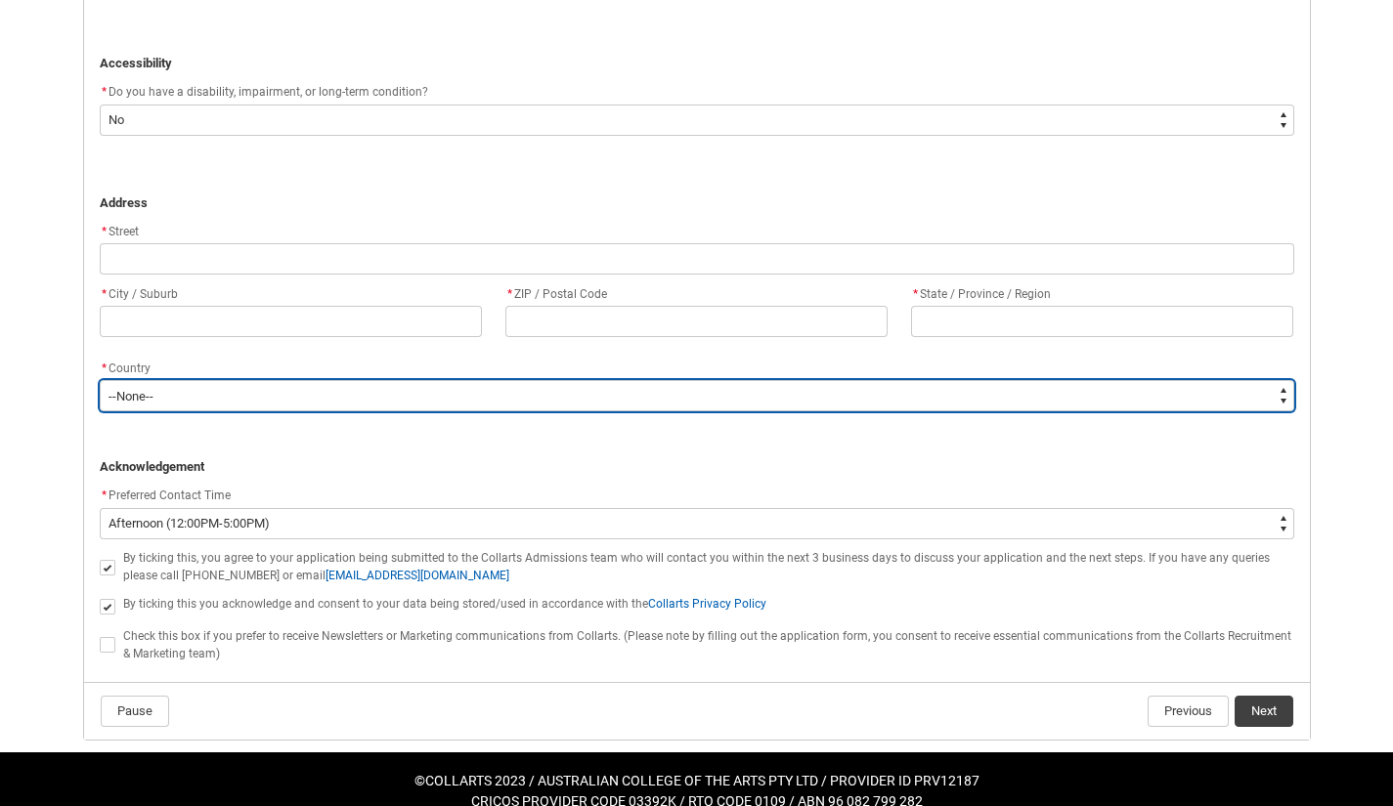
click at [1268, 405] on select "--None-- [GEOGRAPHIC_DATA] ([GEOGRAPHIC_DATA]) [GEOGRAPHIC_DATA] [GEOGRAPHIC_DA…" at bounding box center [697, 395] width 1194 height 31
type lightning-select "Country_Choice.1101"
click at [100, 380] on select "--None-- [GEOGRAPHIC_DATA] ([GEOGRAPHIC_DATA]) [GEOGRAPHIC_DATA] [GEOGRAPHIC_DA…" at bounding box center [697, 395] width 1194 height 31
select select "Country_Choice.1101"
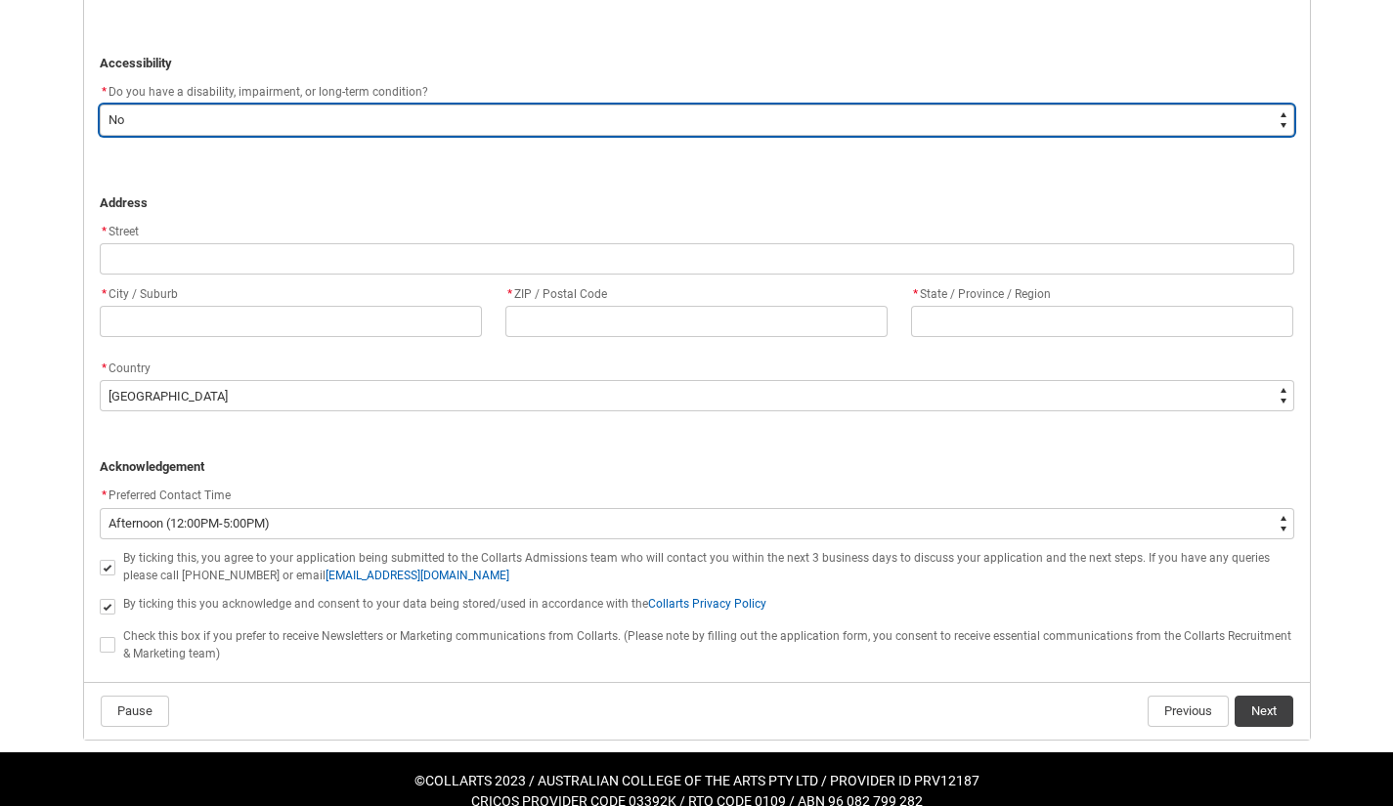
click at [616, 105] on select "--None-- Yes No" at bounding box center [697, 120] width 1194 height 31
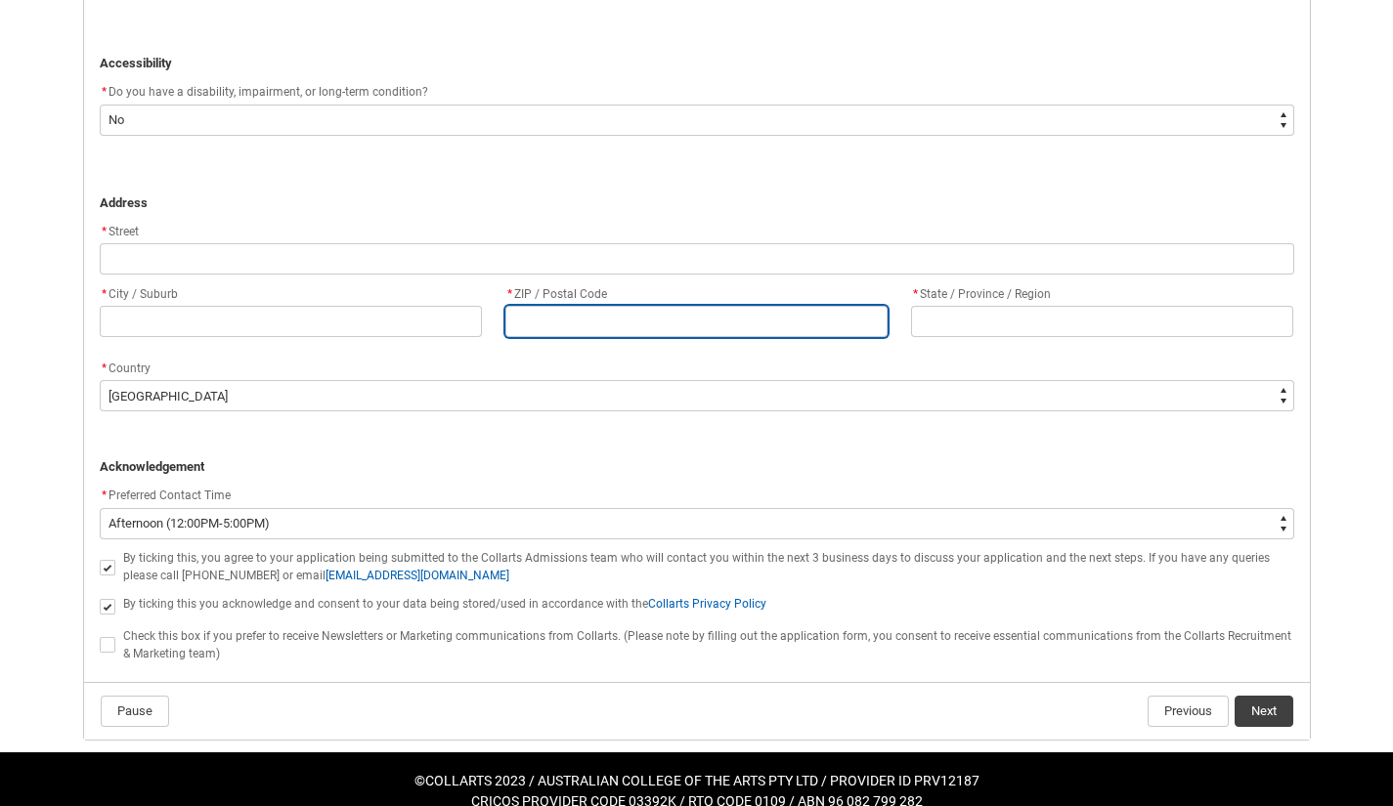
click at [578, 310] on input "REDU_Application_Form_for_Applicant flow" at bounding box center [696, 321] width 382 height 31
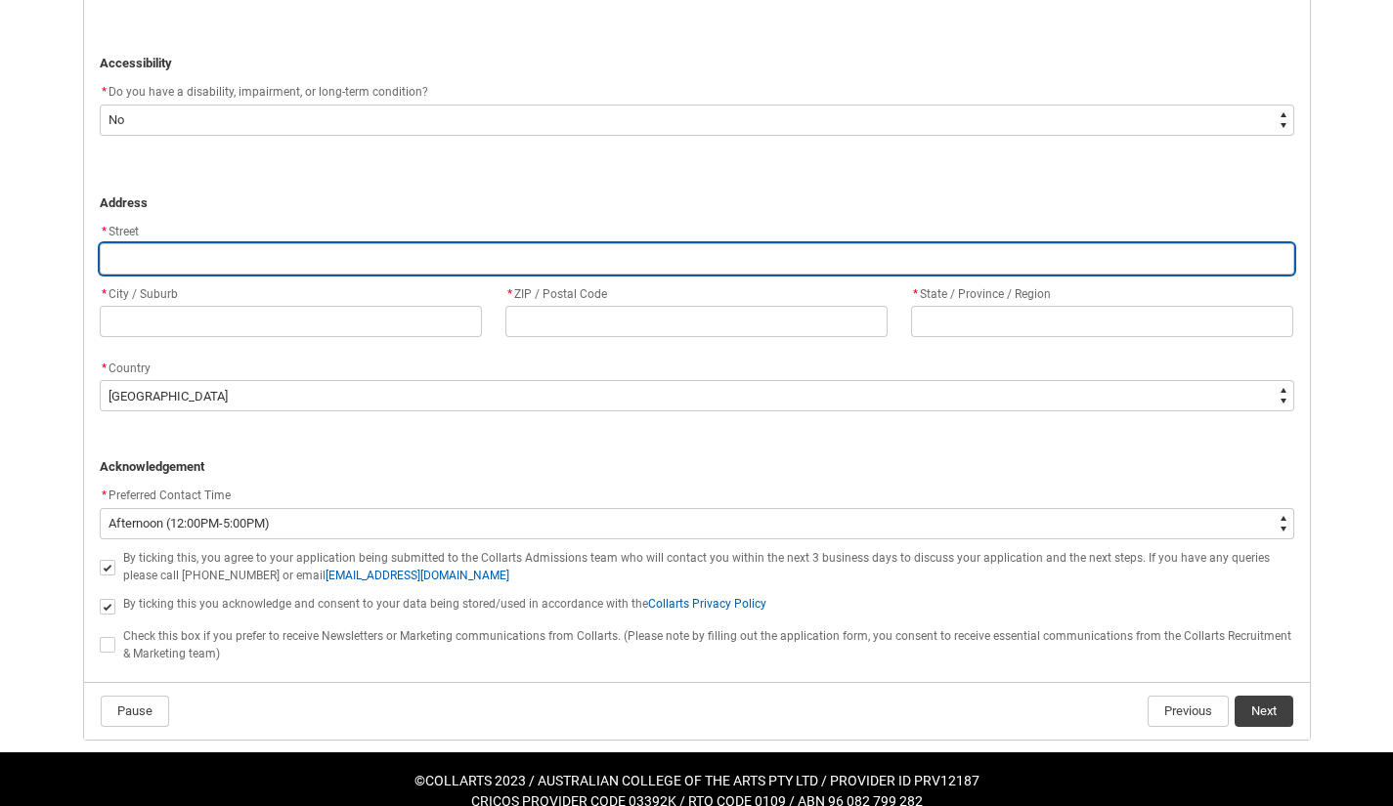
click at [478, 256] on input "REDU_Application_Form_for_Applicant flow" at bounding box center [697, 258] width 1194 height 31
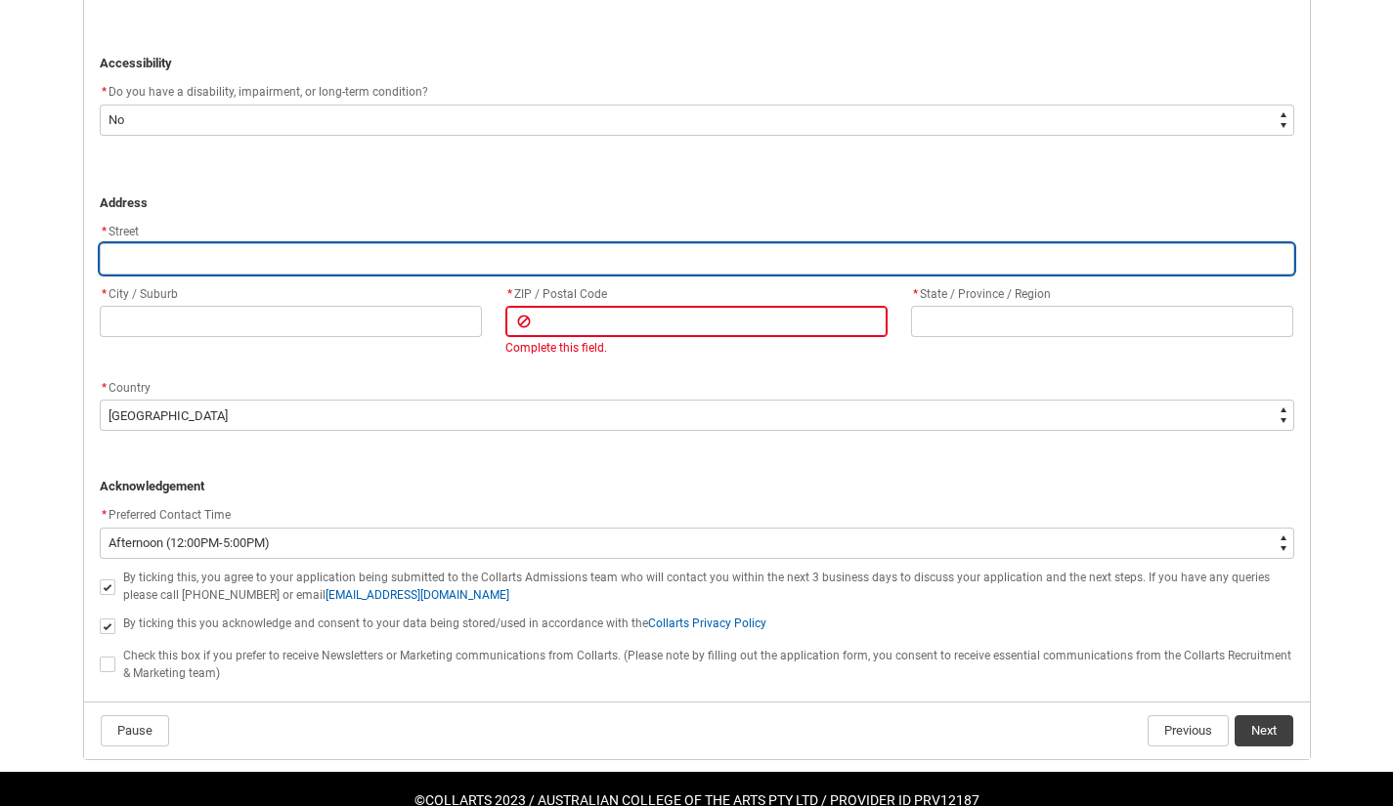
type lightning-primitive-input-simple "4"
type input "4"
type lightning-primitive-input-simple "42"
type input "42"
type lightning-primitive-input-simple "42"
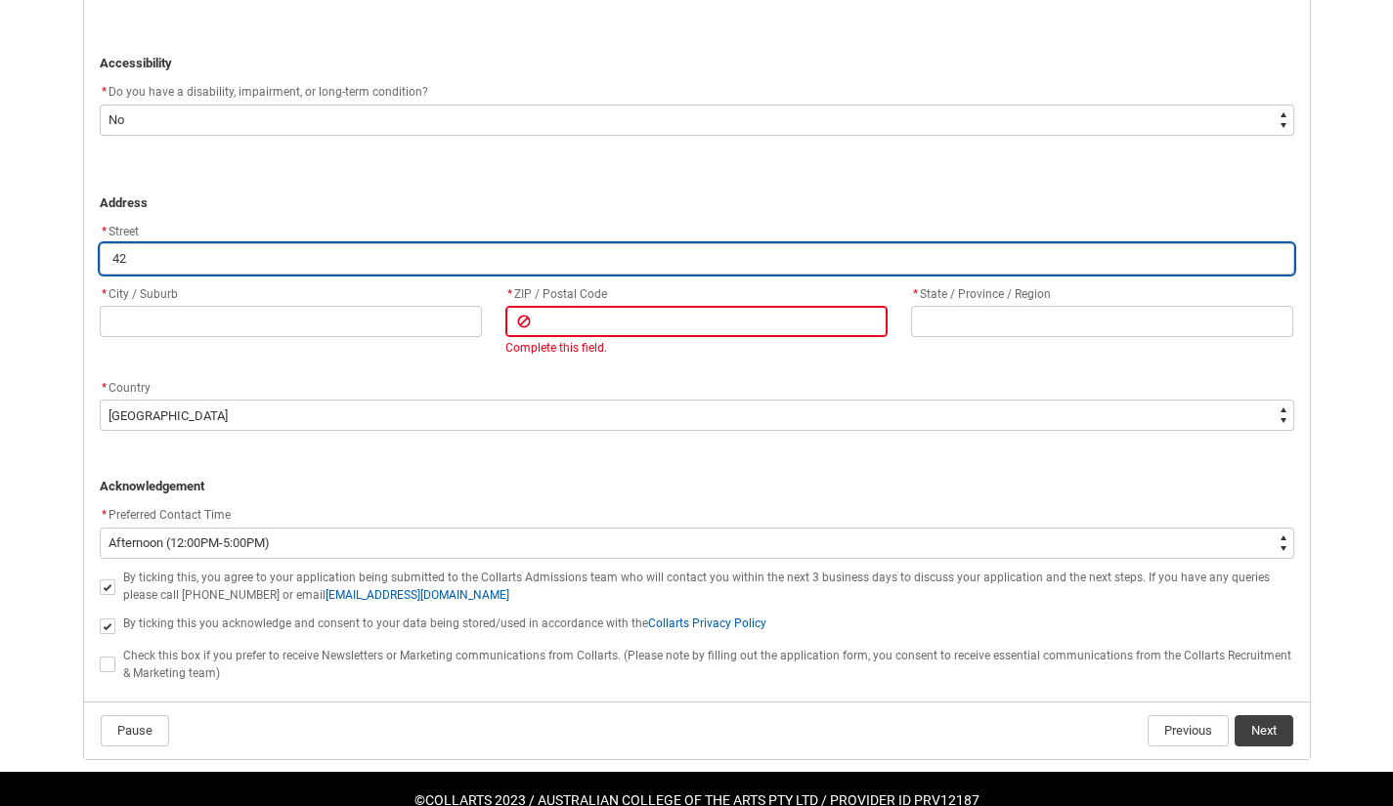
type input "42"
type lightning-primitive-input-simple "42 R"
type input "42 R"
type lightning-primitive-input-simple "42 Ro"
type input "42 Ro"
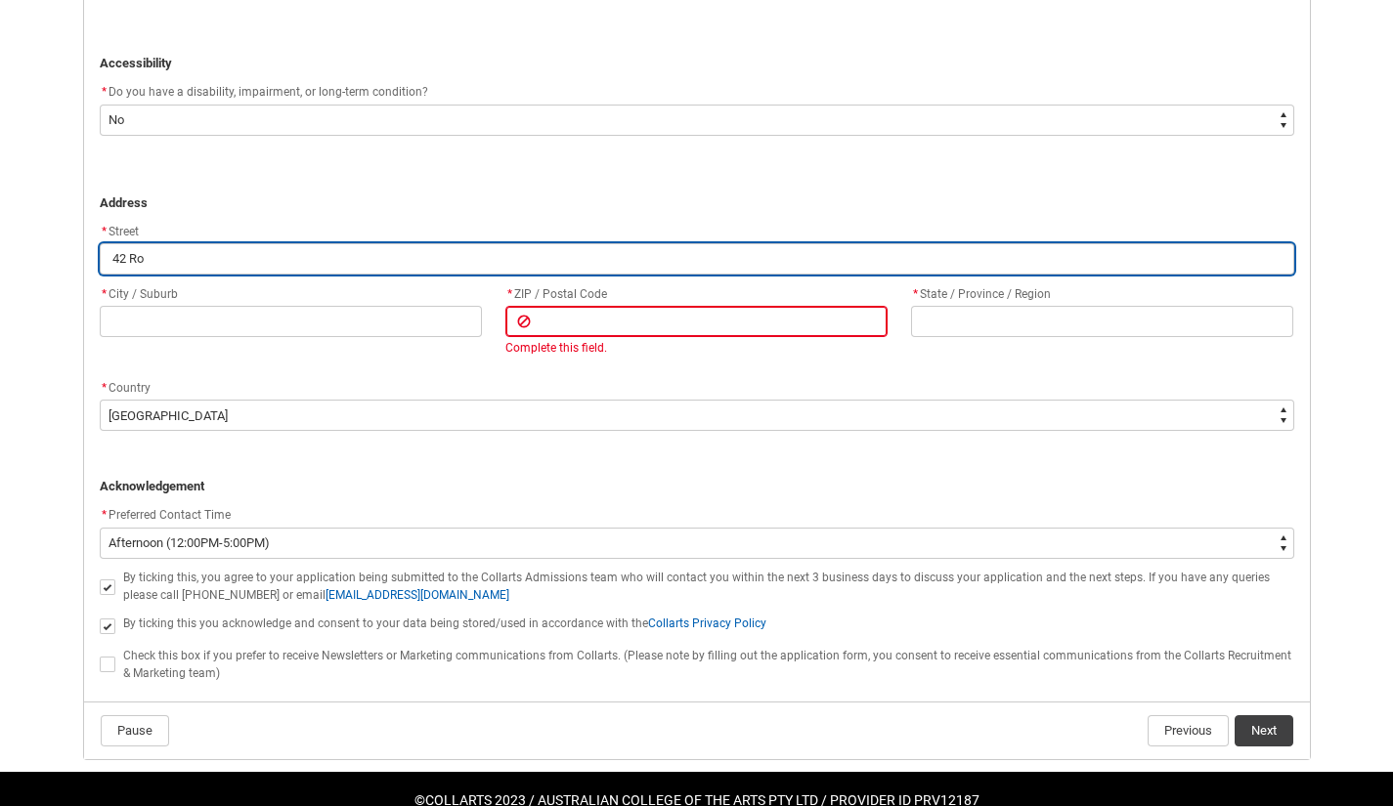
type lightning-primitive-input-simple "42 Rom"
type input "42 Rom"
type lightning-primitive-input-simple "42 [PERSON_NAME]"
type input "42 [PERSON_NAME]"
type lightning-primitive-input-simple "42 Romol"
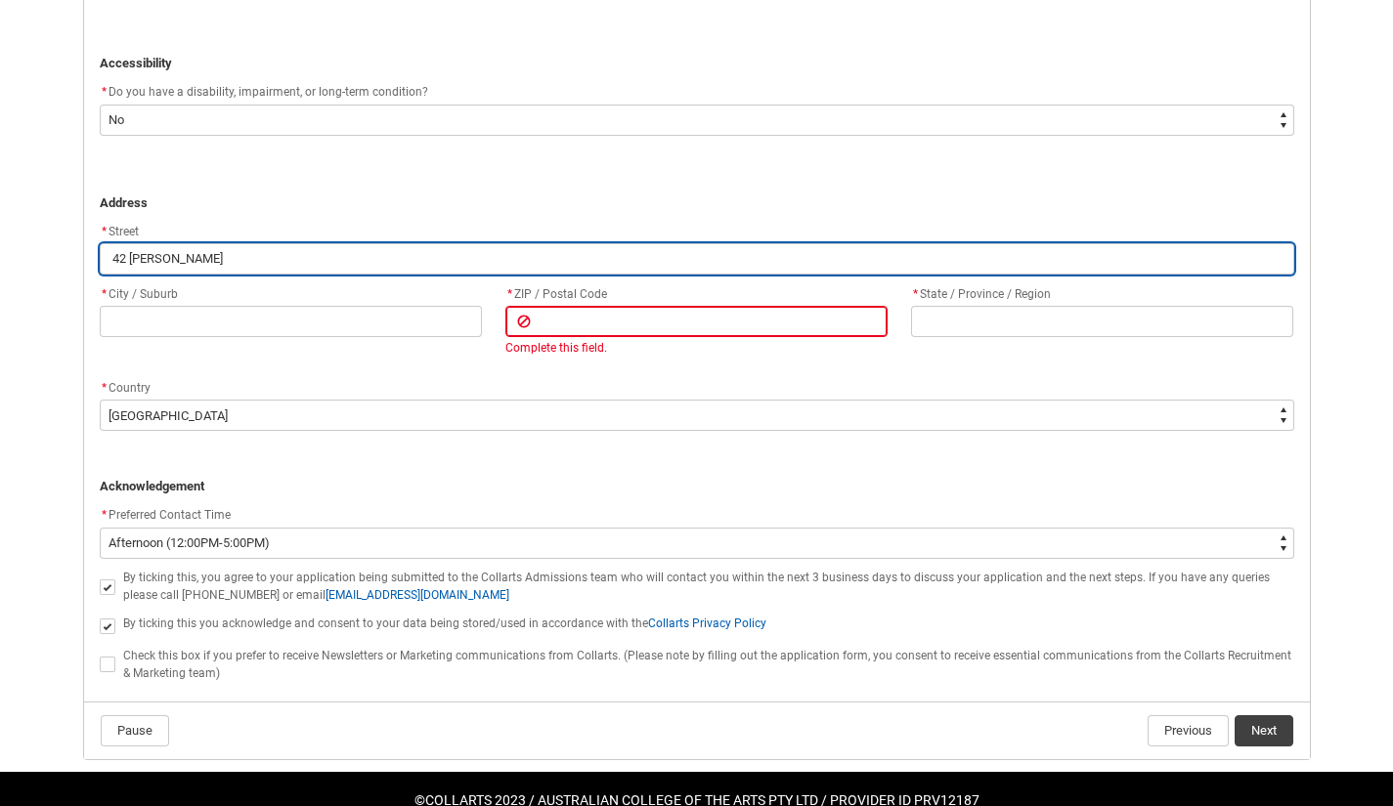
type input "42 Romol"
type lightning-primitive-input-simple "42 Romoly"
type input "42 Romoly"
type lightning-primitive-input-simple "42 Romol"
type input "42 Romol"
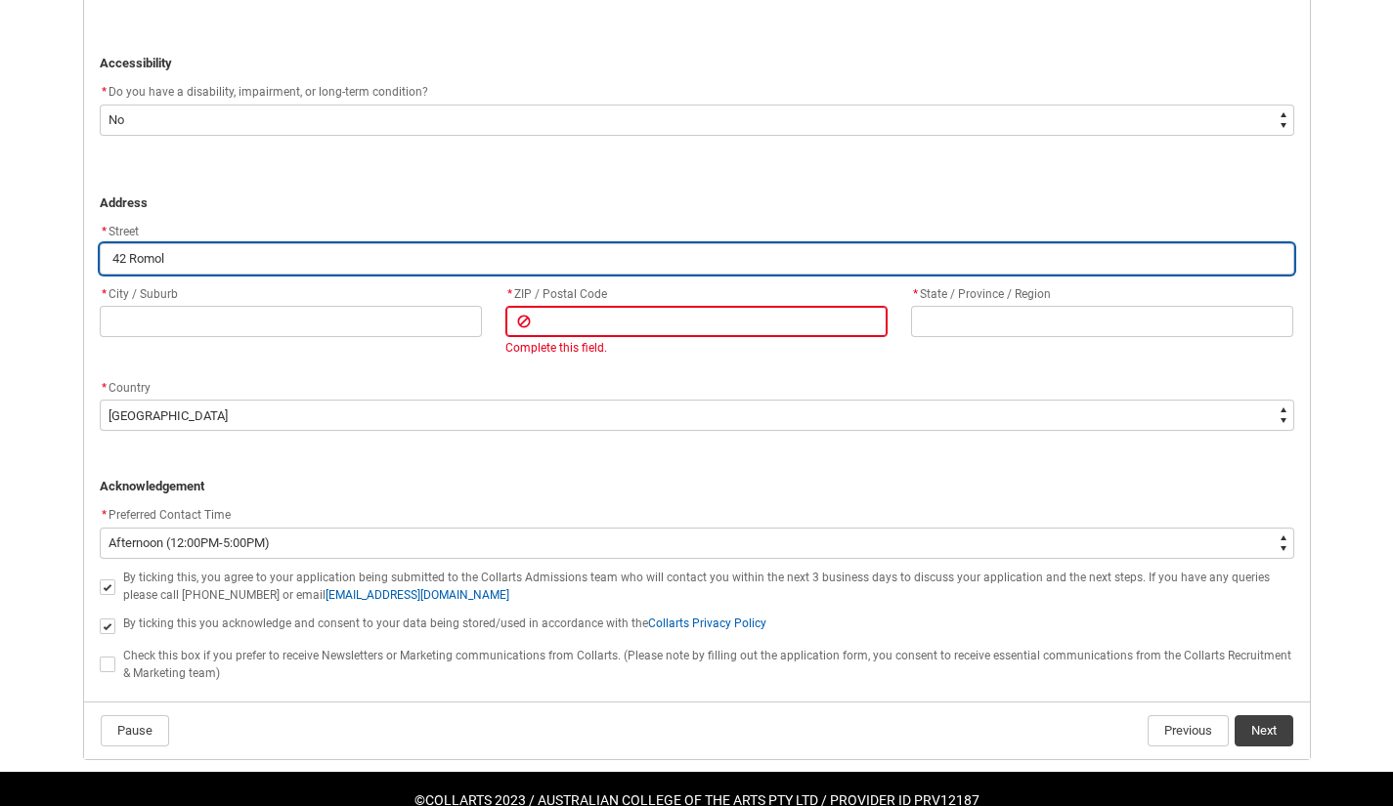
type lightning-primitive-input-simple "42 [PERSON_NAME]"
type input "42 [PERSON_NAME]"
type lightning-primitive-input-simple "42 Rom"
type input "42 Rom"
type lightning-primitive-input-simple "42 Ro"
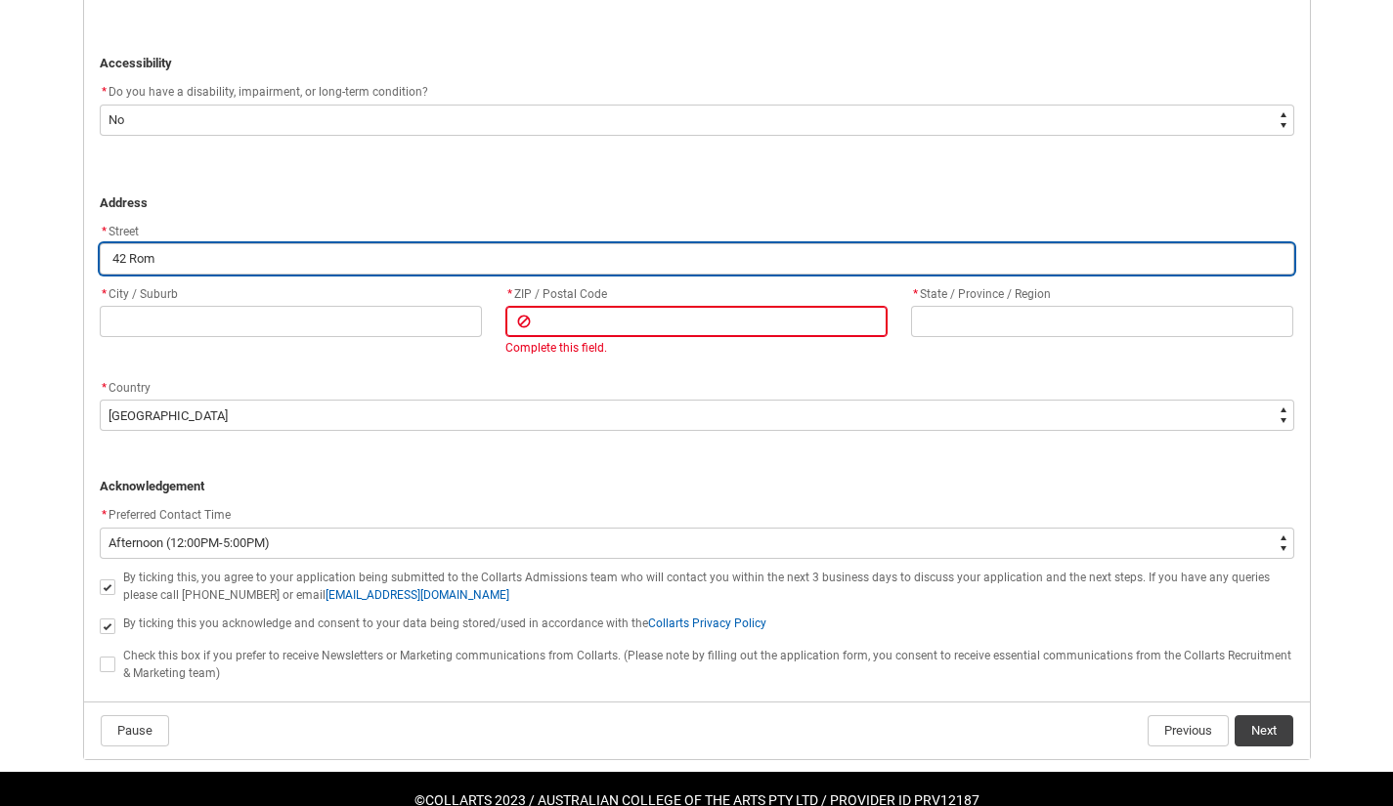
type input "42 Ro"
type lightning-primitive-input-simple "42 R"
type input "42 R"
type lightning-primitive-input-simple "42"
type input "42"
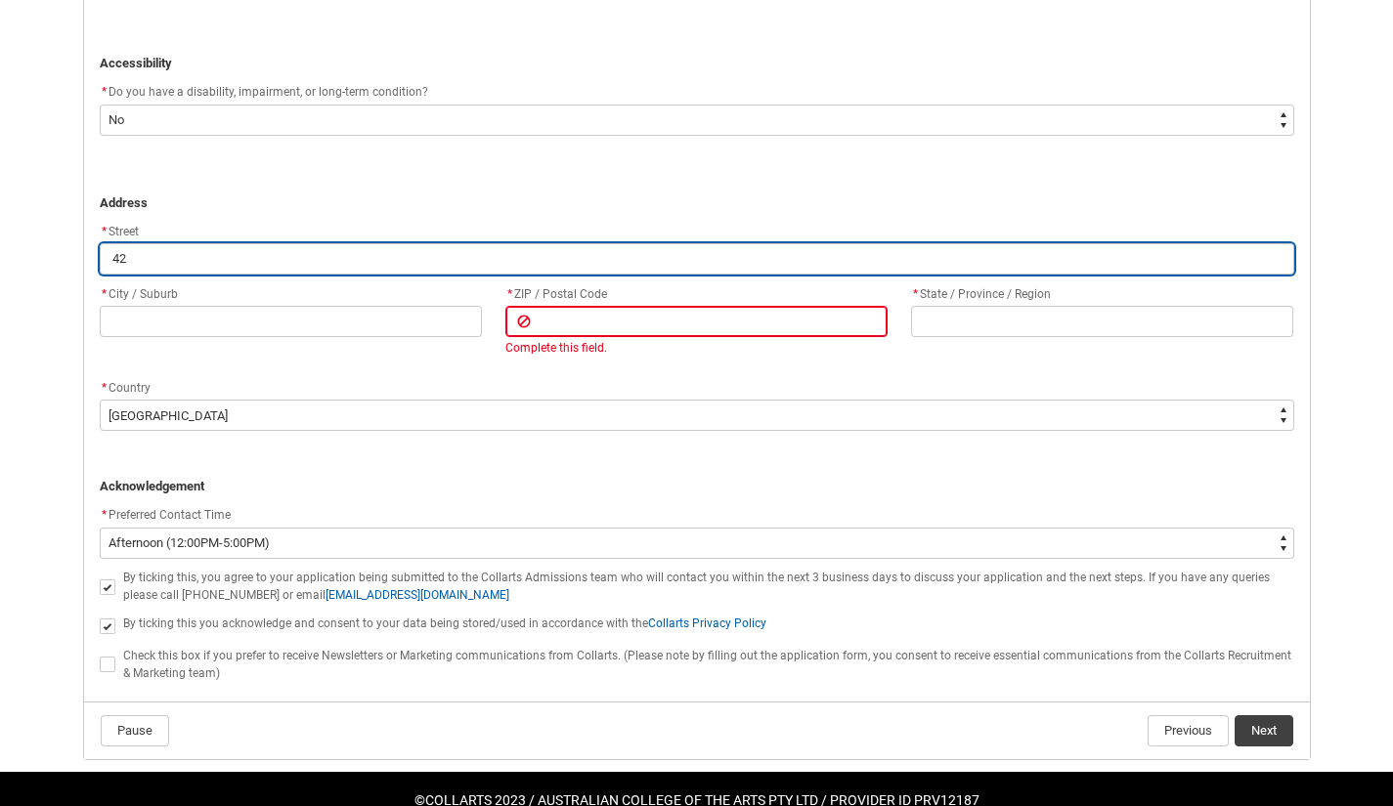
type lightning-primitive-input-simple "42"
type input "42"
type lightning-primitive-input-simple "4"
type input "4"
type lightning-primitive-input-simple "R"
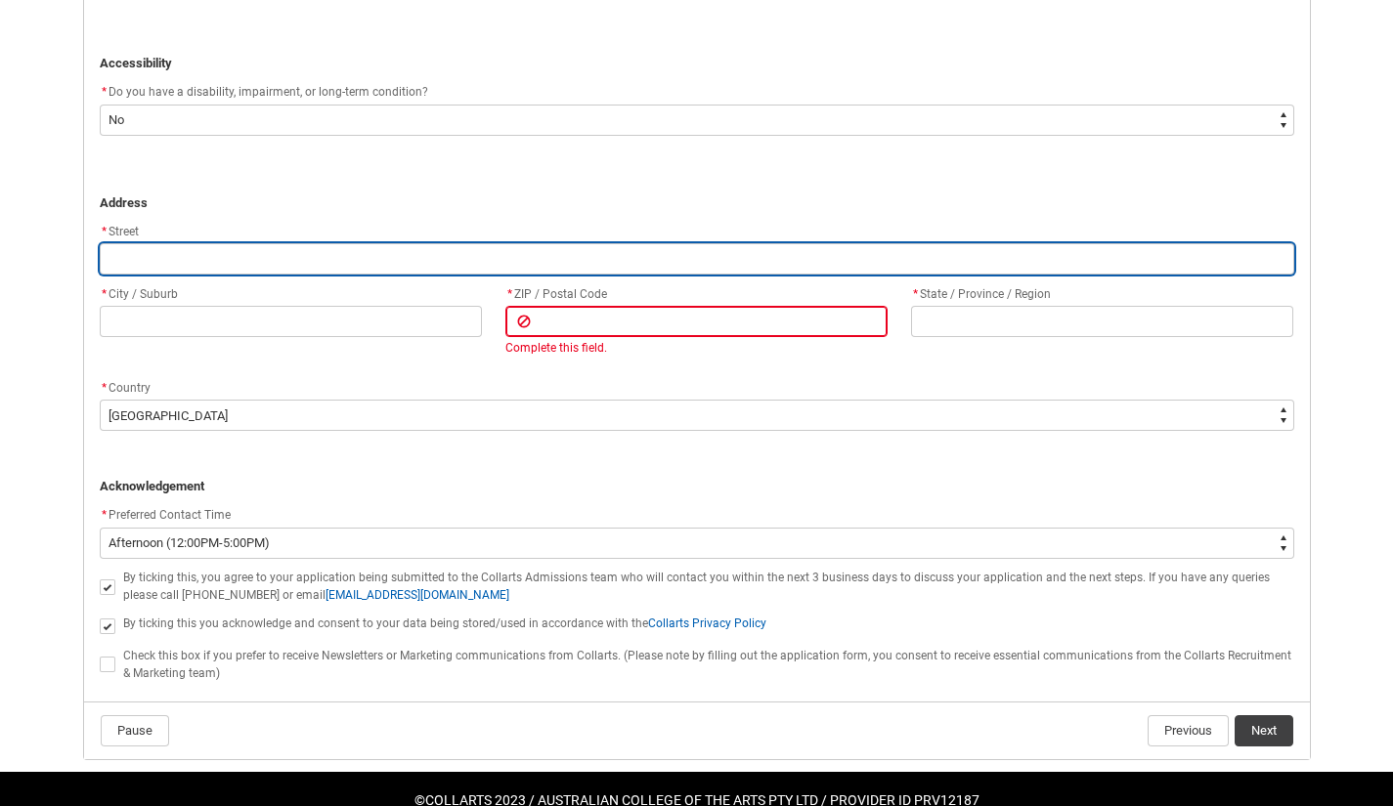
type input "R"
type lightning-primitive-input-simple "Ro"
type input "Ro"
type lightning-primitive-input-simple "Rom"
type input "Rom"
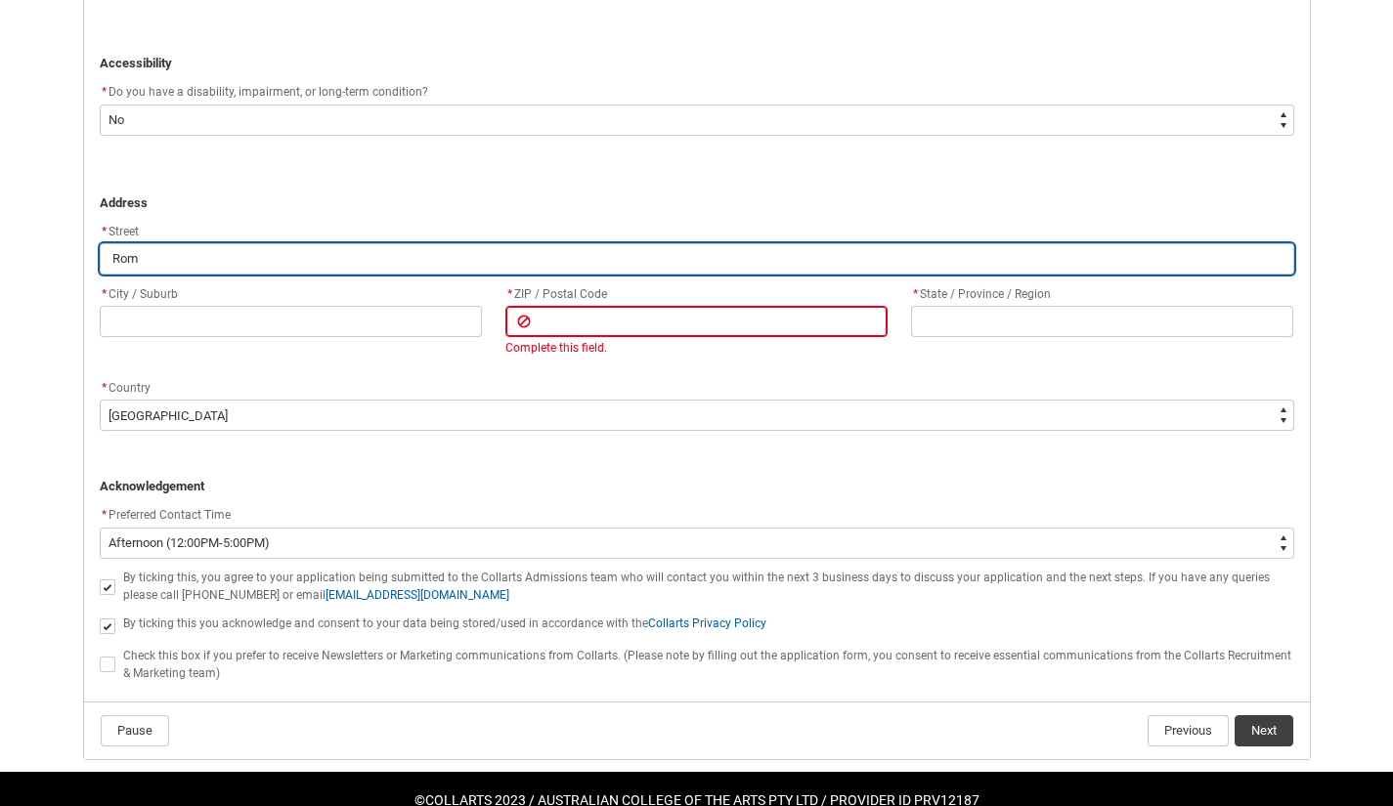
type lightning-primitive-input-simple "[PERSON_NAME]"
type input "[PERSON_NAME]"
type lightning-primitive-input-simple "Romol"
type input "Romol"
type lightning-primitive-input-simple "Romoly"
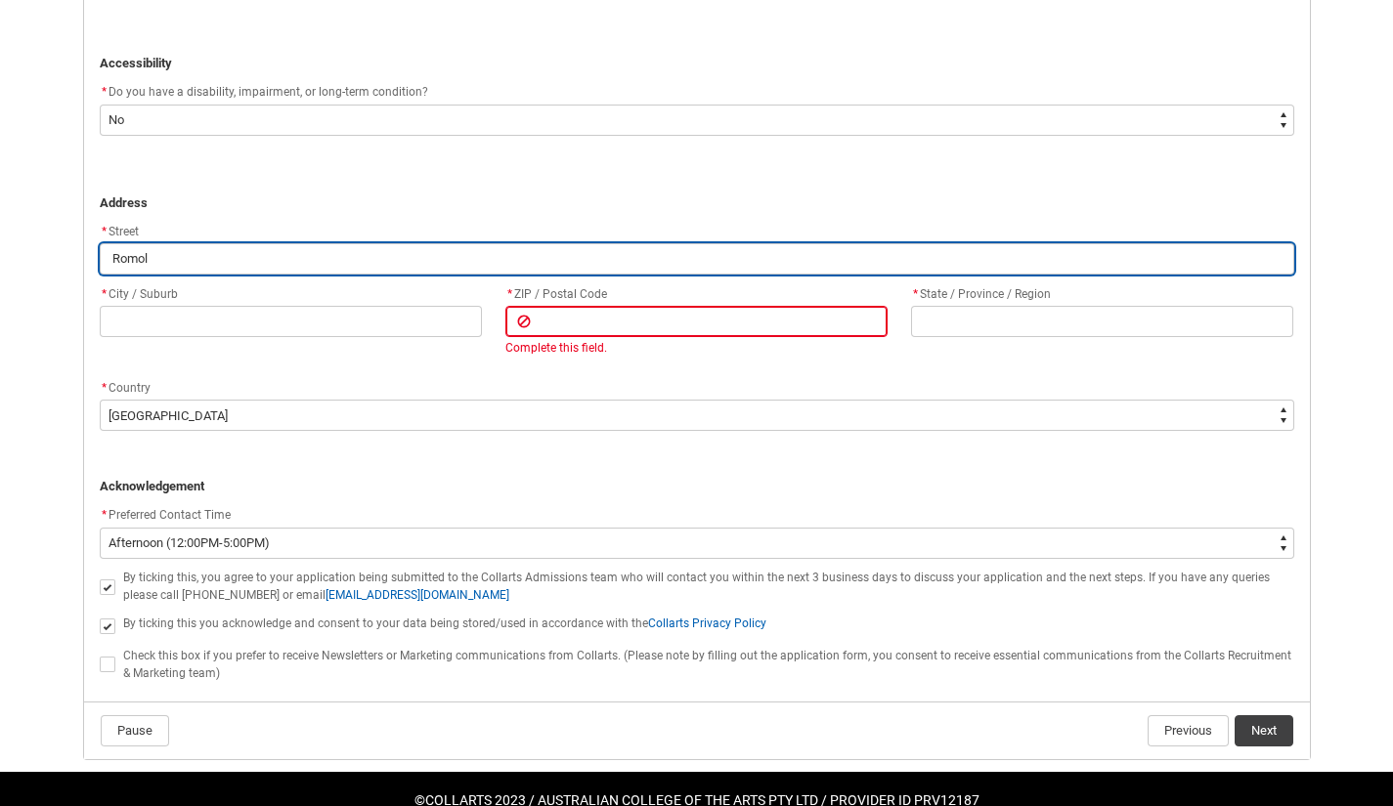
type input "Romoly"
type lightning-primitive-input-simple "Romoly"
type input "Romoly"
type lightning-primitive-input-simple "Romoly d"
type input "Romoly d"
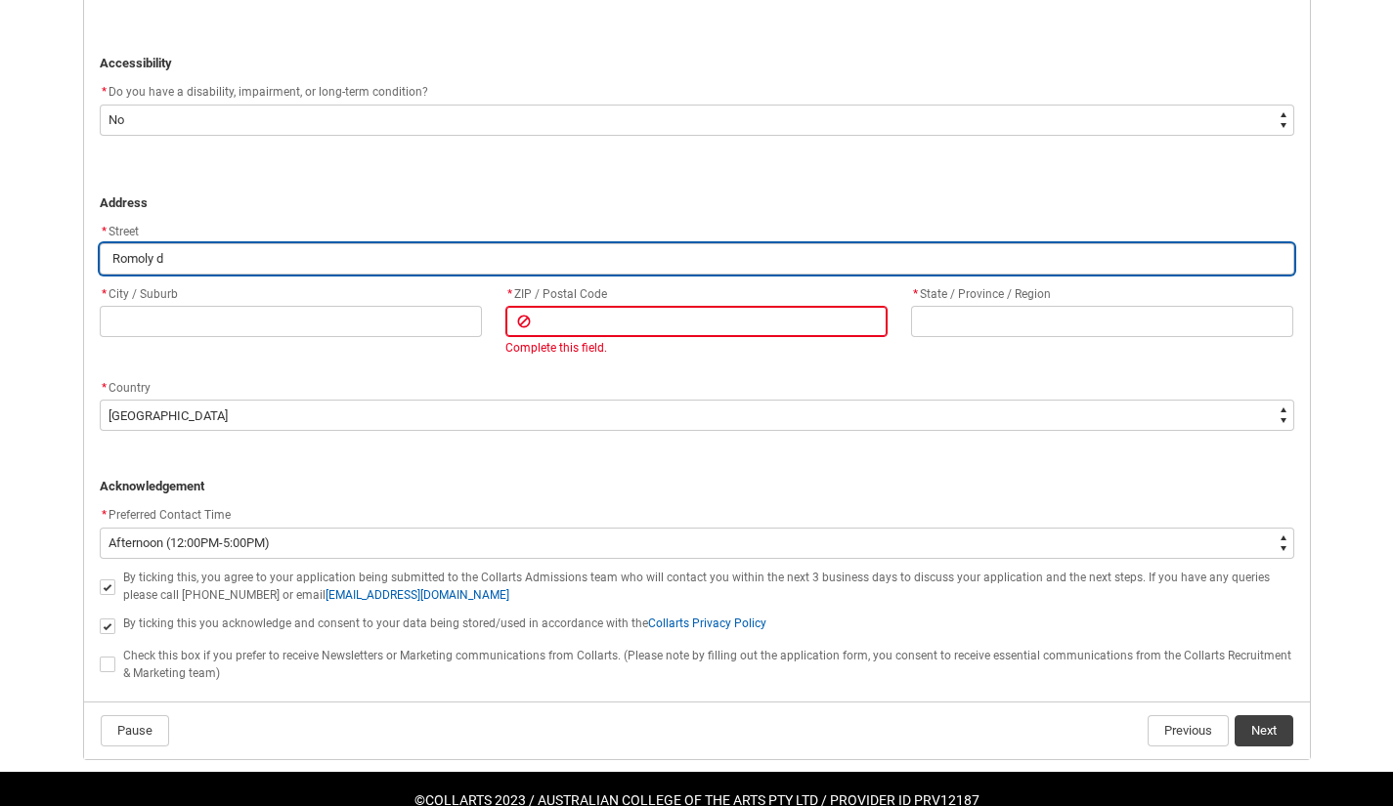
type lightning-primitive-input-simple "Romoly dr"
type input "Romoly dr"
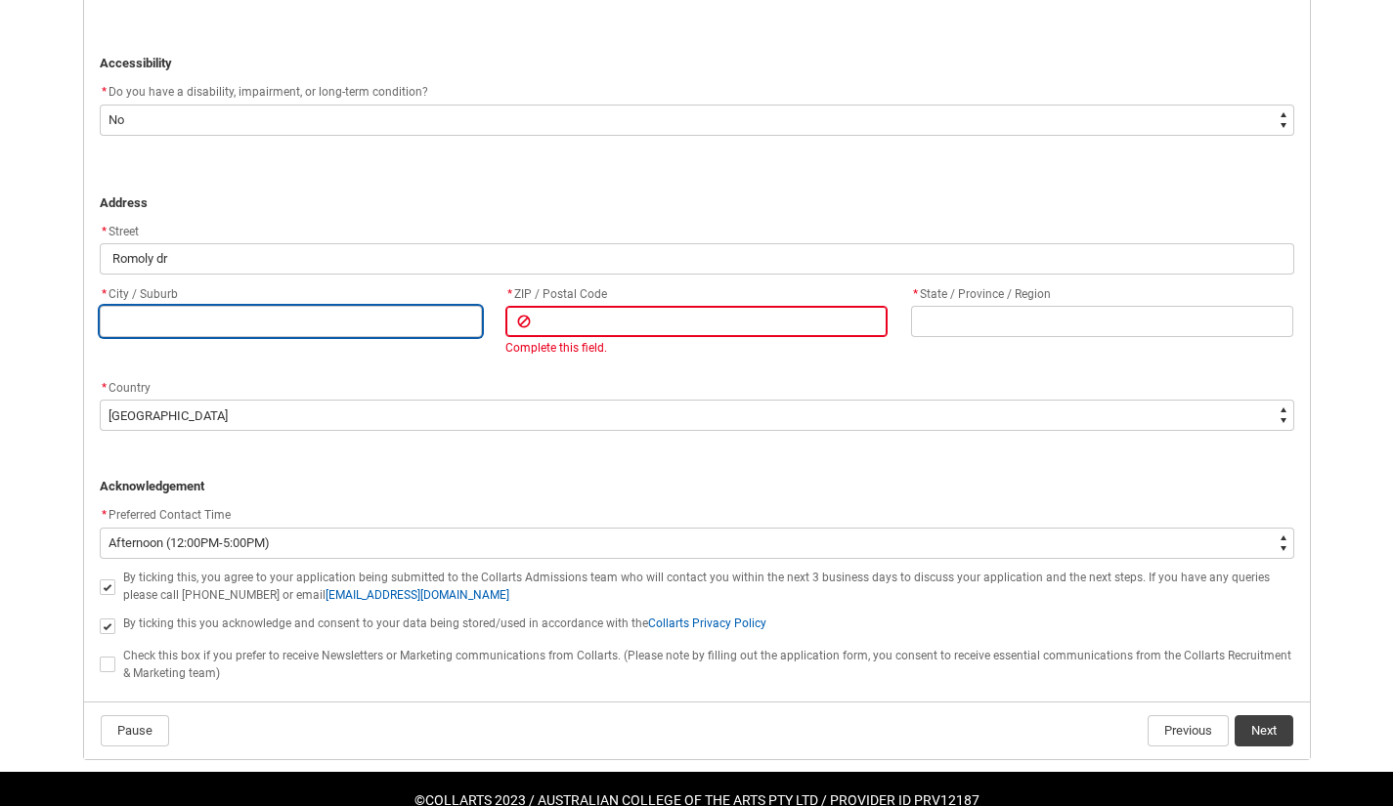
click at [418, 307] on input "REDU_Application_Form_for_Applicant flow" at bounding box center [291, 321] width 382 height 31
type lightning-primitive-input-simple "F"
type input "F"
type lightning-primitive-input-simple "Fo"
type input "Fo"
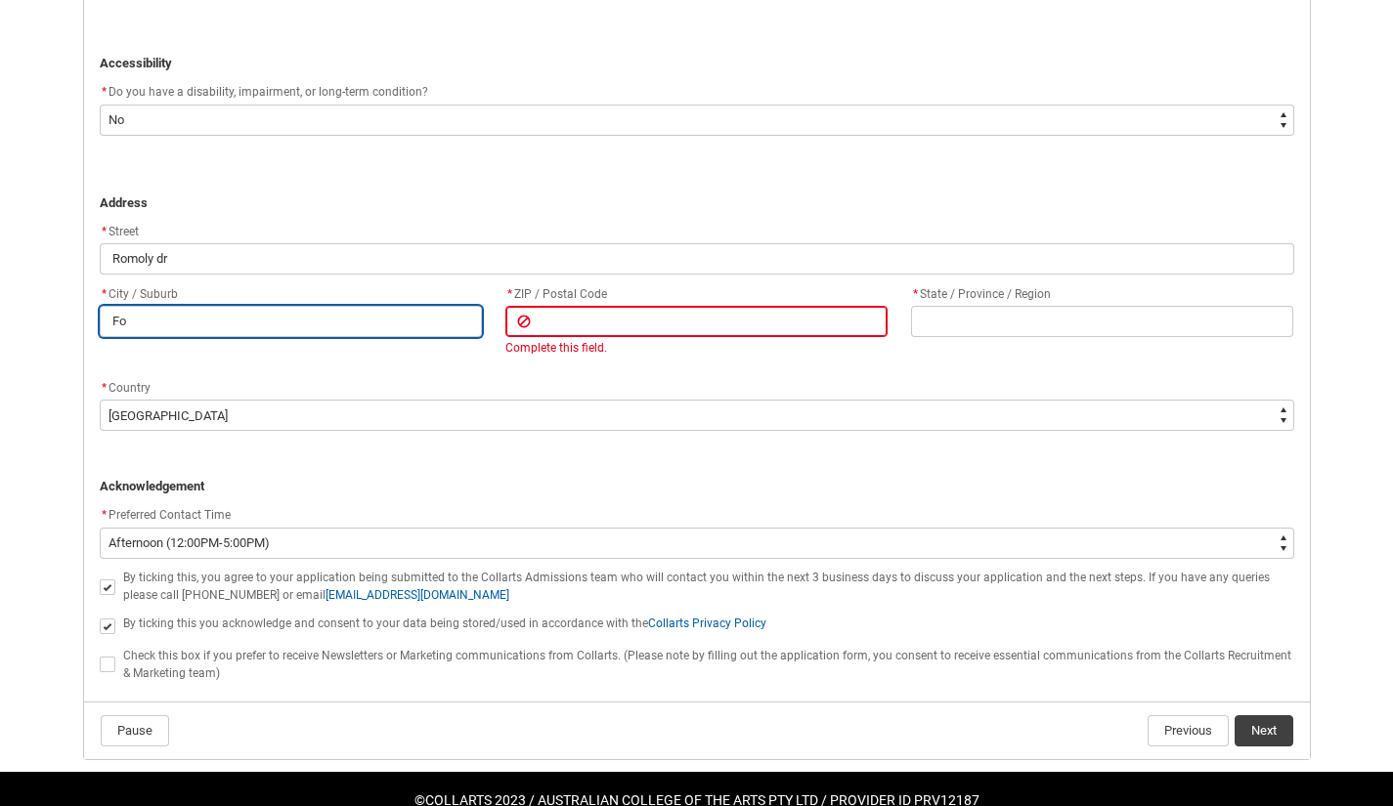
type lightning-primitive-input-simple "For"
type input "For"
type lightning-primitive-input-simple "Fore"
type input "Fore"
type lightning-primitive-input-simple "Fores"
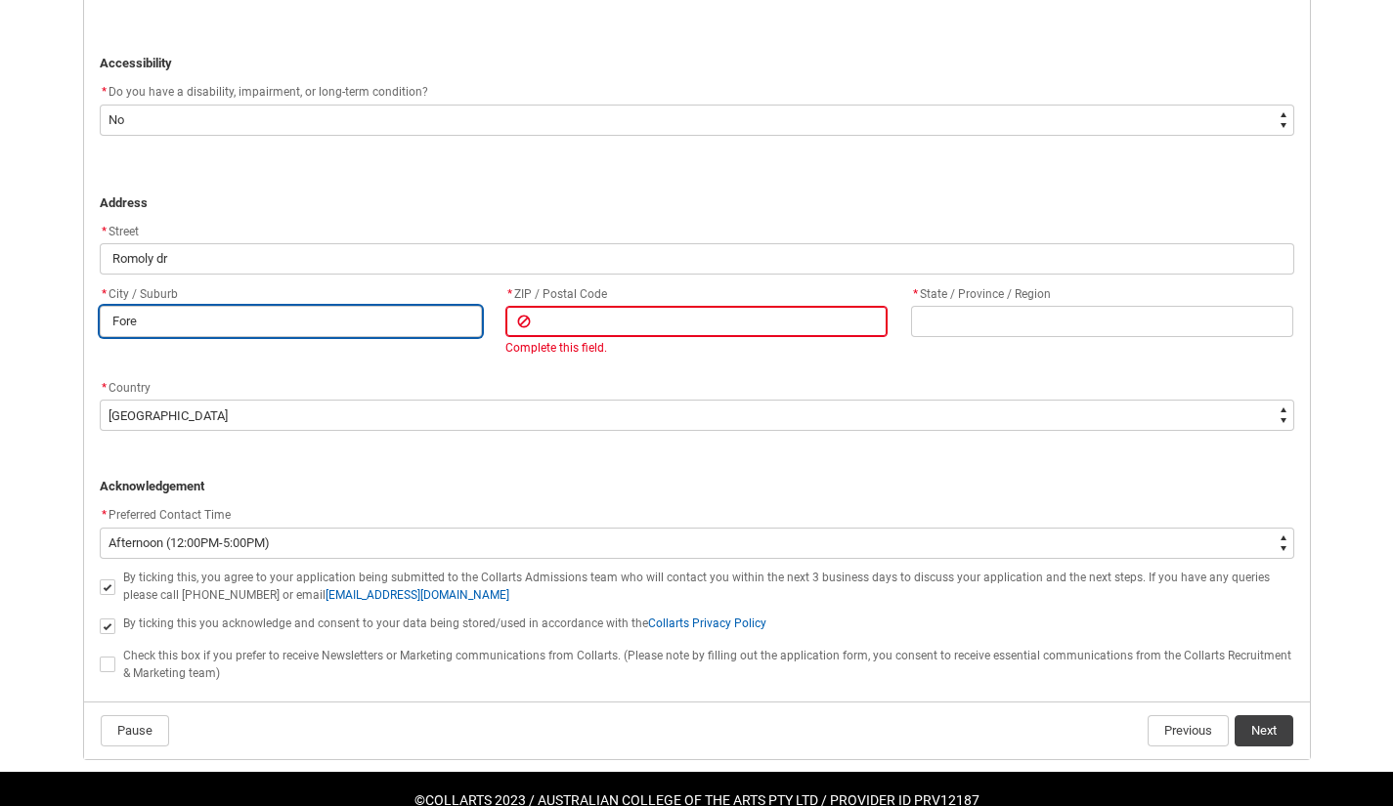
type input "Fores"
type lightning-primitive-input-simple "Forest"
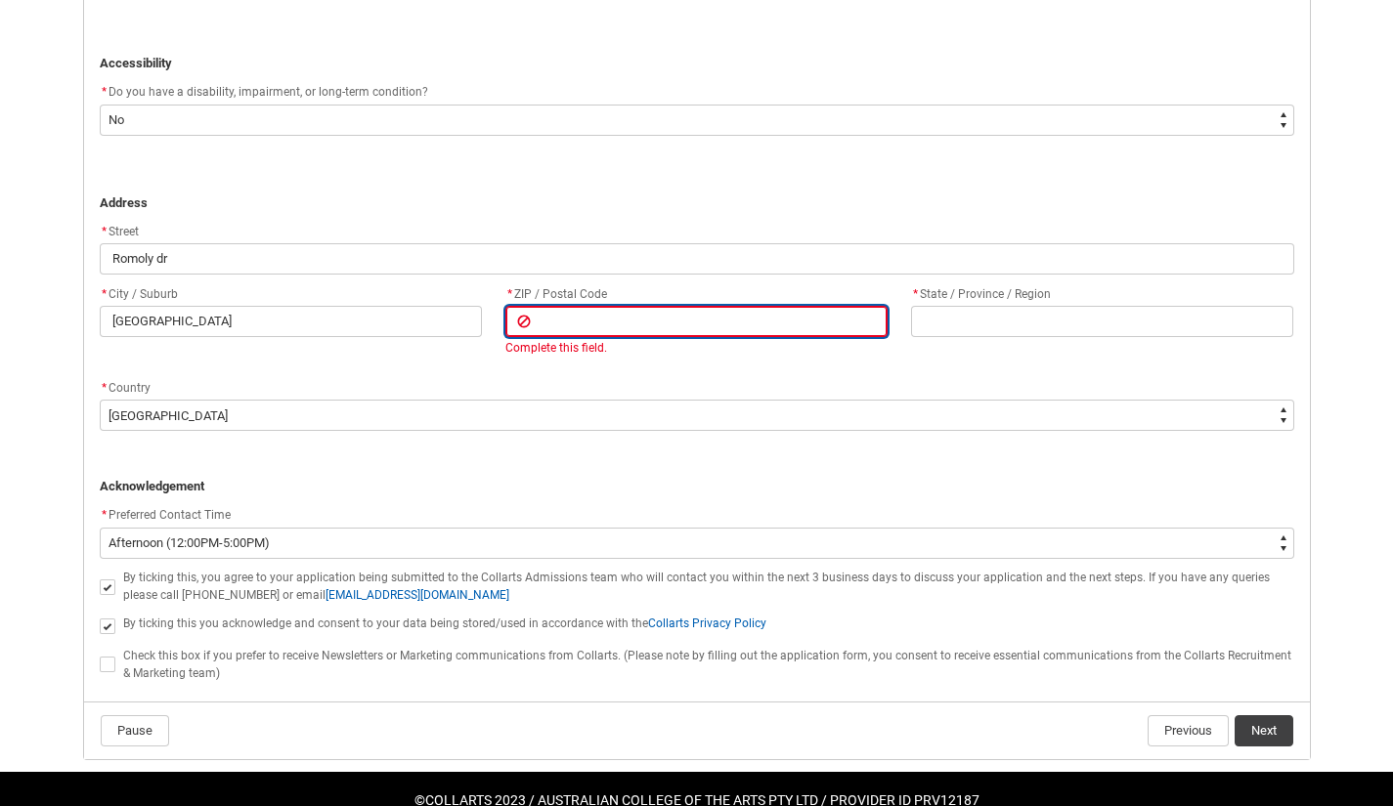
click at [834, 324] on input "REDU_Application_Form_for_Applicant flow" at bounding box center [696, 321] width 382 height 31
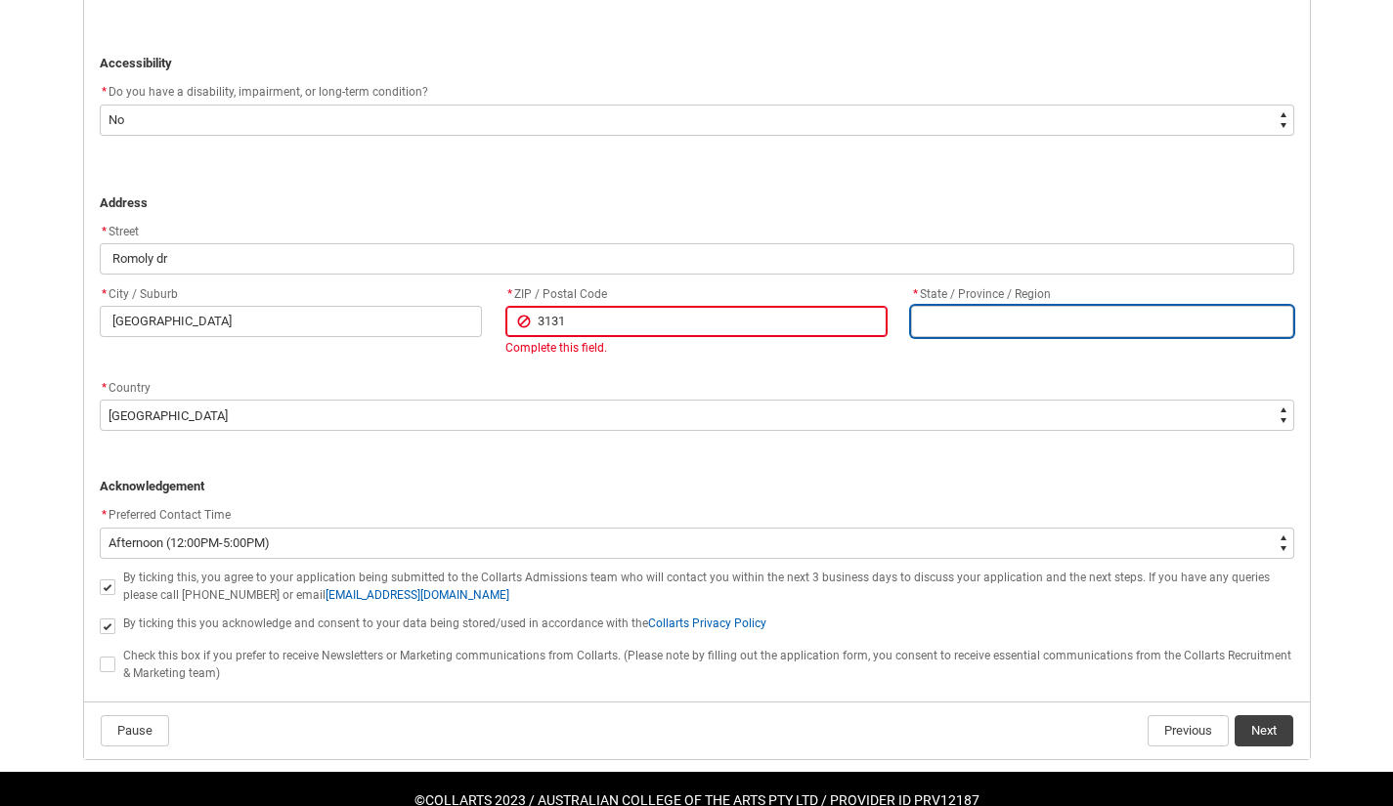
click at [1035, 312] on input "REDU_Application_Form_for_Applicant flow" at bounding box center [1102, 321] width 382 height 31
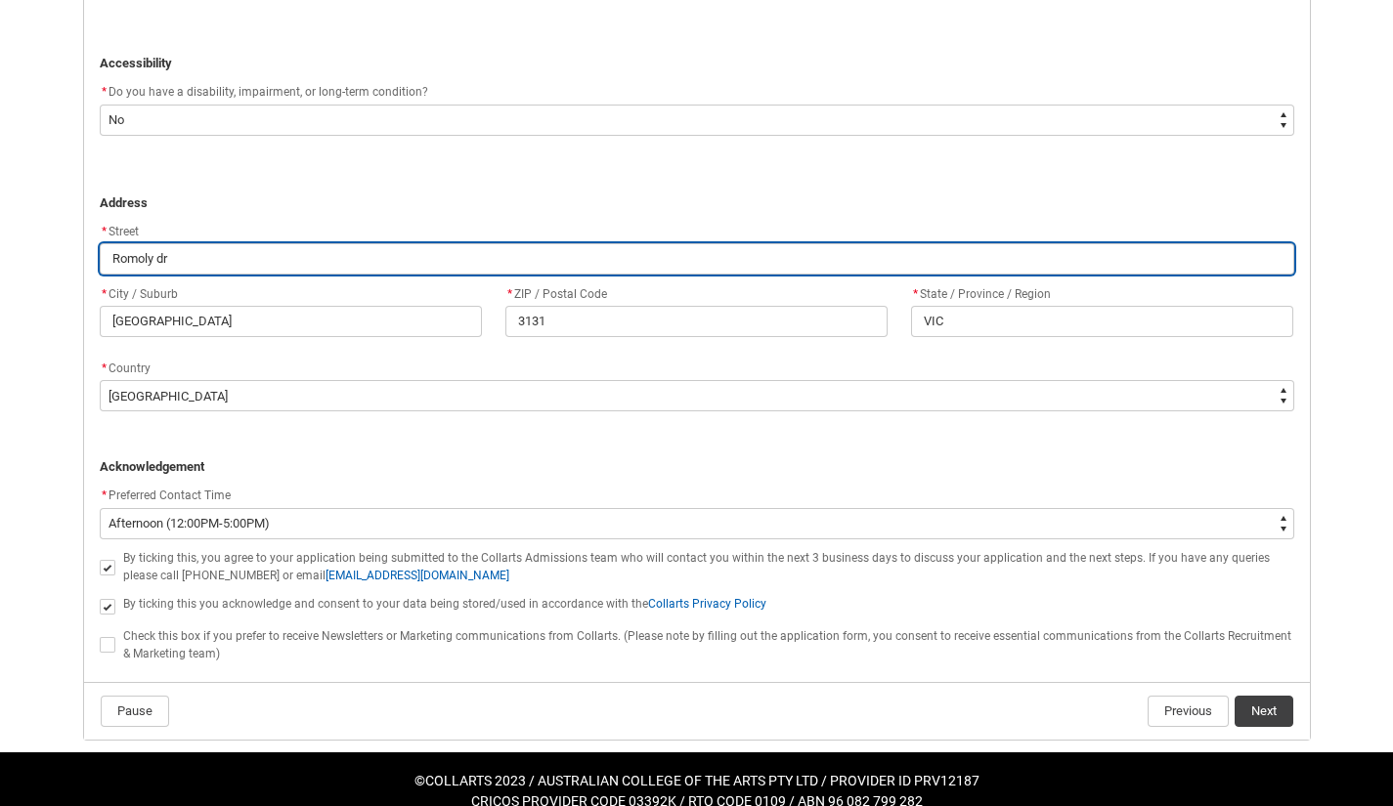
click at [891, 249] on input "Romoly dr" at bounding box center [697, 258] width 1194 height 31
click at [111, 263] on input "Romoly dr" at bounding box center [697, 258] width 1194 height 31
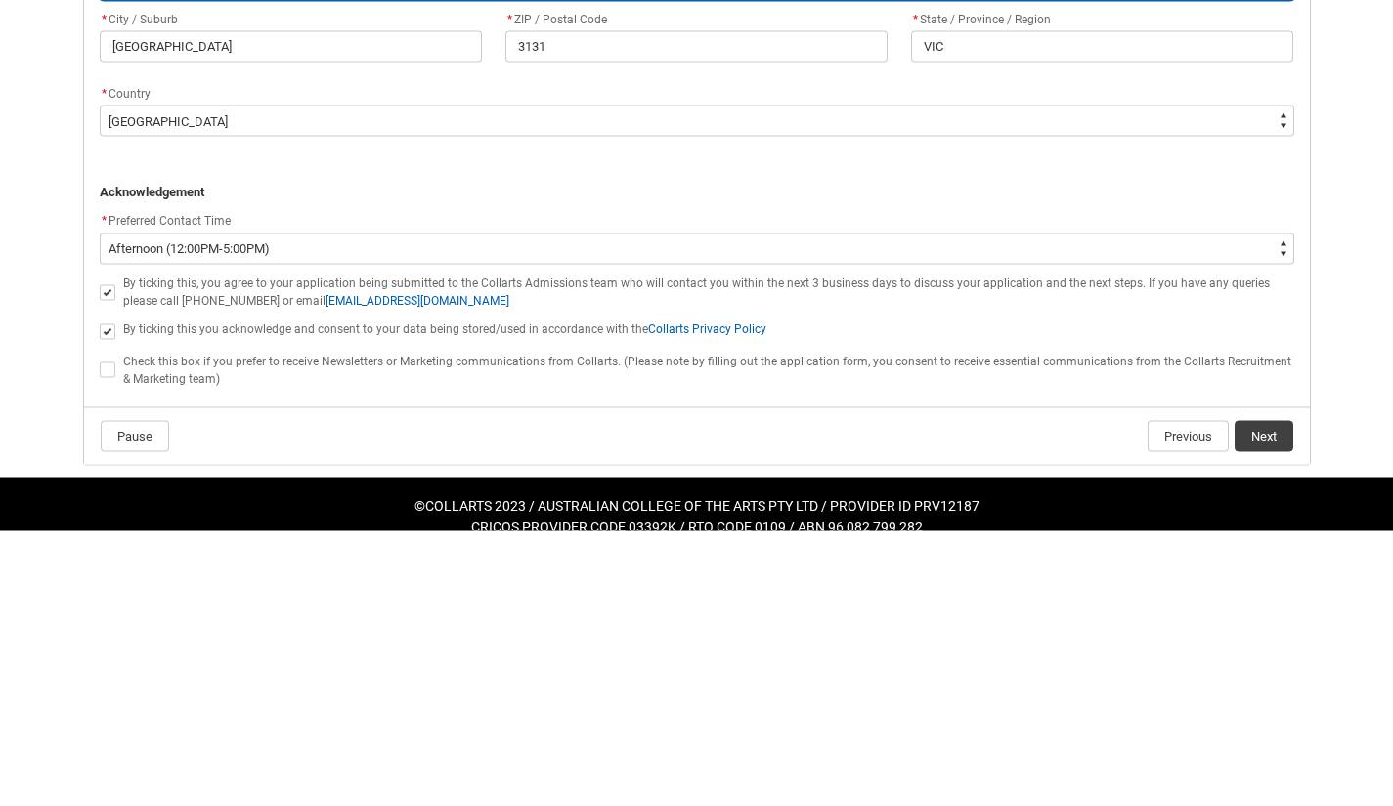
scroll to position [1208, 0]
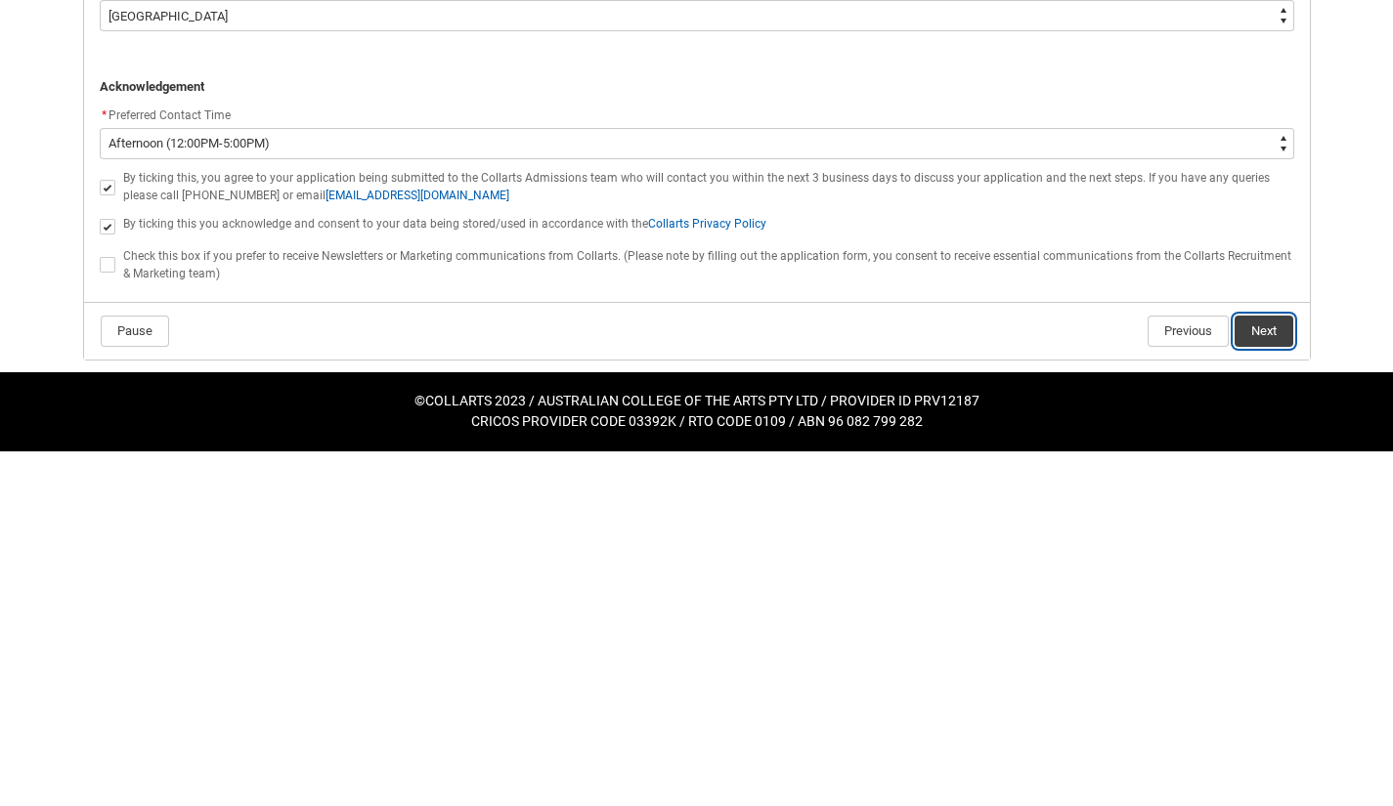
click at [1271, 676] on button "Next" at bounding box center [1263, 685] width 59 height 31
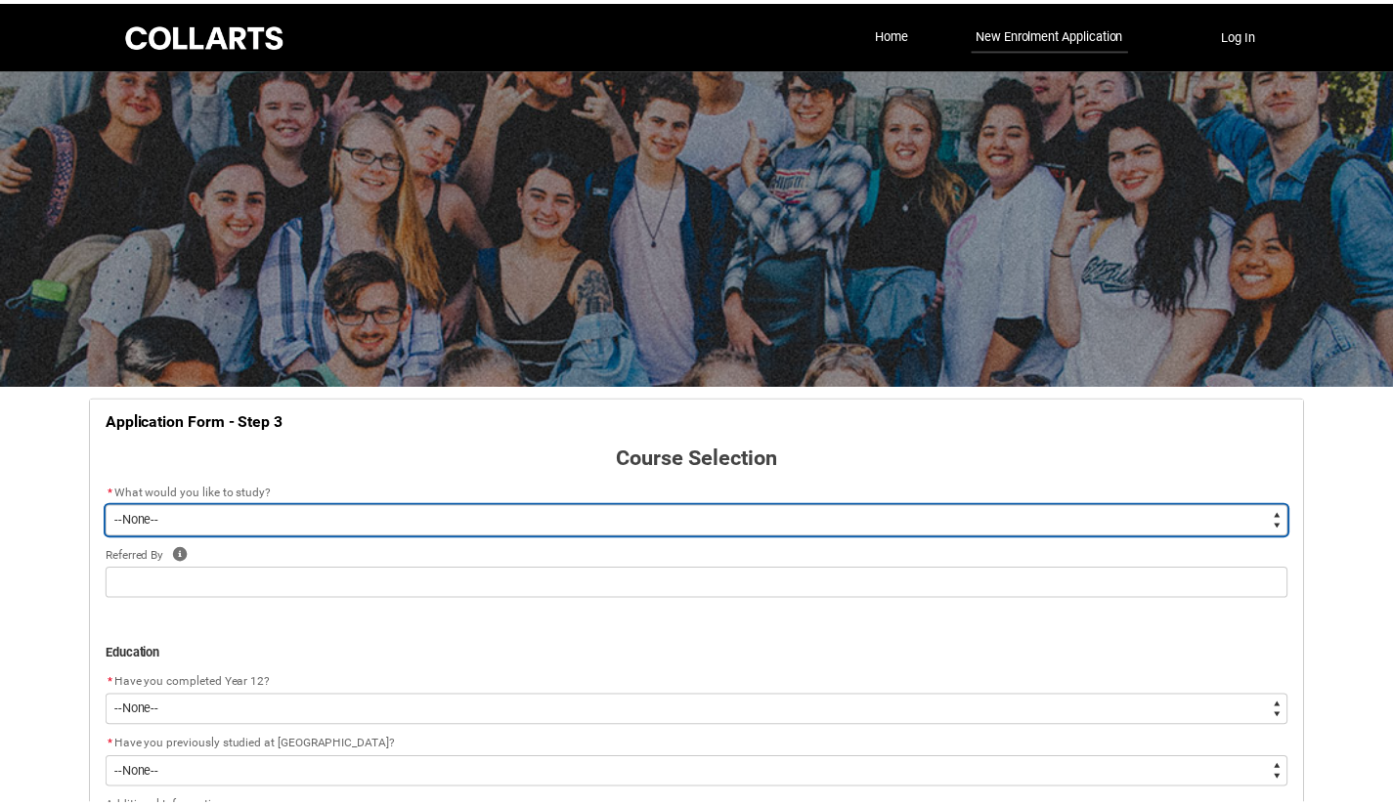
scroll to position [204, 0]
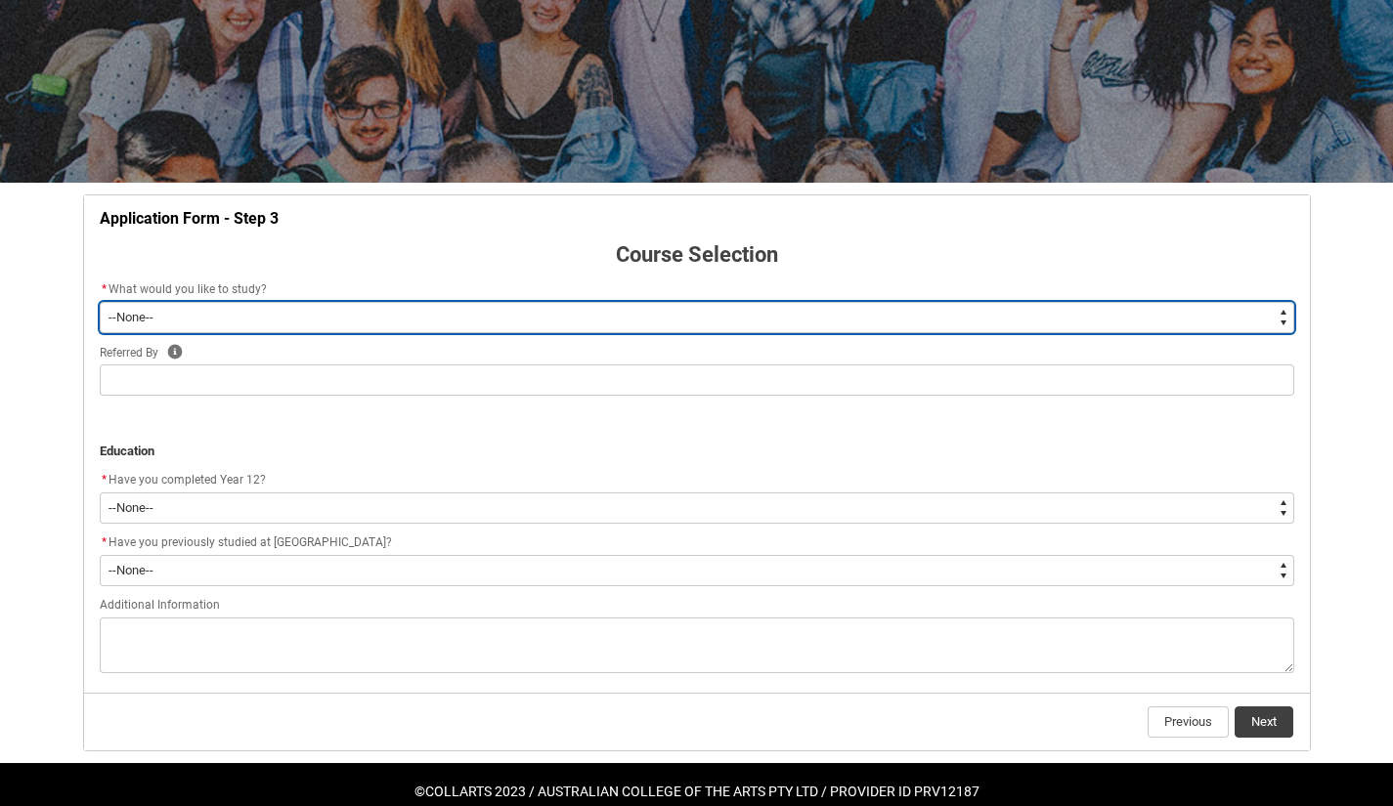
click at [1152, 305] on select "--None-- Diploma Bachelor Post Graduate" at bounding box center [697, 317] width 1194 height 31
click at [100, 302] on select "--None-- Diploma Bachelor Post Graduate" at bounding box center [697, 317] width 1194 height 31
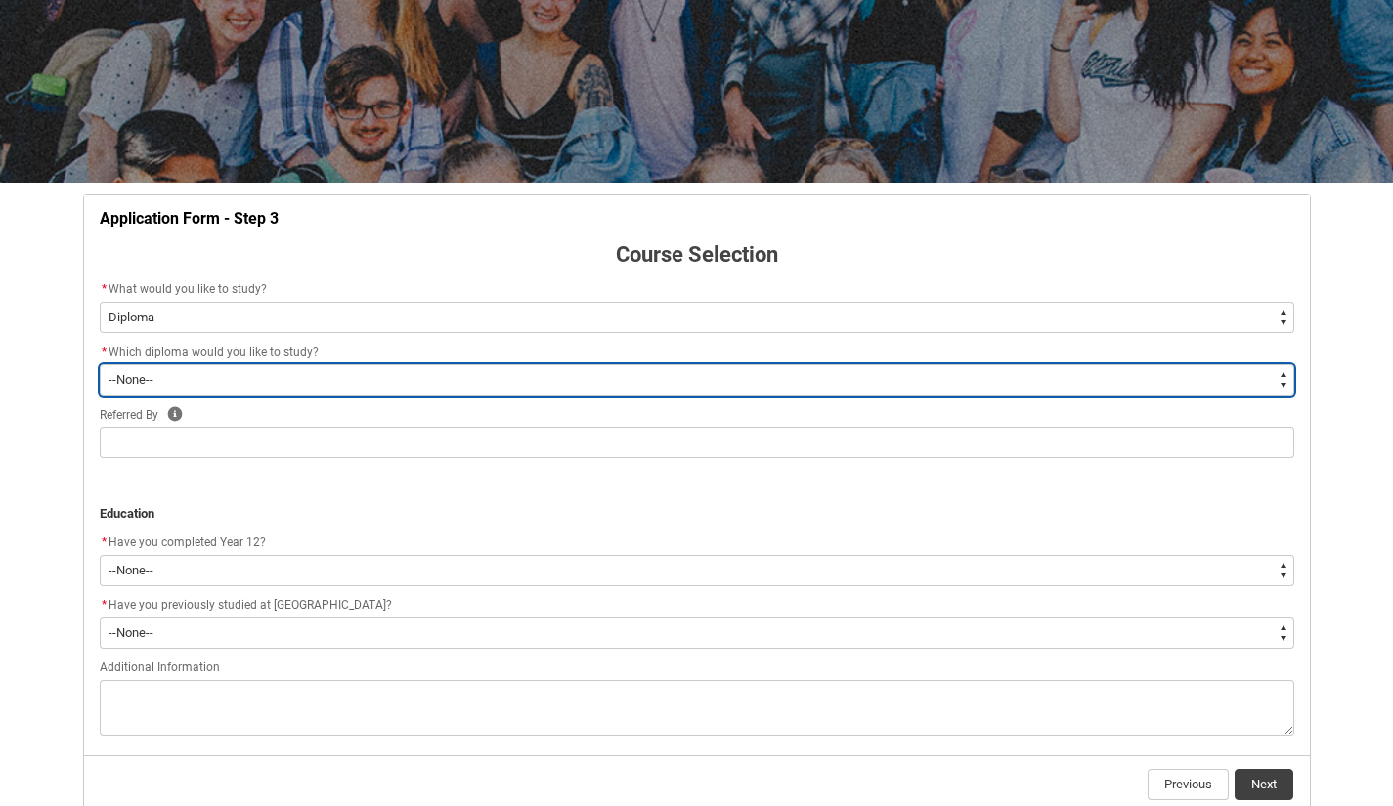
click at [507, 375] on select "--None-- Diploma of 2D Animation Diploma of Applied Business (Entertainment Man…" at bounding box center [697, 380] width 1194 height 31
click at [100, 365] on select "--None-- Diploma of 2D Animation Diploma of Applied Business (Entertainment Man…" at bounding box center [697, 380] width 1194 height 31
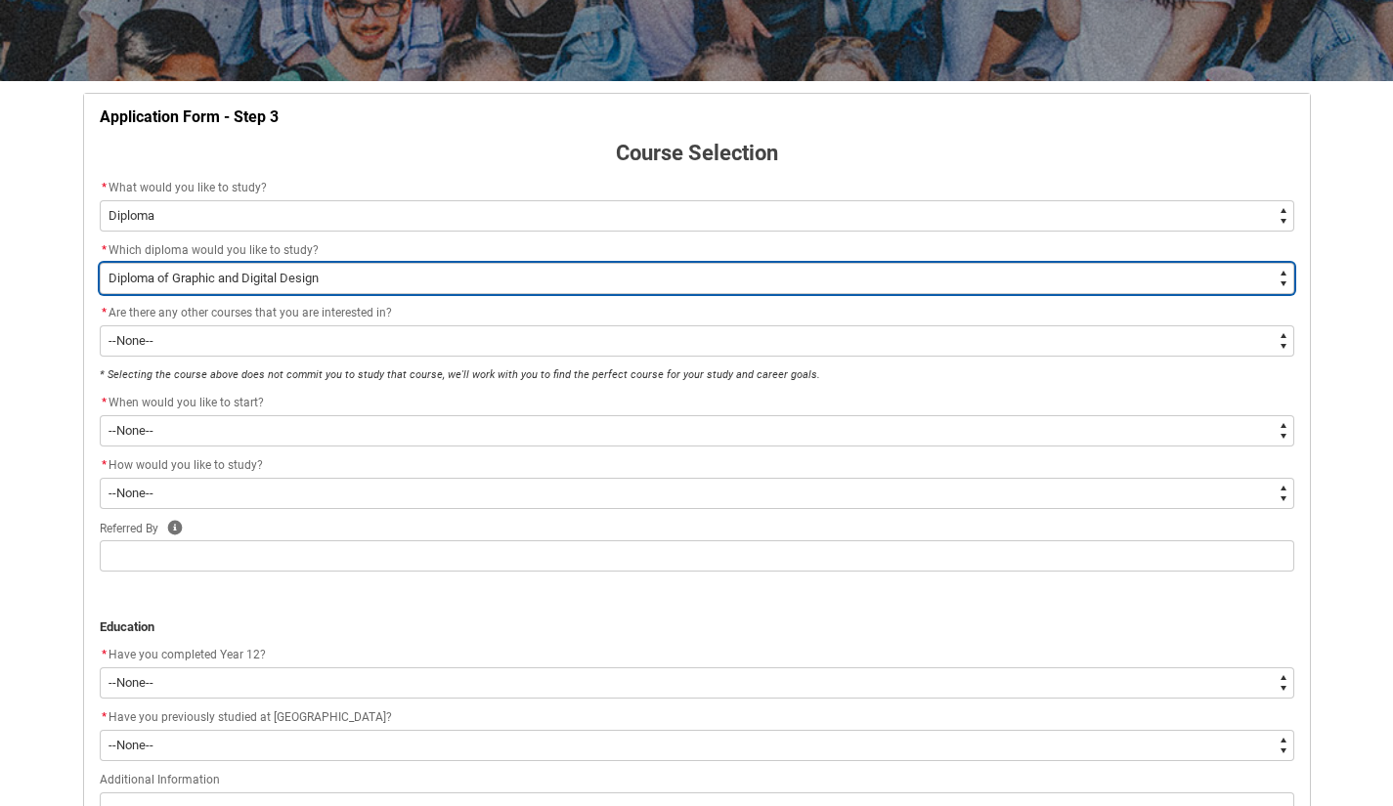
scroll to position [306, 0]
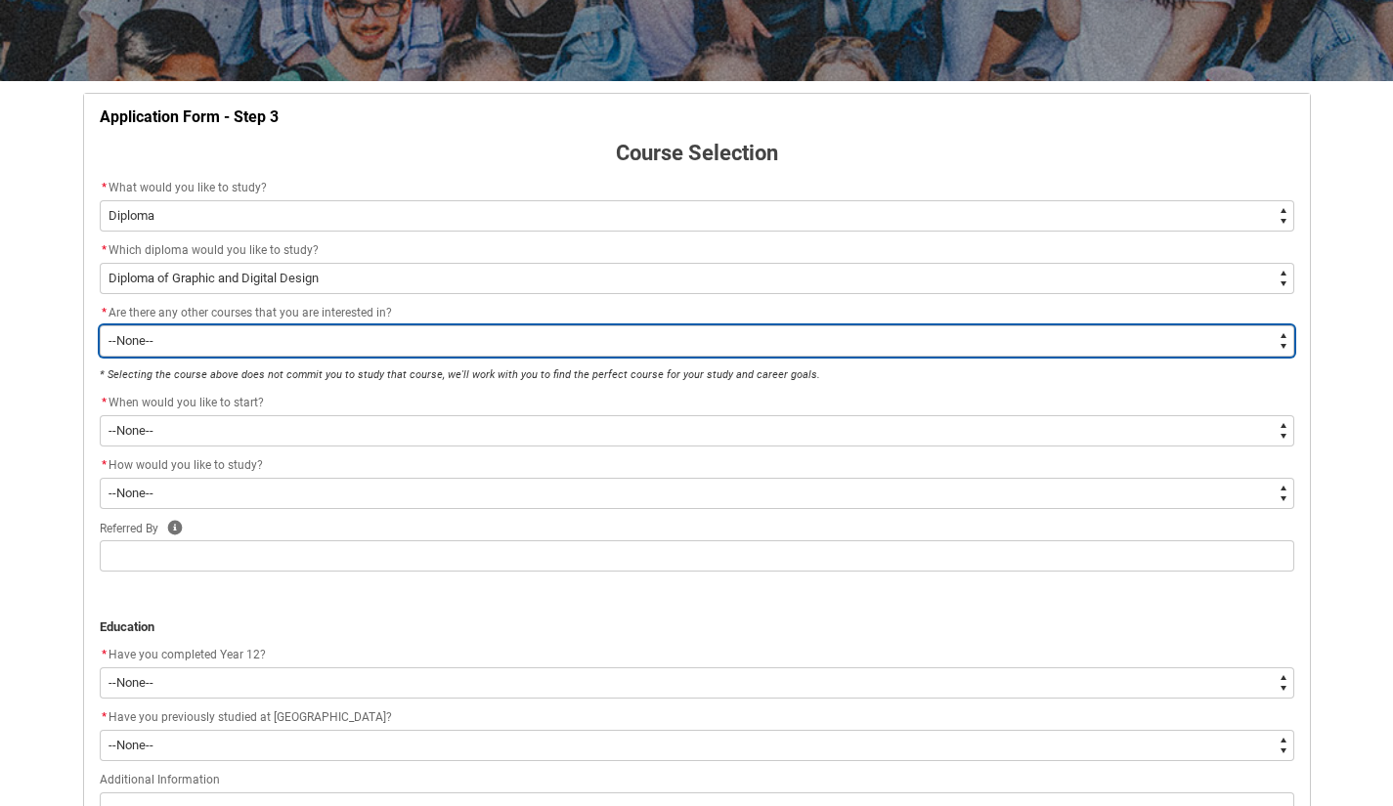
click at [984, 326] on select "--None-- Yes No" at bounding box center [697, 340] width 1194 height 31
click at [100, 325] on select "--None-- Yes No" at bounding box center [697, 340] width 1194 height 31
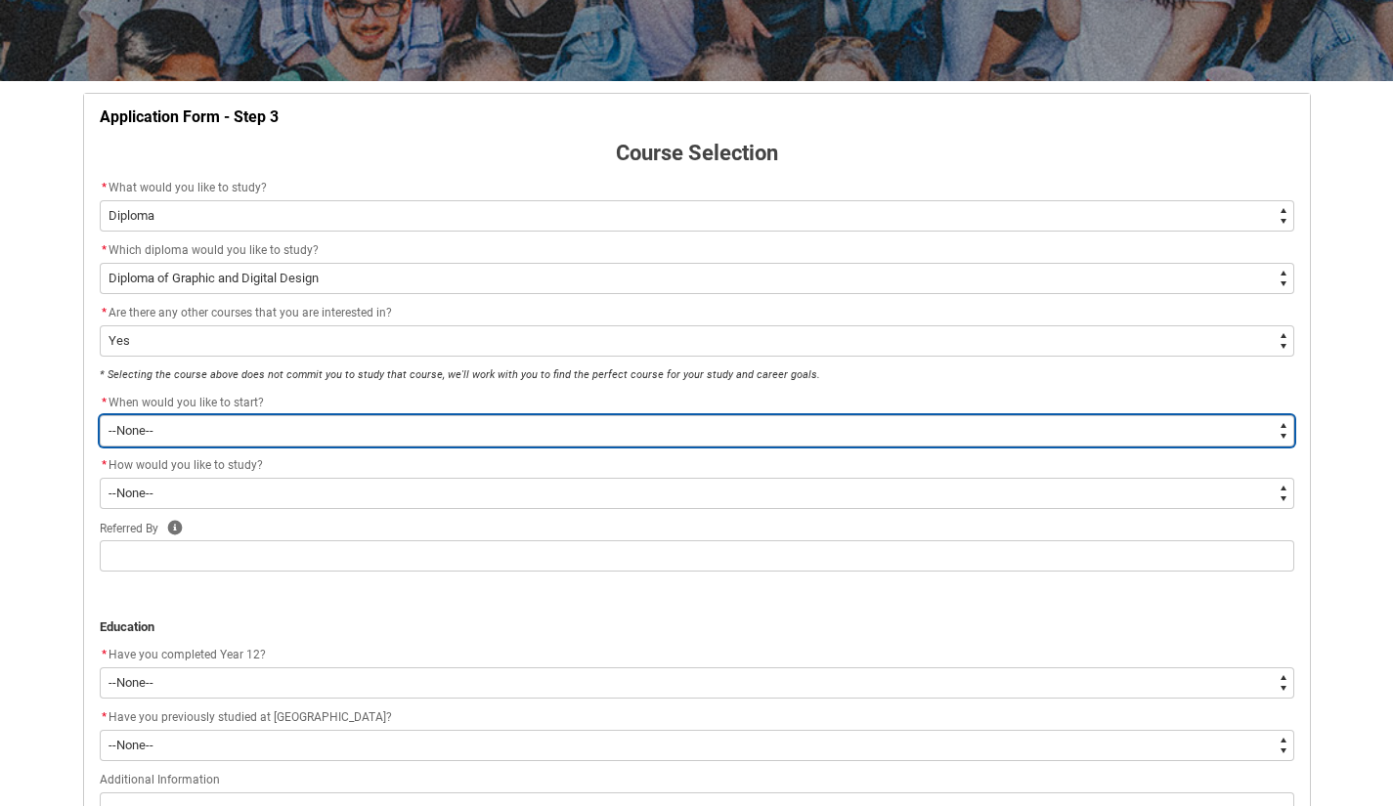
click at [788, 416] on select "--None-- Trimester 1 2026, starting [DATE]" at bounding box center [697, 430] width 1194 height 31
click at [100, 415] on select "--None-- Trimester 1 2026, starting [DATE]" at bounding box center [697, 430] width 1194 height 31
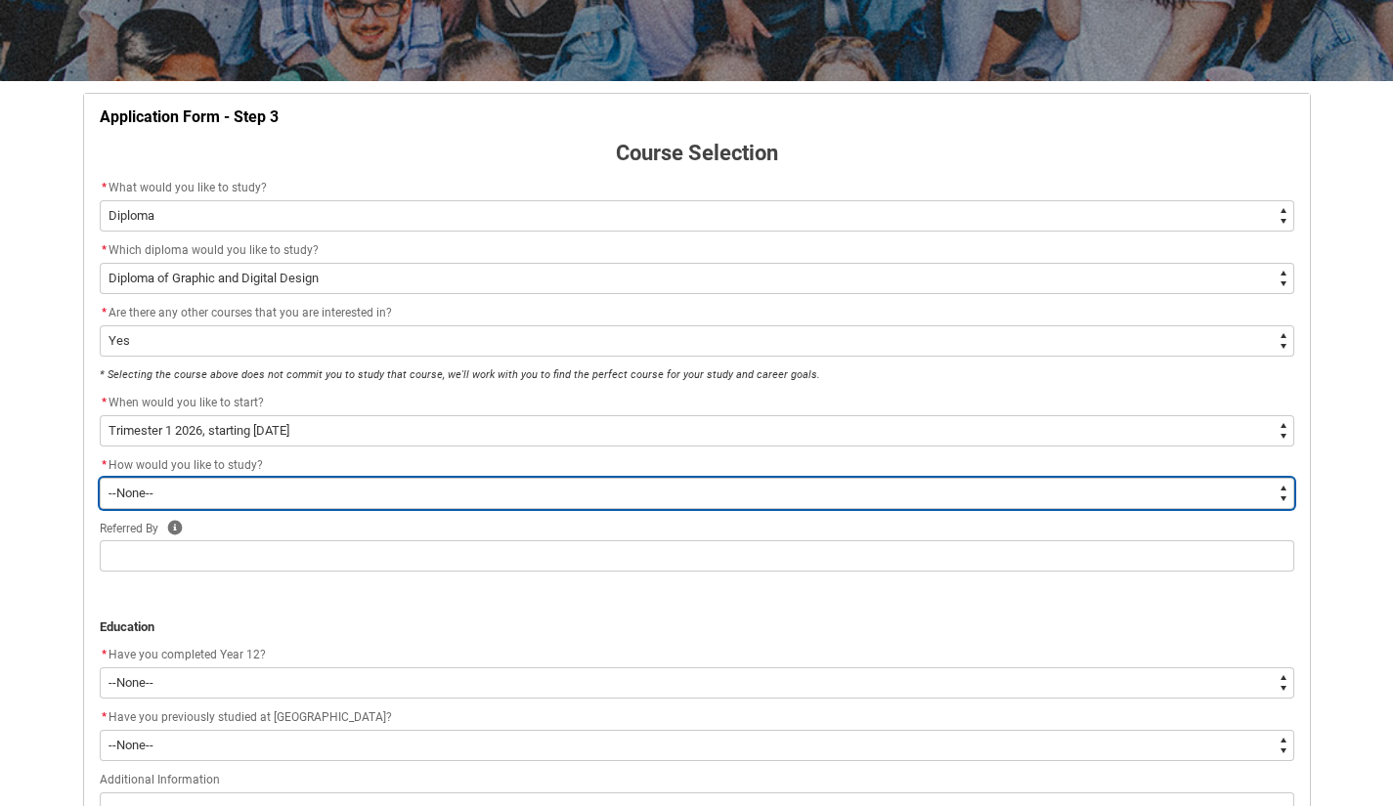
click at [724, 490] on select "--None-- On-campus Online" at bounding box center [697, 493] width 1194 height 31
click at [100, 478] on select "--None-- On-campus Online" at bounding box center [697, 493] width 1194 height 31
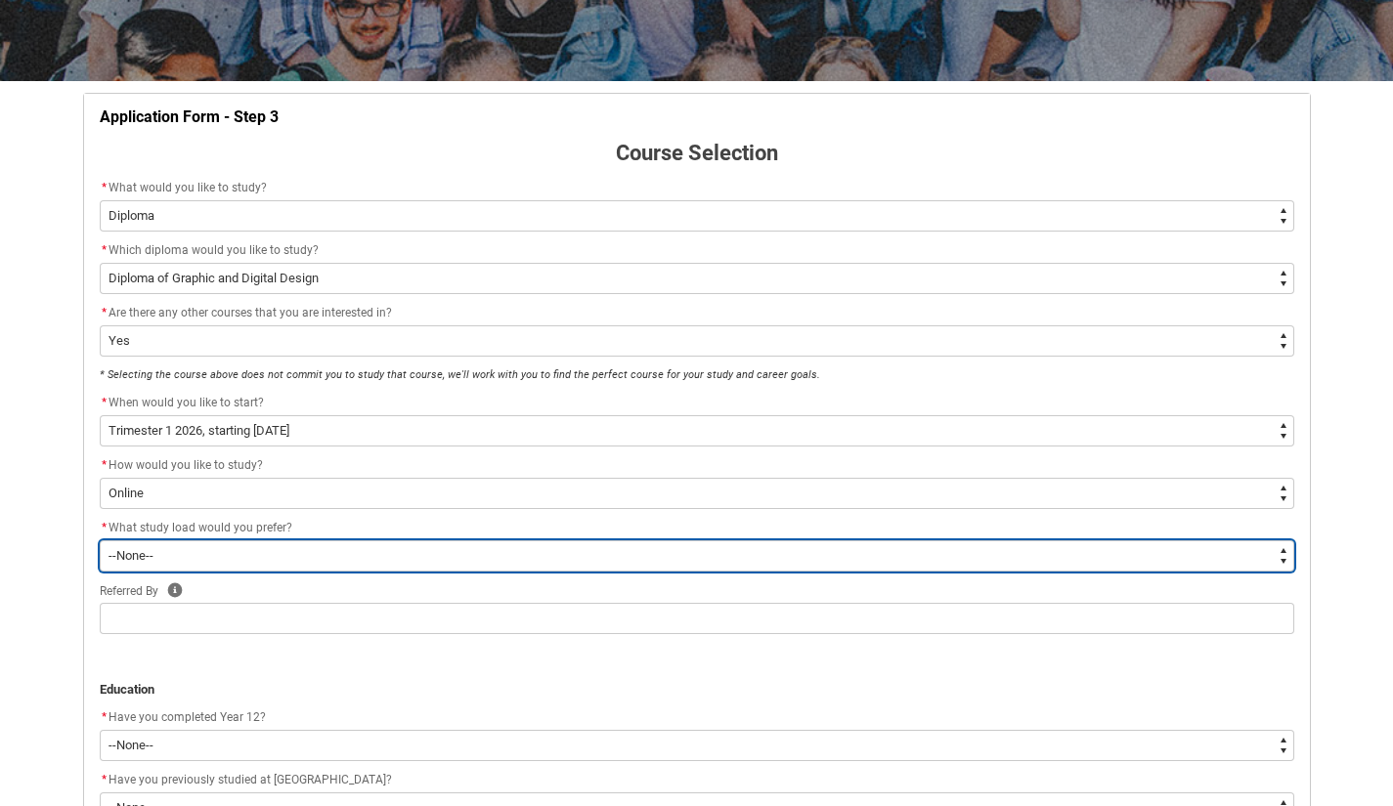
click at [653, 566] on select "--None-- Full-time Part-time" at bounding box center [697, 555] width 1194 height 31
click at [100, 540] on select "--None-- Full-time Part-time" at bounding box center [697, 555] width 1194 height 31
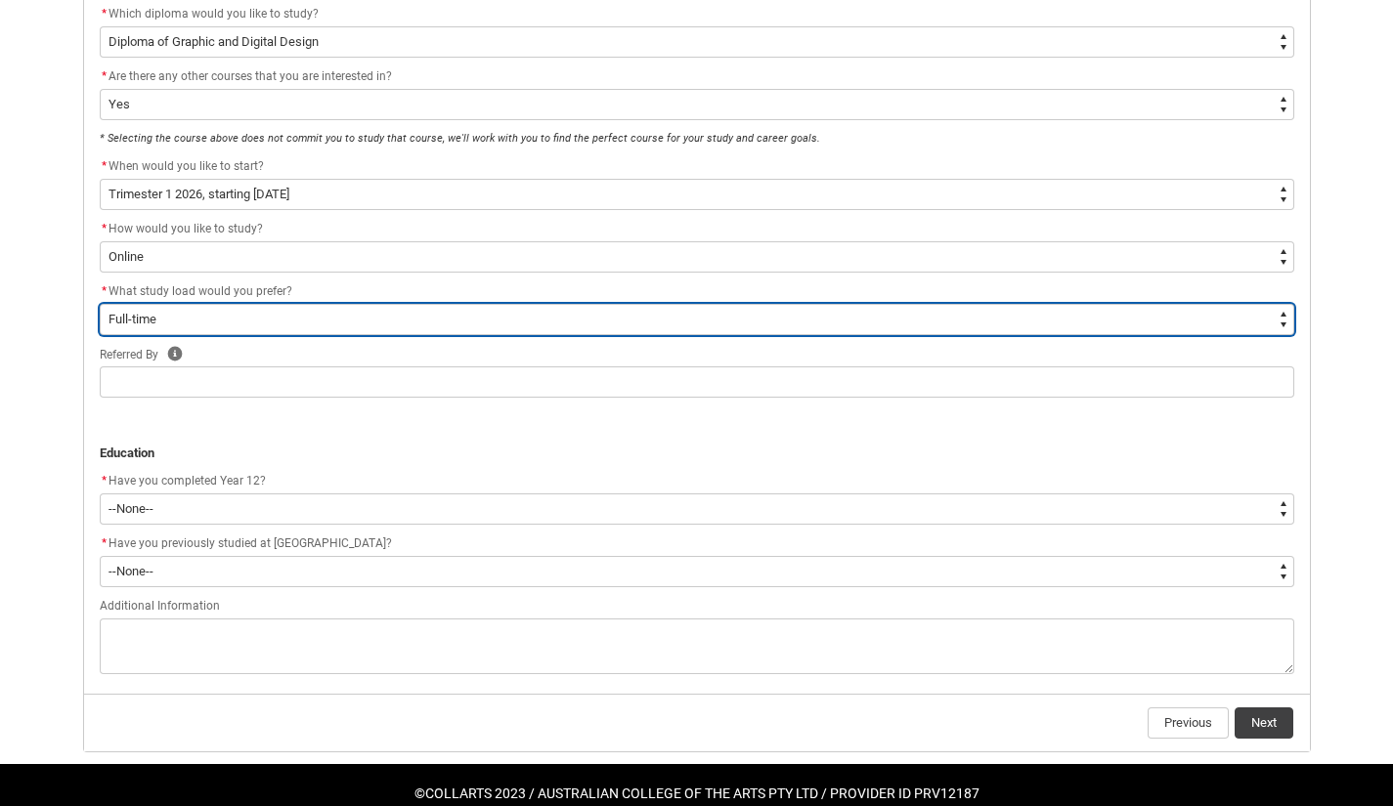
scroll to position [580, 0]
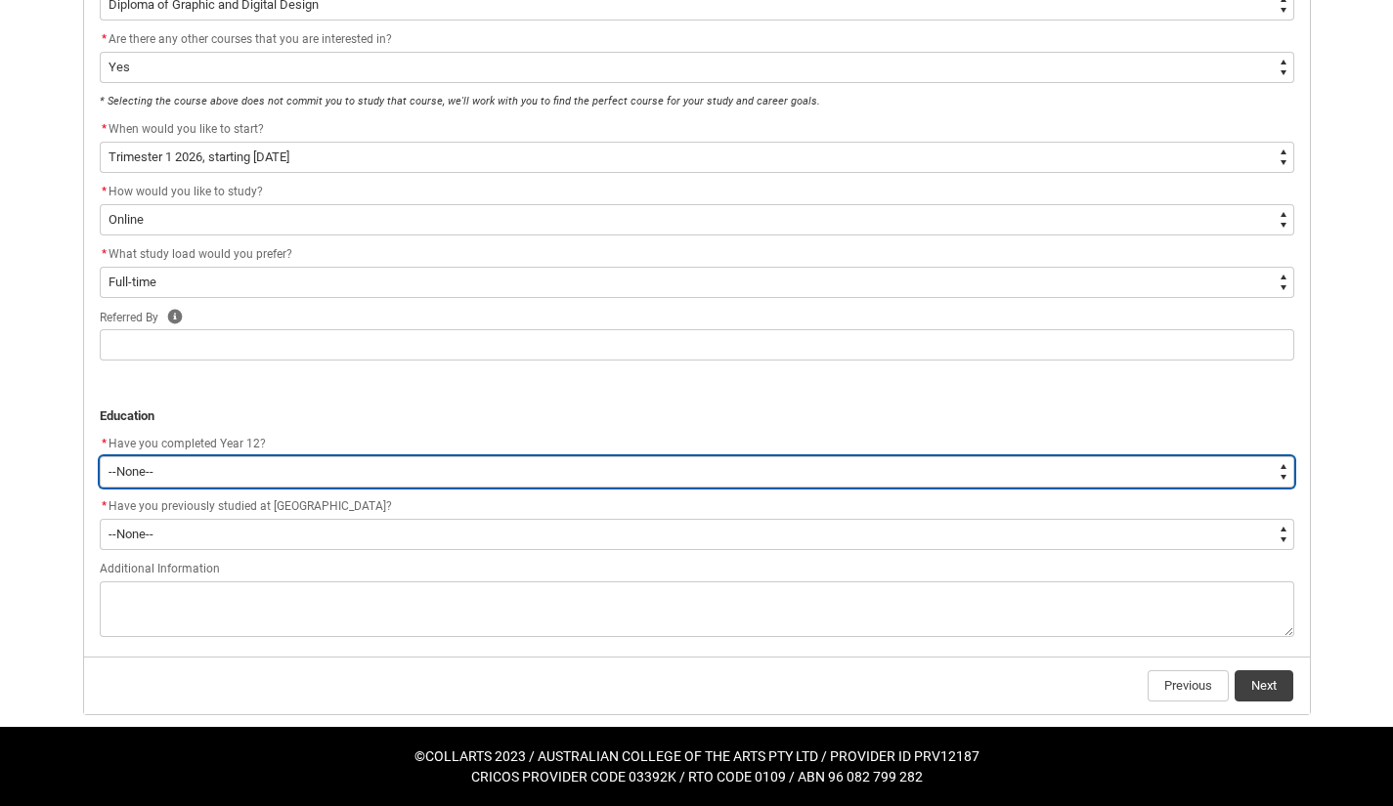
click at [753, 481] on select "--None-- Yes No Other" at bounding box center [697, 471] width 1194 height 31
click at [100, 456] on select "--None-- Yes No Other" at bounding box center [697, 471] width 1194 height 31
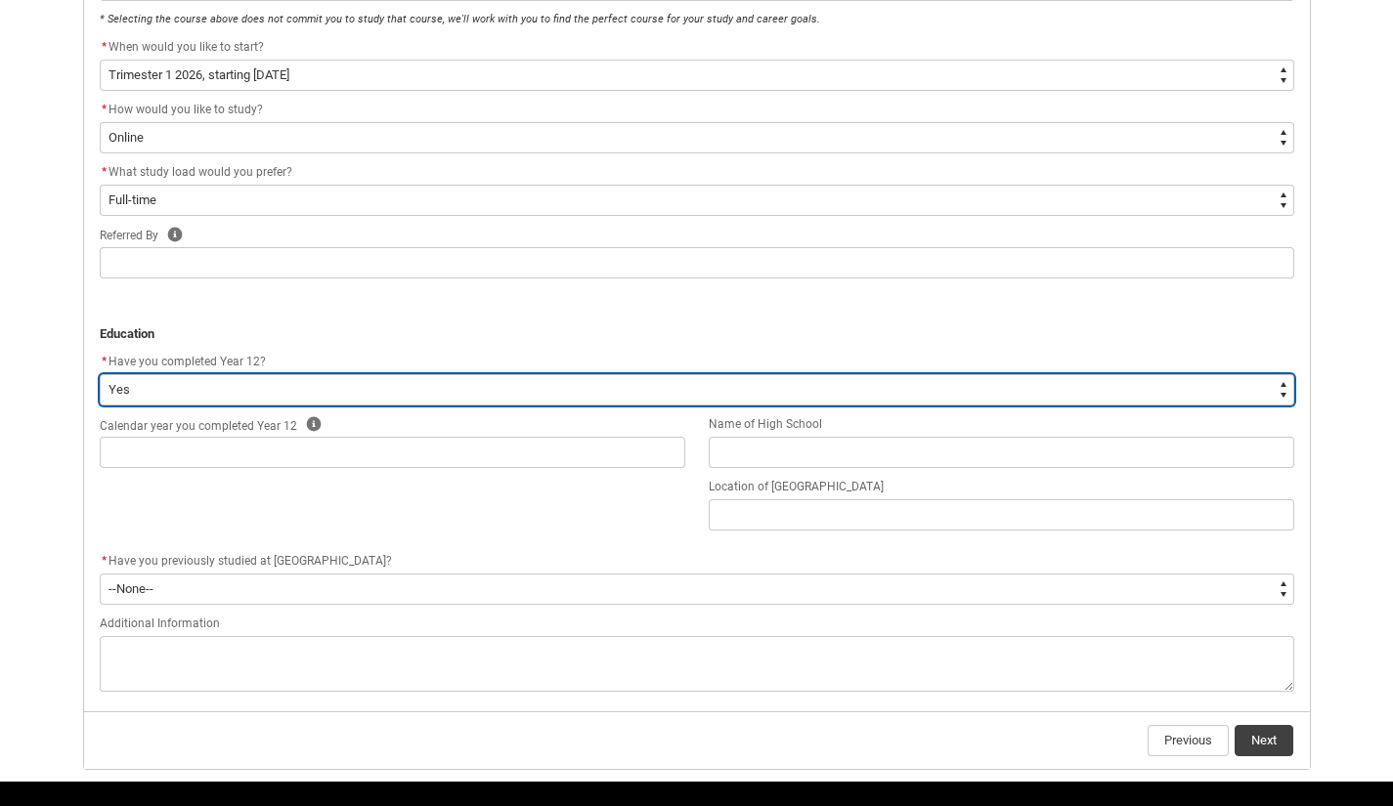
scroll to position [660, 0]
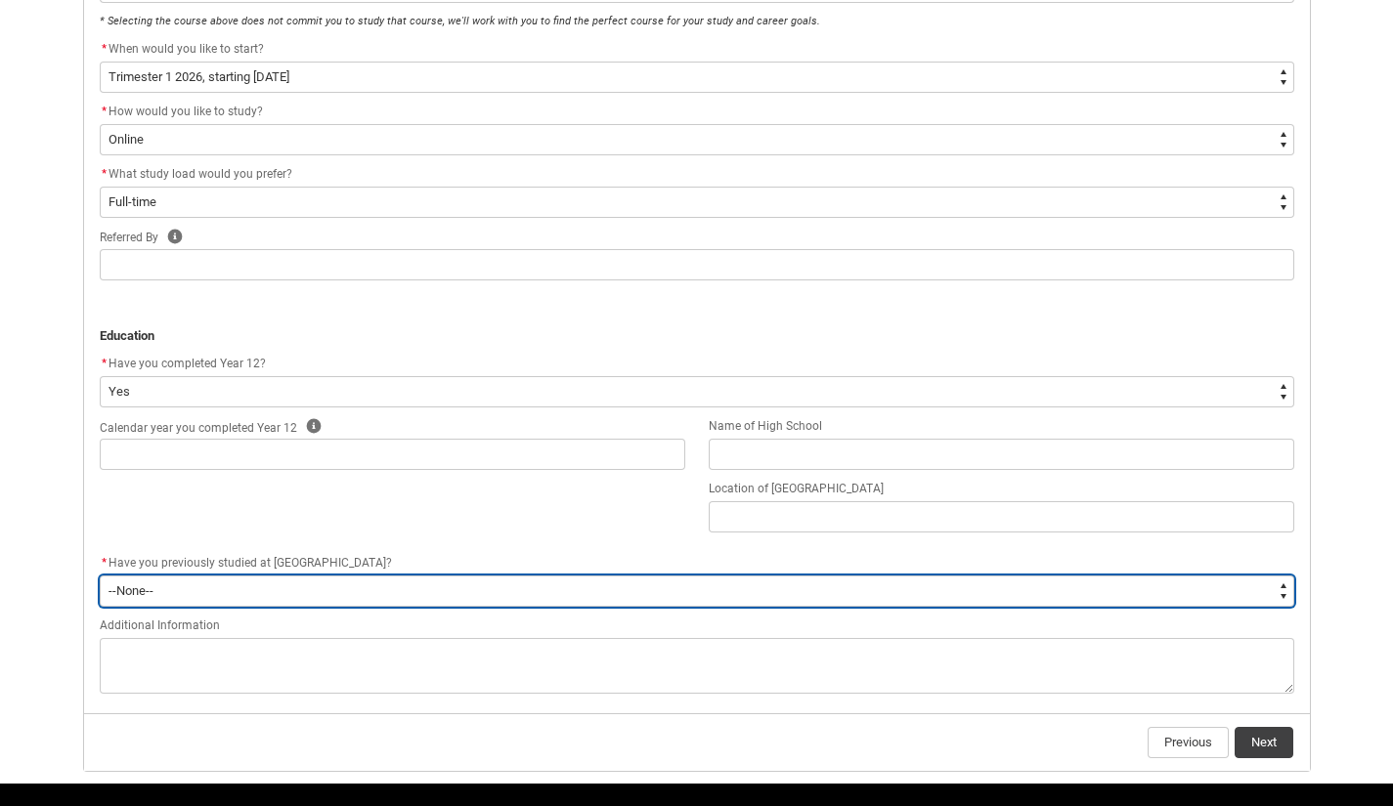
click at [687, 593] on select "--None-- Yes No" at bounding box center [697, 591] width 1194 height 31
click at [100, 576] on select "--None-- Yes No" at bounding box center [697, 591] width 1194 height 31
